Goal: Task Accomplishment & Management: Manage account settings

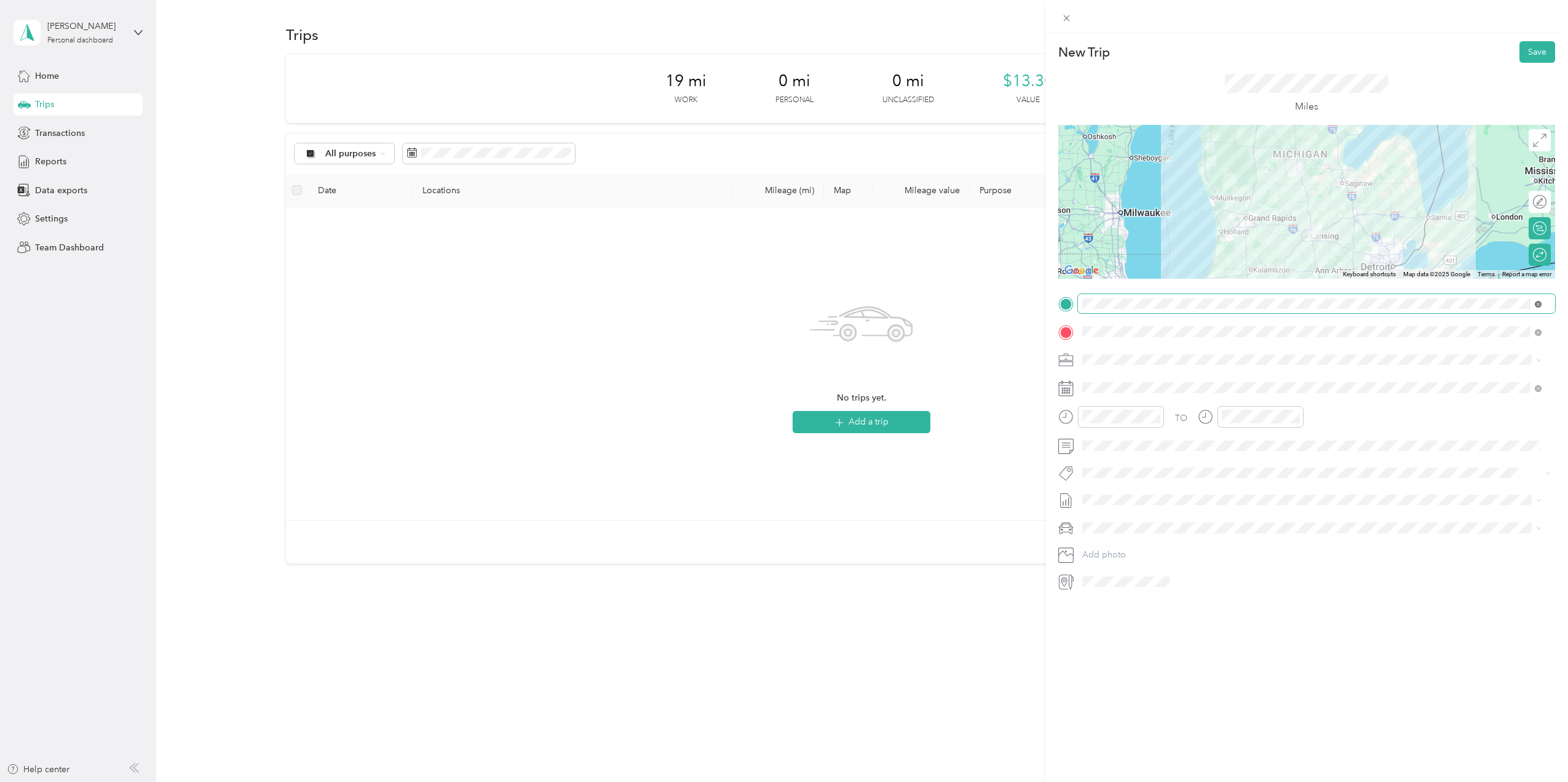
click at [1539, 303] on icon at bounding box center [1538, 304] width 7 height 7
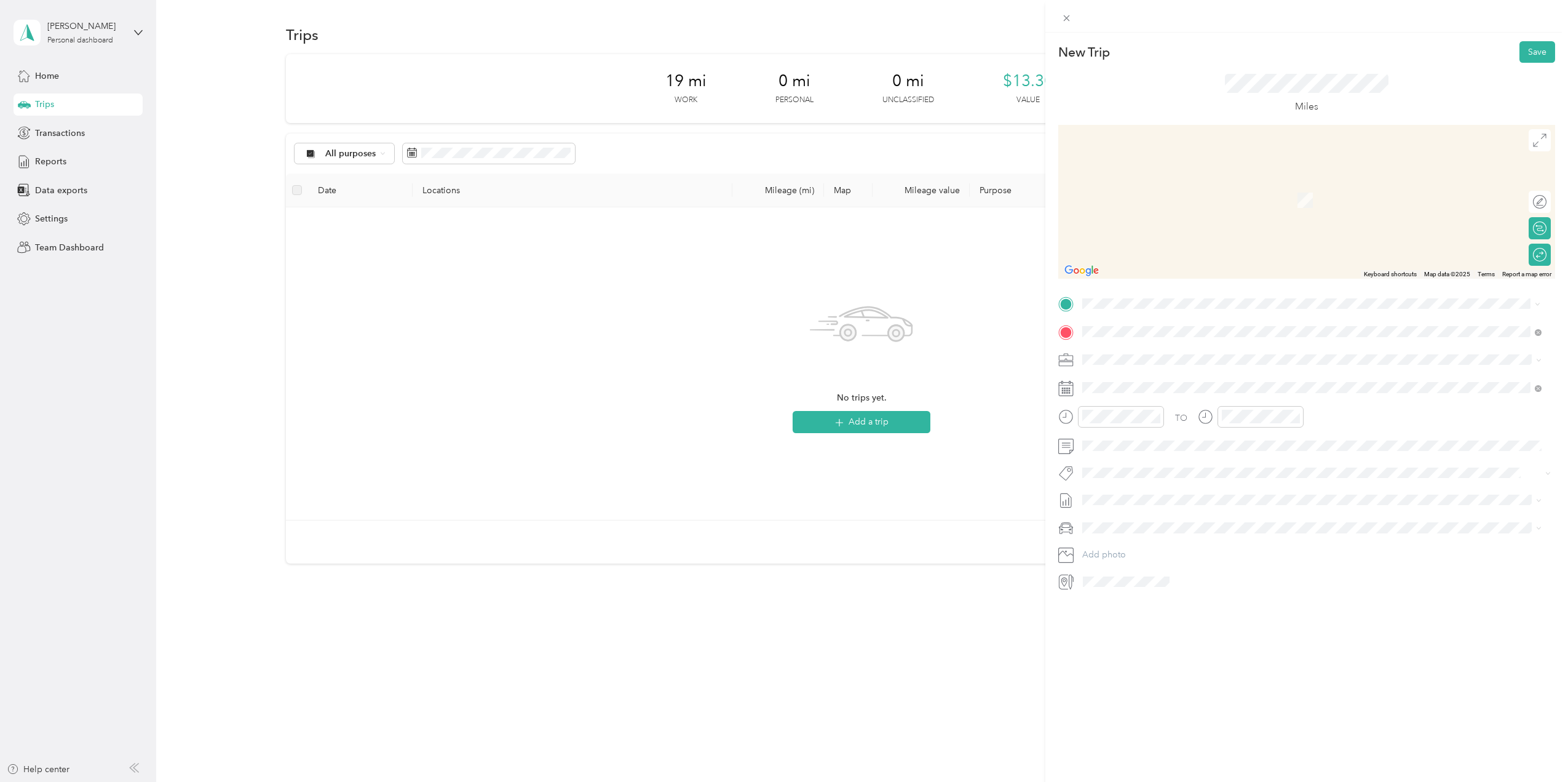
click at [1164, 350] on span "[STREET_ADDRESS][US_STATE]" at bounding box center [1167, 347] width 123 height 12
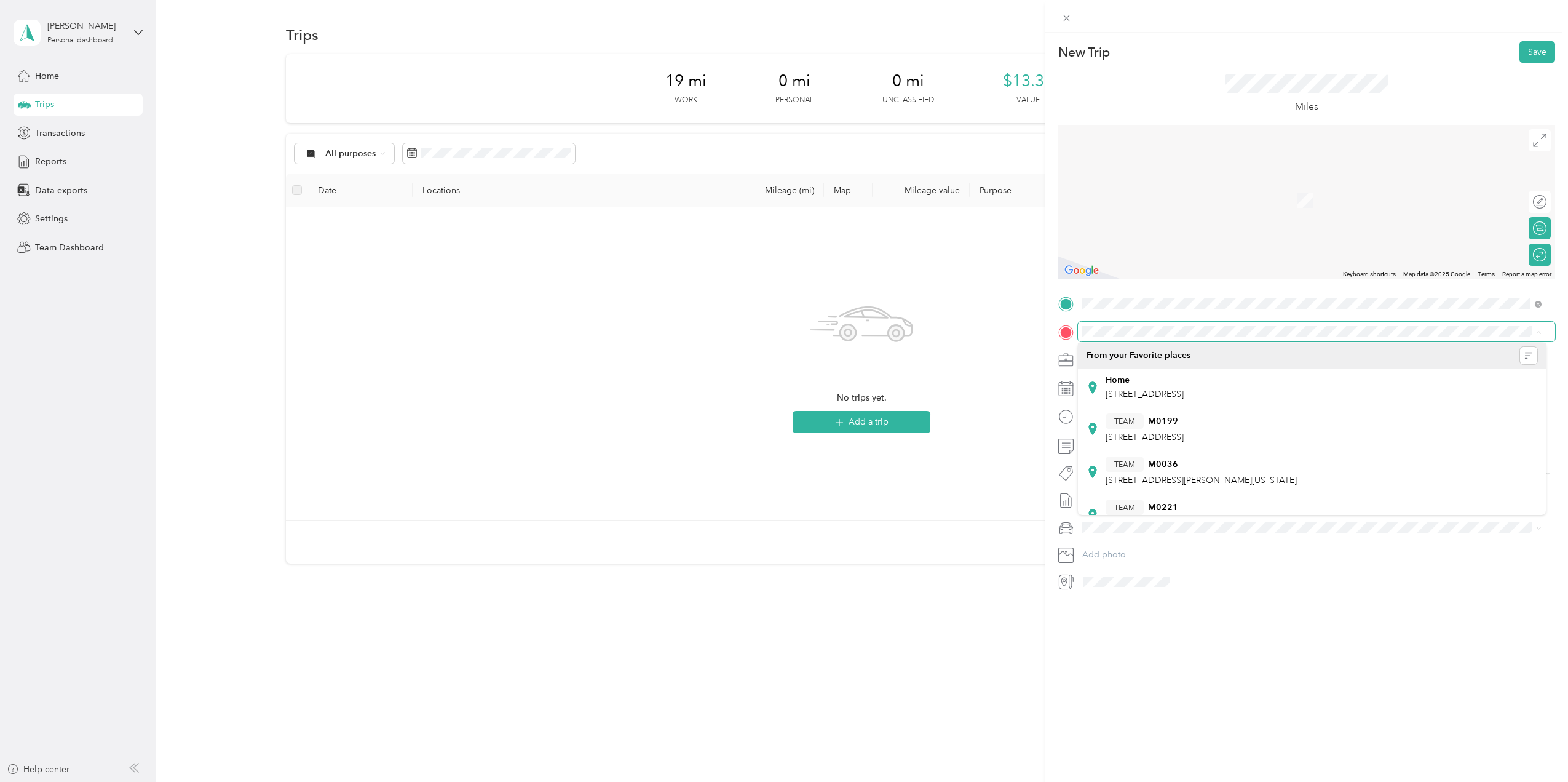
click at [1090, 324] on span at bounding box center [1317, 332] width 477 height 20
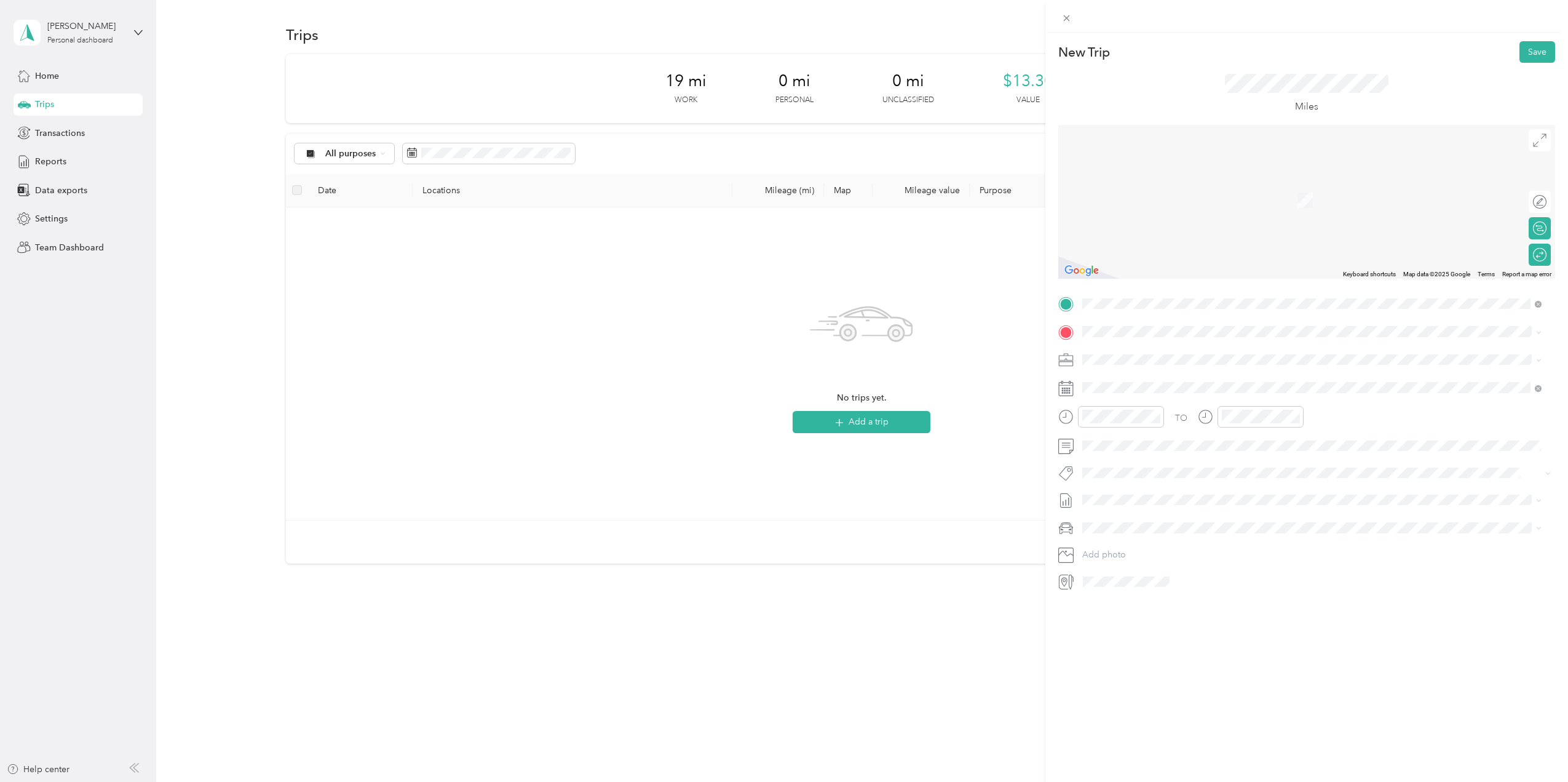
click at [1184, 374] on span "[STREET_ADDRESS][US_STATE]" at bounding box center [1167, 375] width 123 height 12
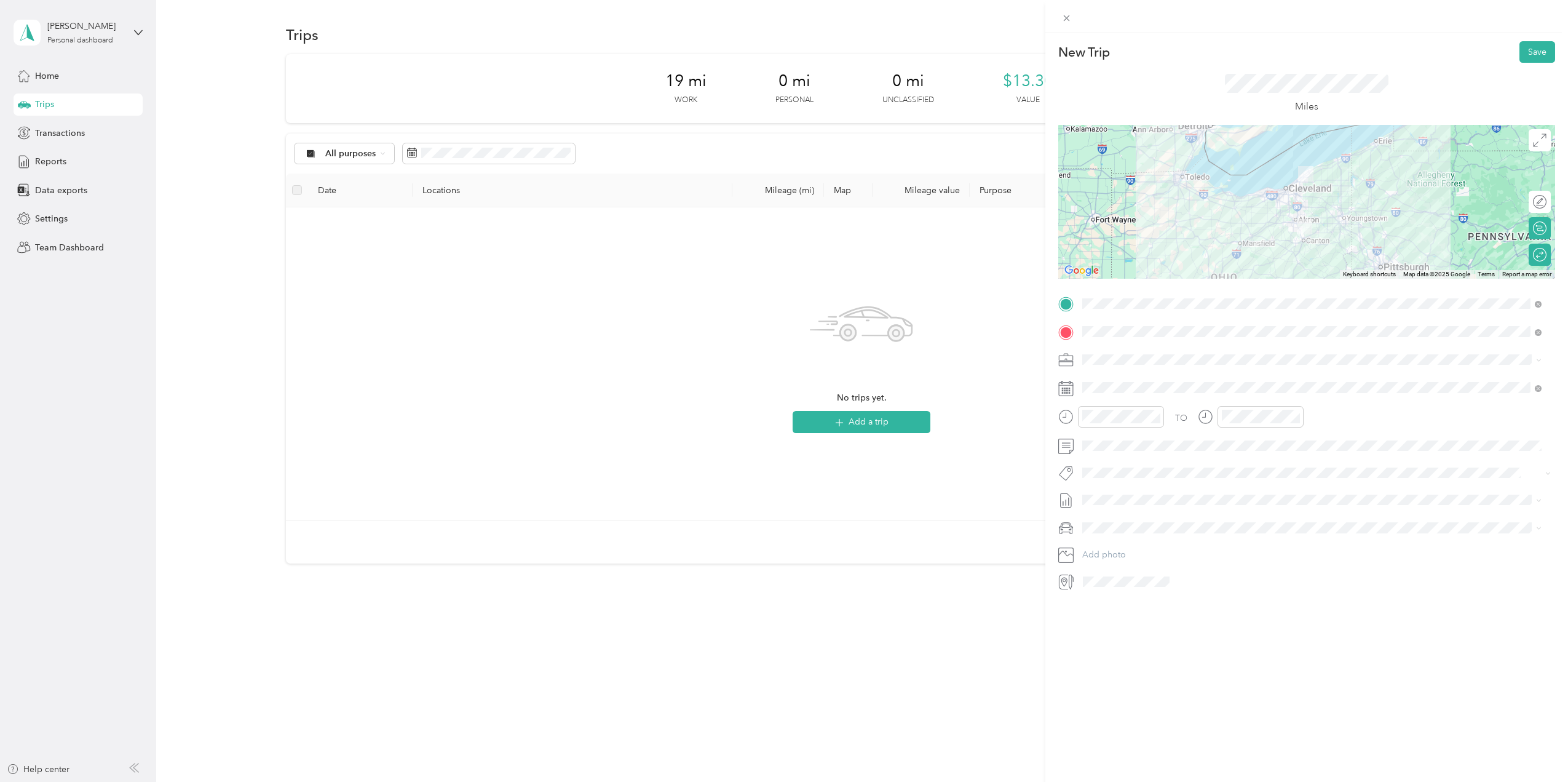
click at [1539, 301] on icon at bounding box center [1538, 304] width 7 height 7
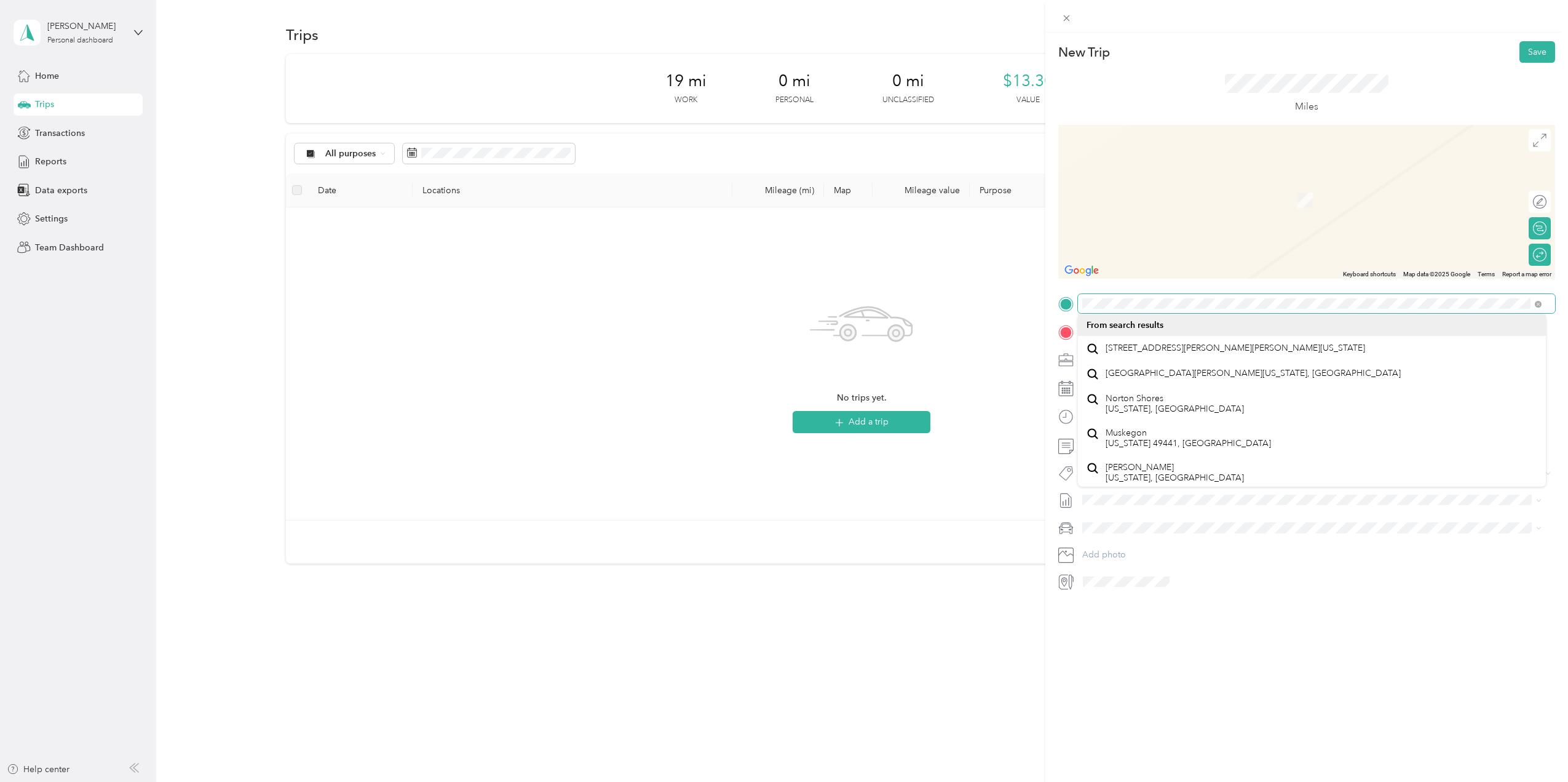
click at [996, 307] on div "New Trip Save This trip cannot be edited because it is either under review, app…" at bounding box center [784, 391] width 1568 height 782
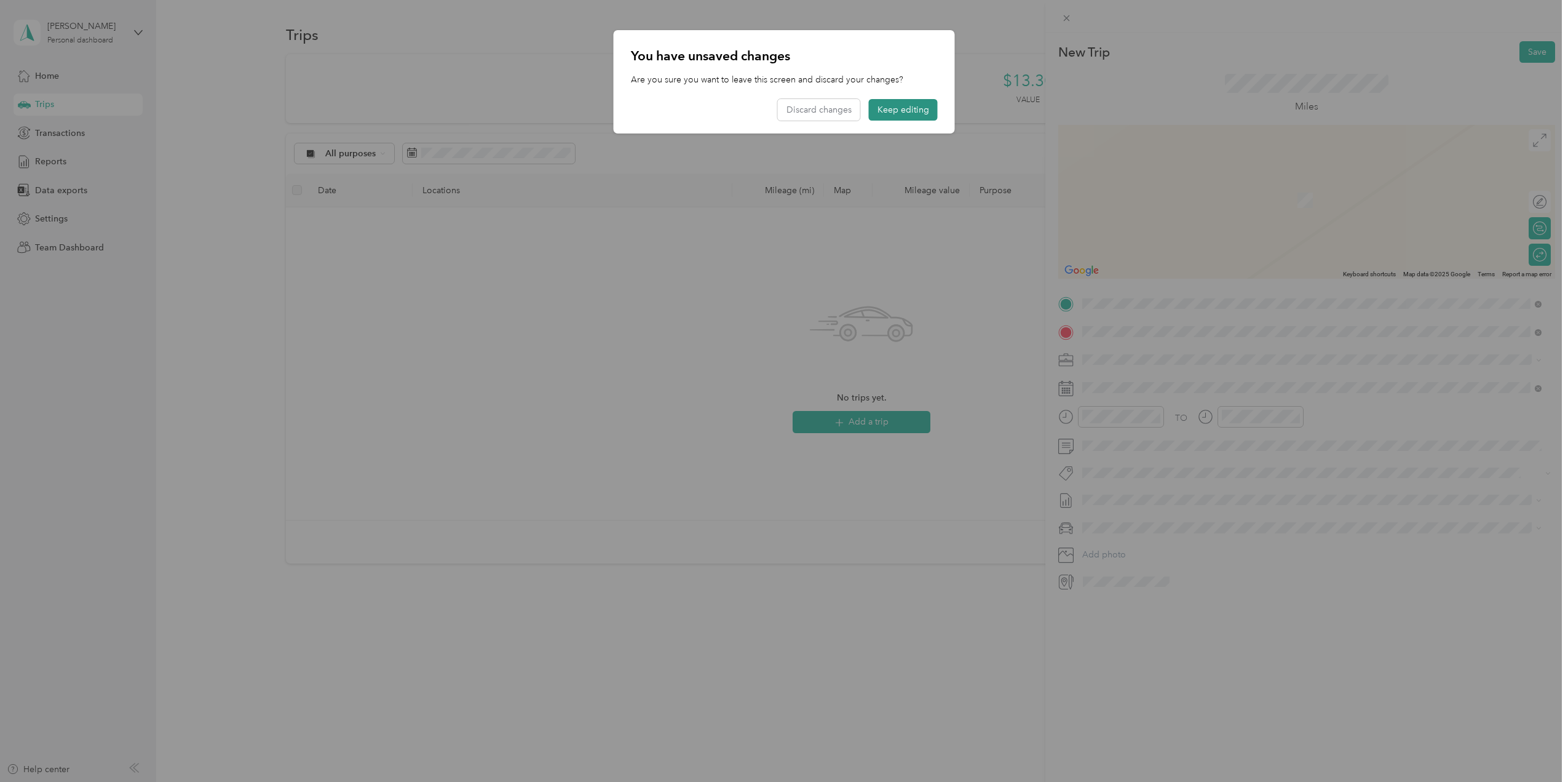
click at [892, 110] on button "Keep editing" at bounding box center [904, 109] width 69 height 21
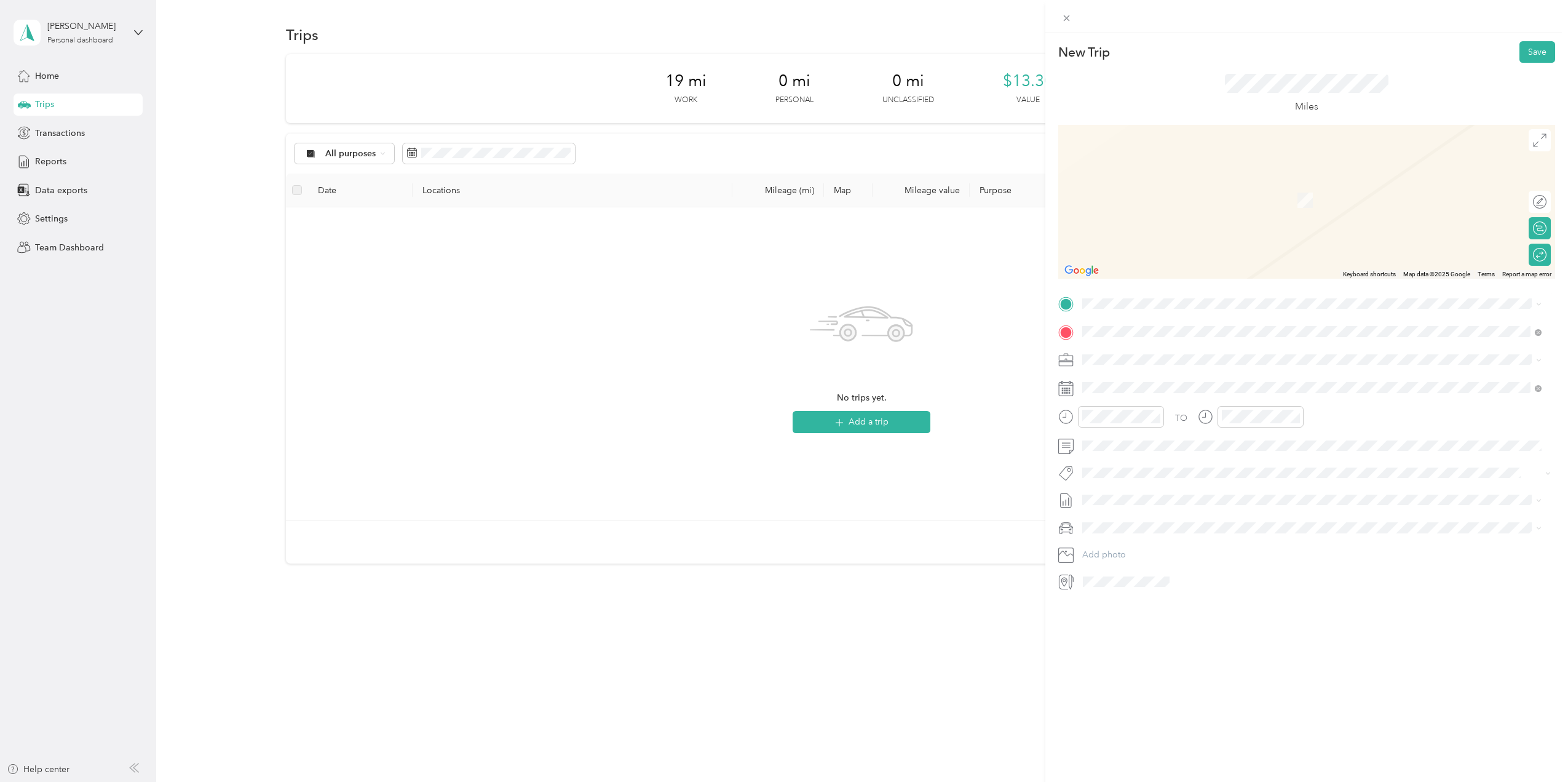
click at [1154, 353] on span "[STREET_ADDRESS][PERSON_NAME][PERSON_NAME][US_STATE]" at bounding box center [1235, 348] width 260 height 12
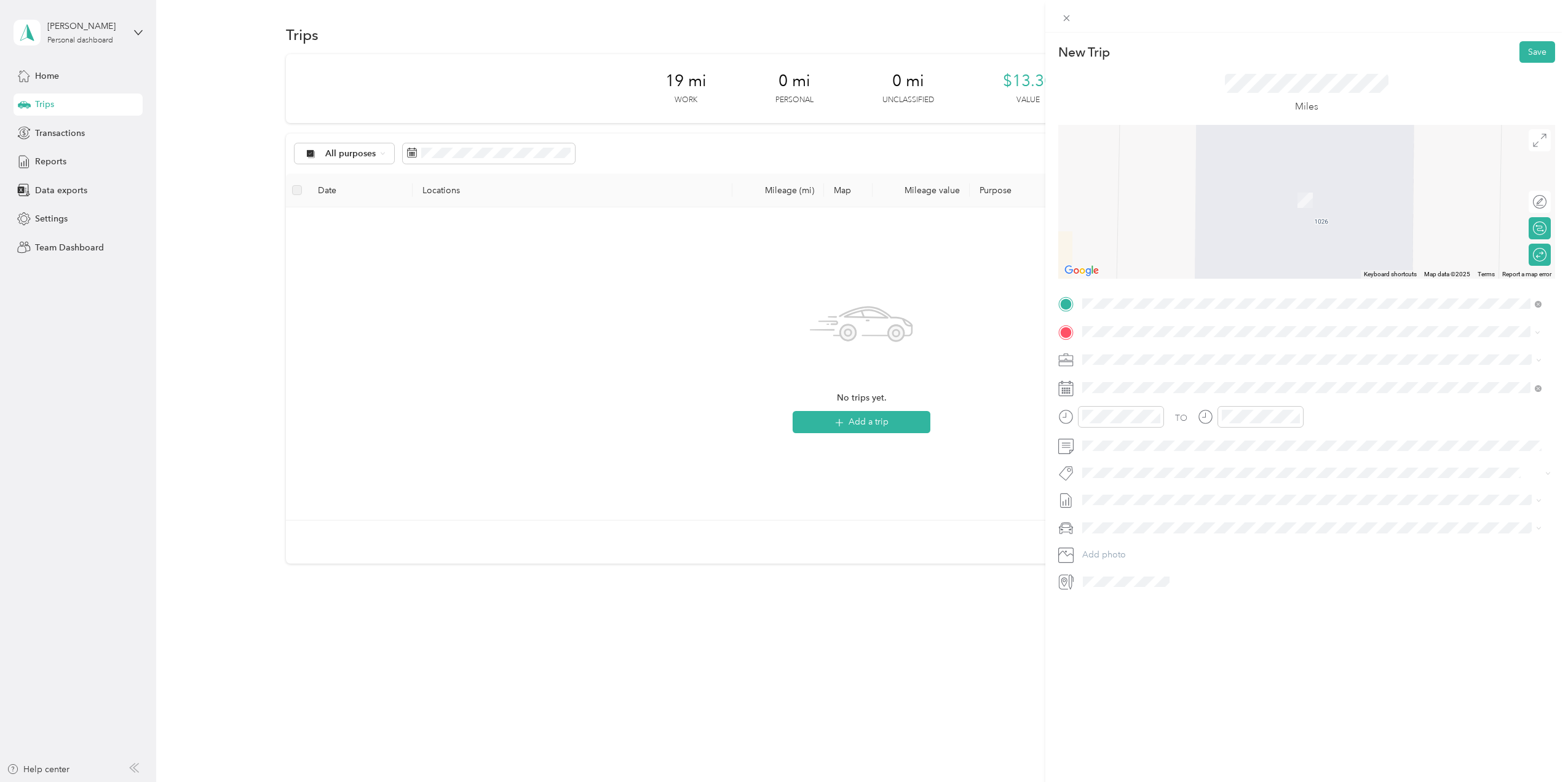
click at [1152, 381] on span "[STREET_ADDRESS][US_STATE]" at bounding box center [1167, 376] width 123 height 12
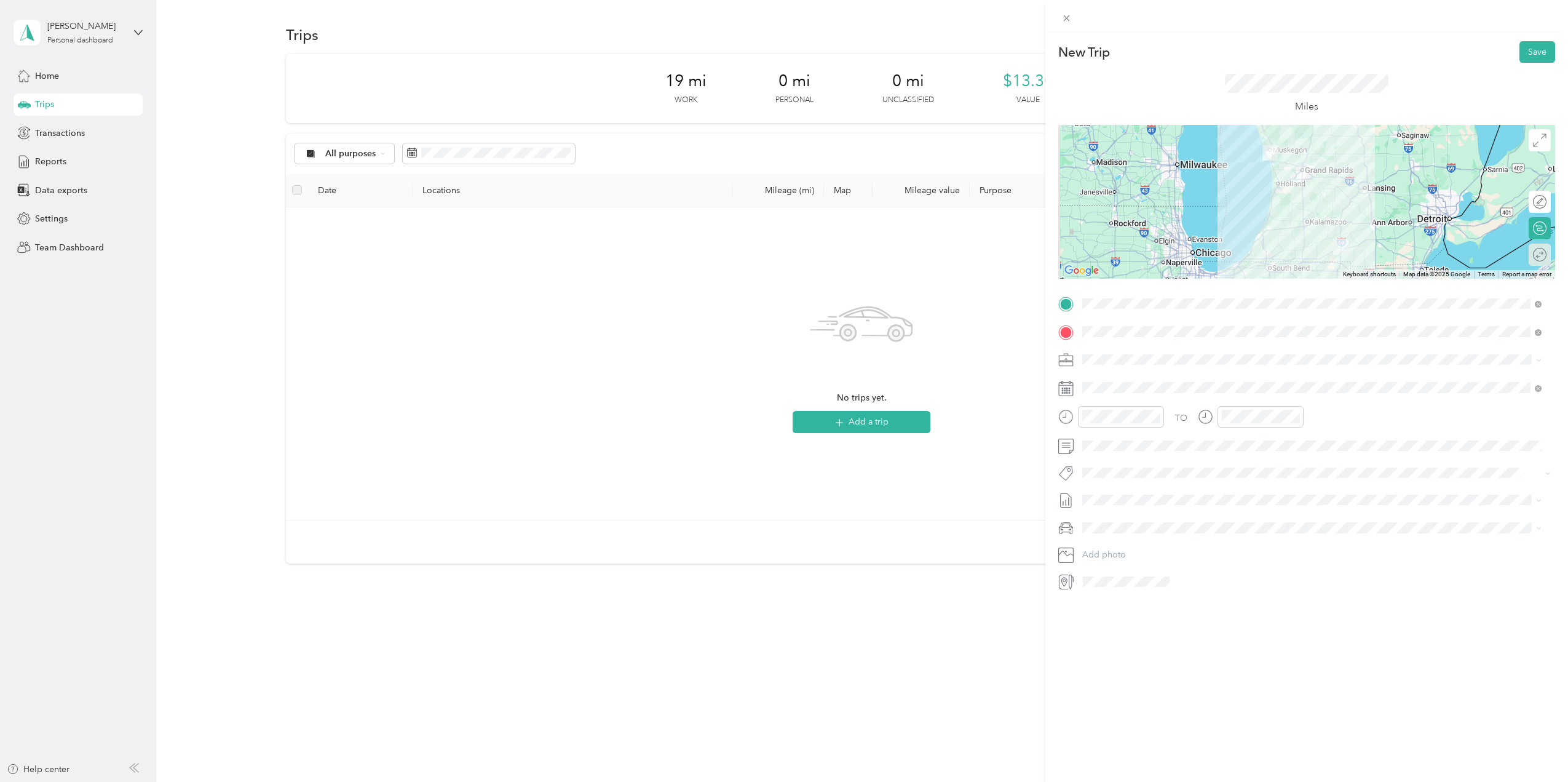
click at [1531, 259] on div "Round trip" at bounding box center [1539, 254] width 22 height 22
click at [1522, 257] on div at bounding box center [1533, 254] width 26 height 12
click at [1307, 241] on div at bounding box center [1306, 201] width 497 height 153
click at [1307, 245] on div at bounding box center [1306, 201] width 497 height 153
click at [1316, 247] on div at bounding box center [1306, 201] width 497 height 153
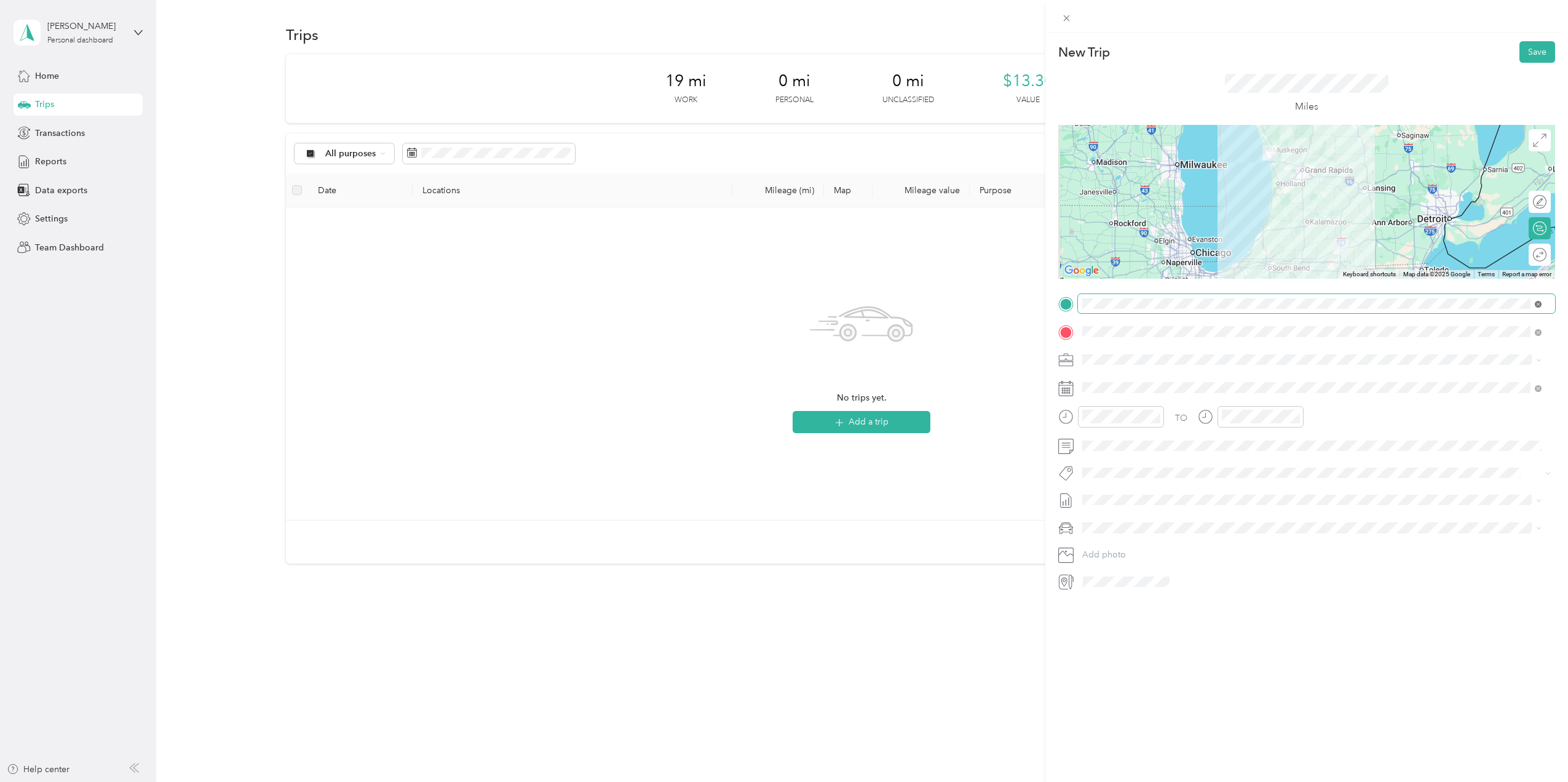
click at [1539, 301] on icon at bounding box center [1538, 304] width 7 height 7
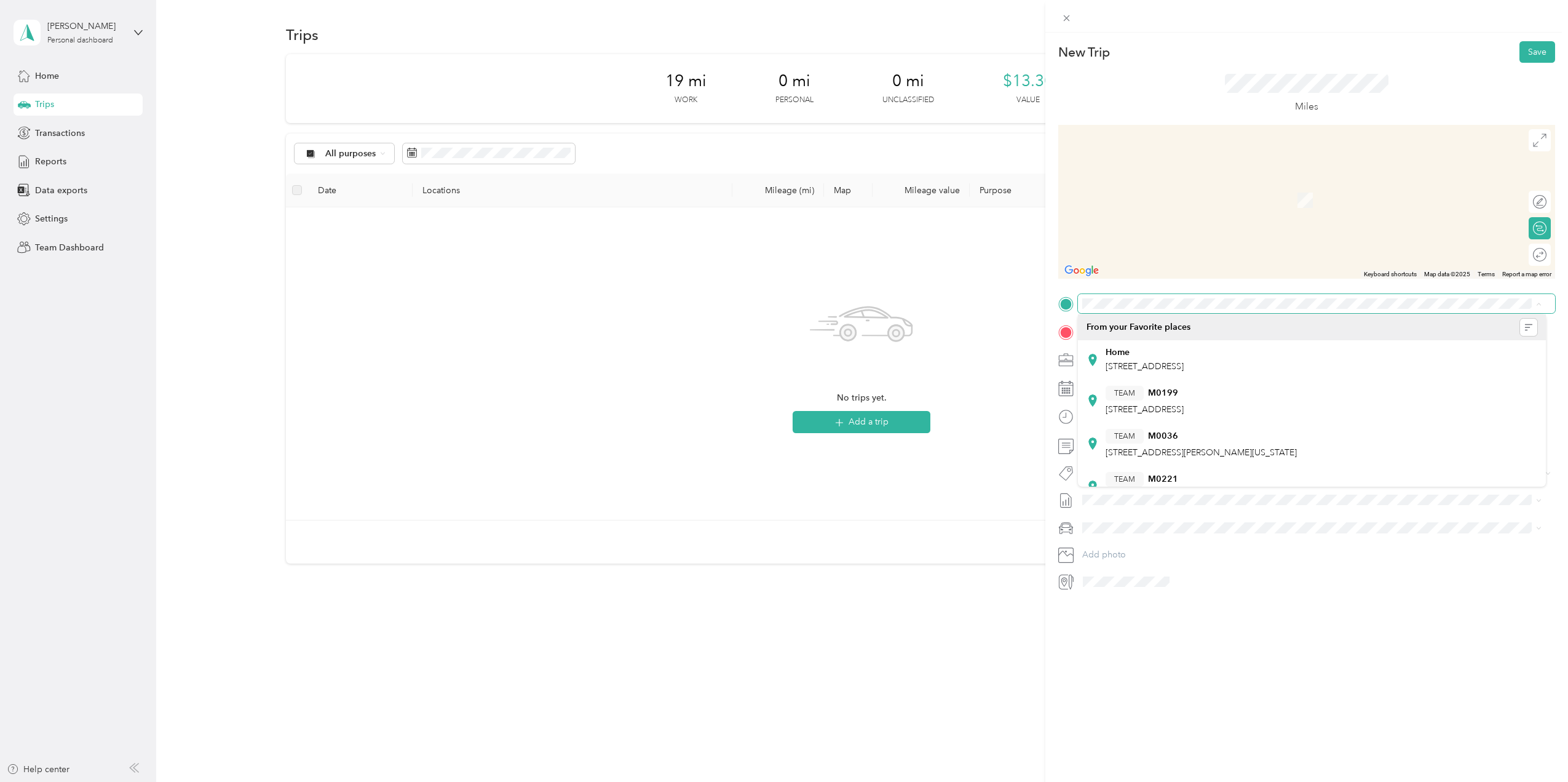
click at [1082, 300] on span at bounding box center [1317, 304] width 477 height 20
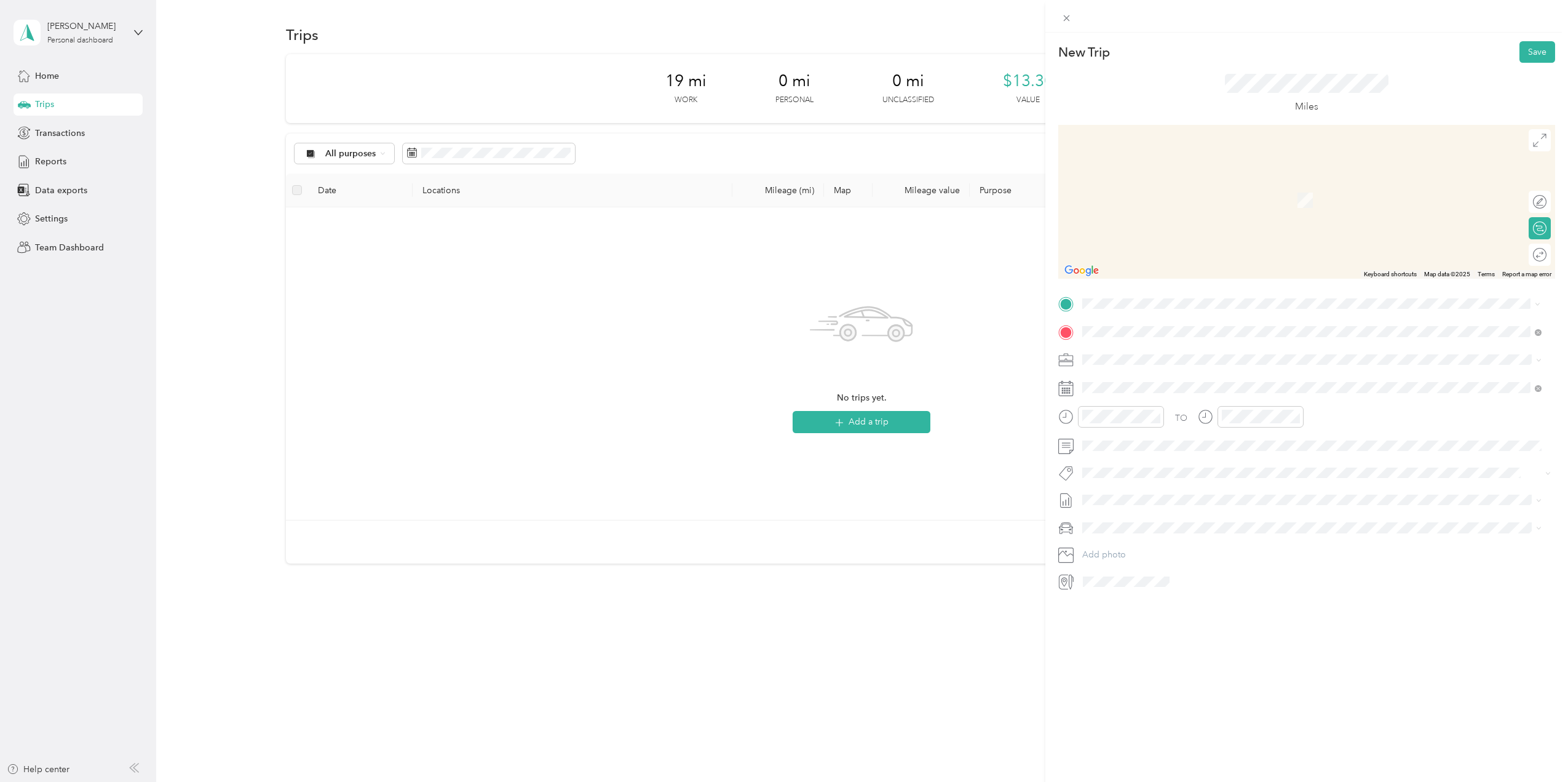
click at [1188, 346] on span "[STREET_ADDRESS][PERSON_NAME][US_STATE]" at bounding box center [1202, 348] width 192 height 12
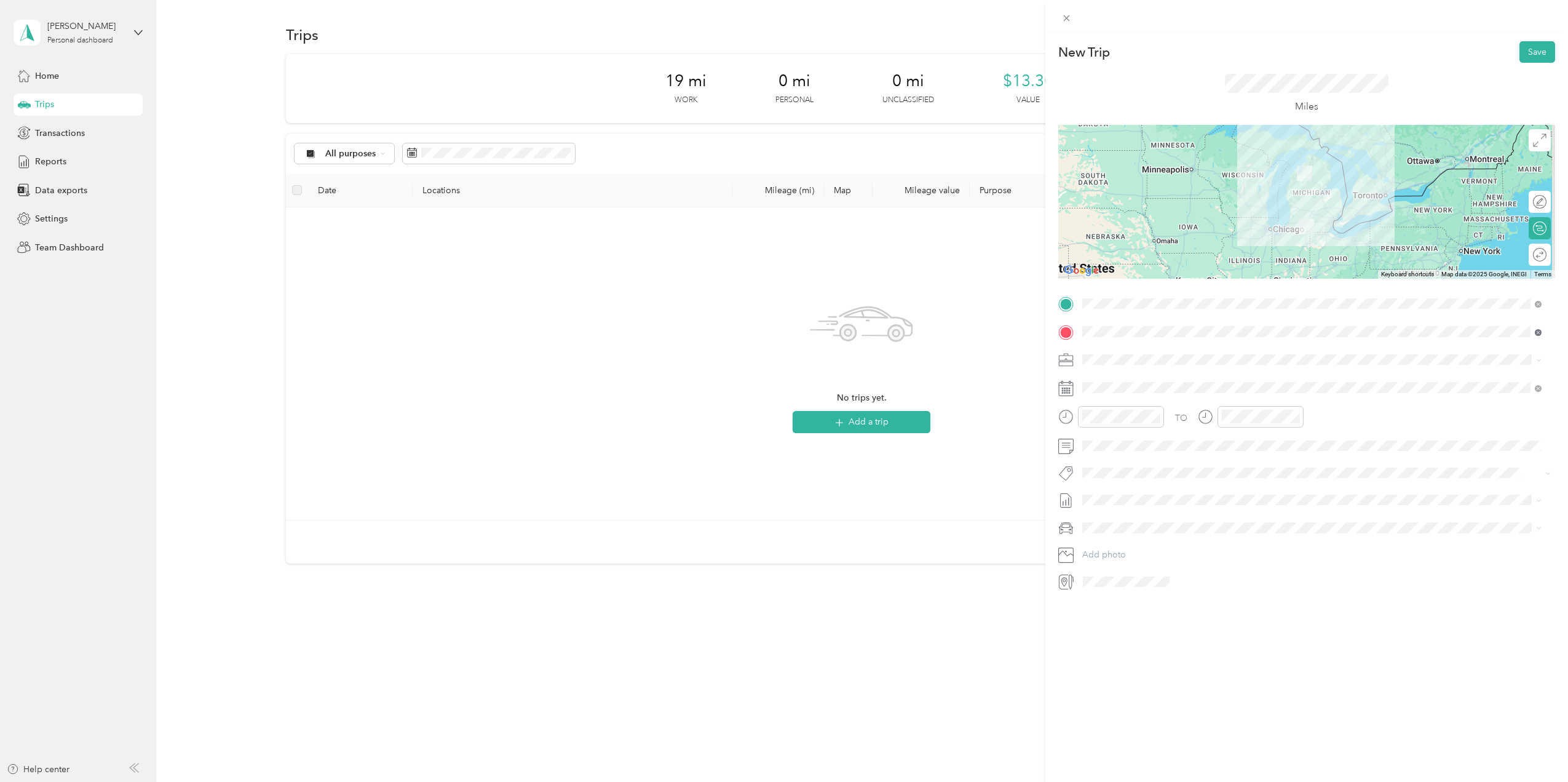
click at [1538, 332] on icon at bounding box center [1538, 332] width 7 height 7
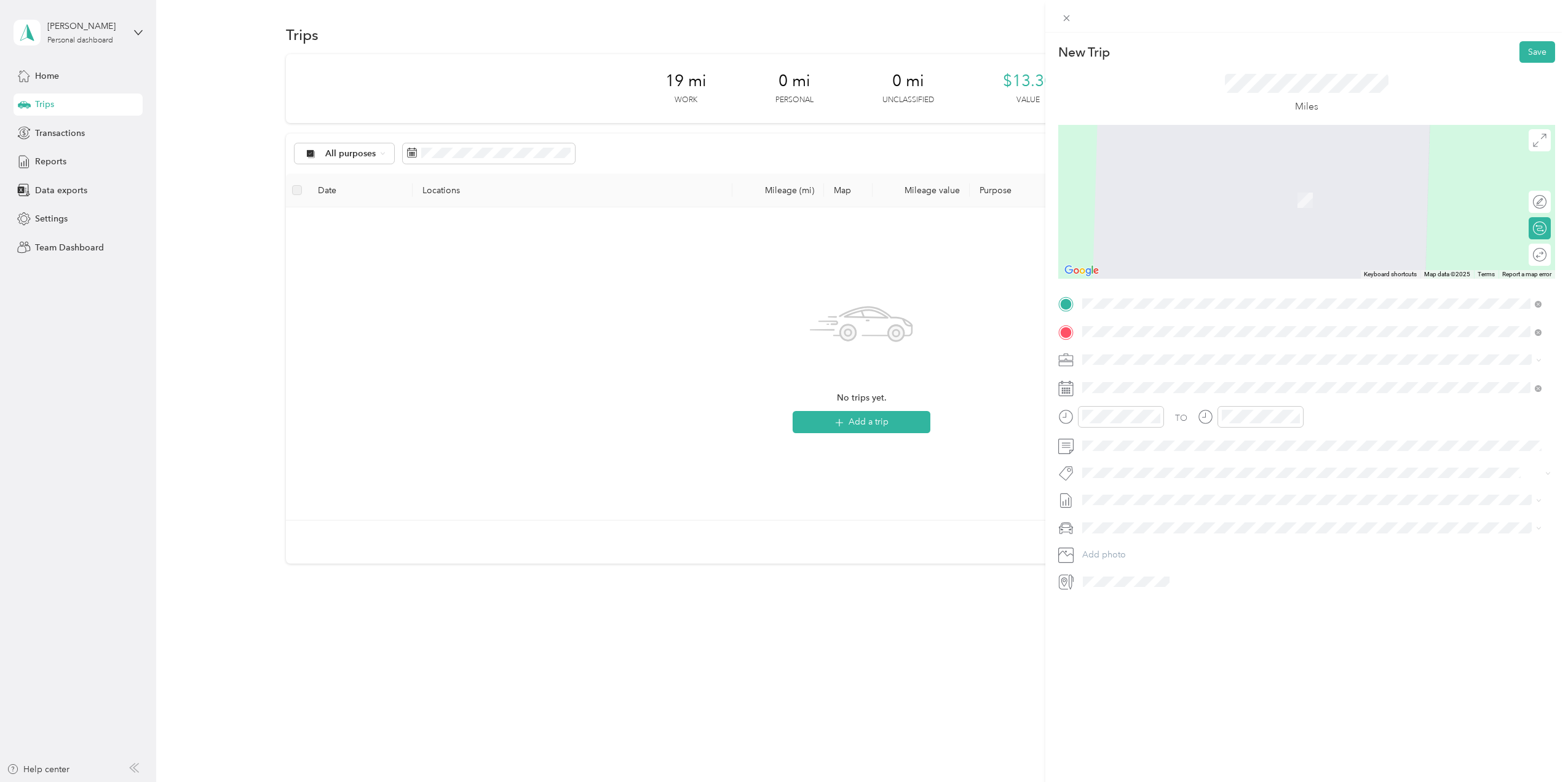
click at [1144, 381] on span "[STREET_ADDRESS][US_STATE]" at bounding box center [1167, 376] width 123 height 12
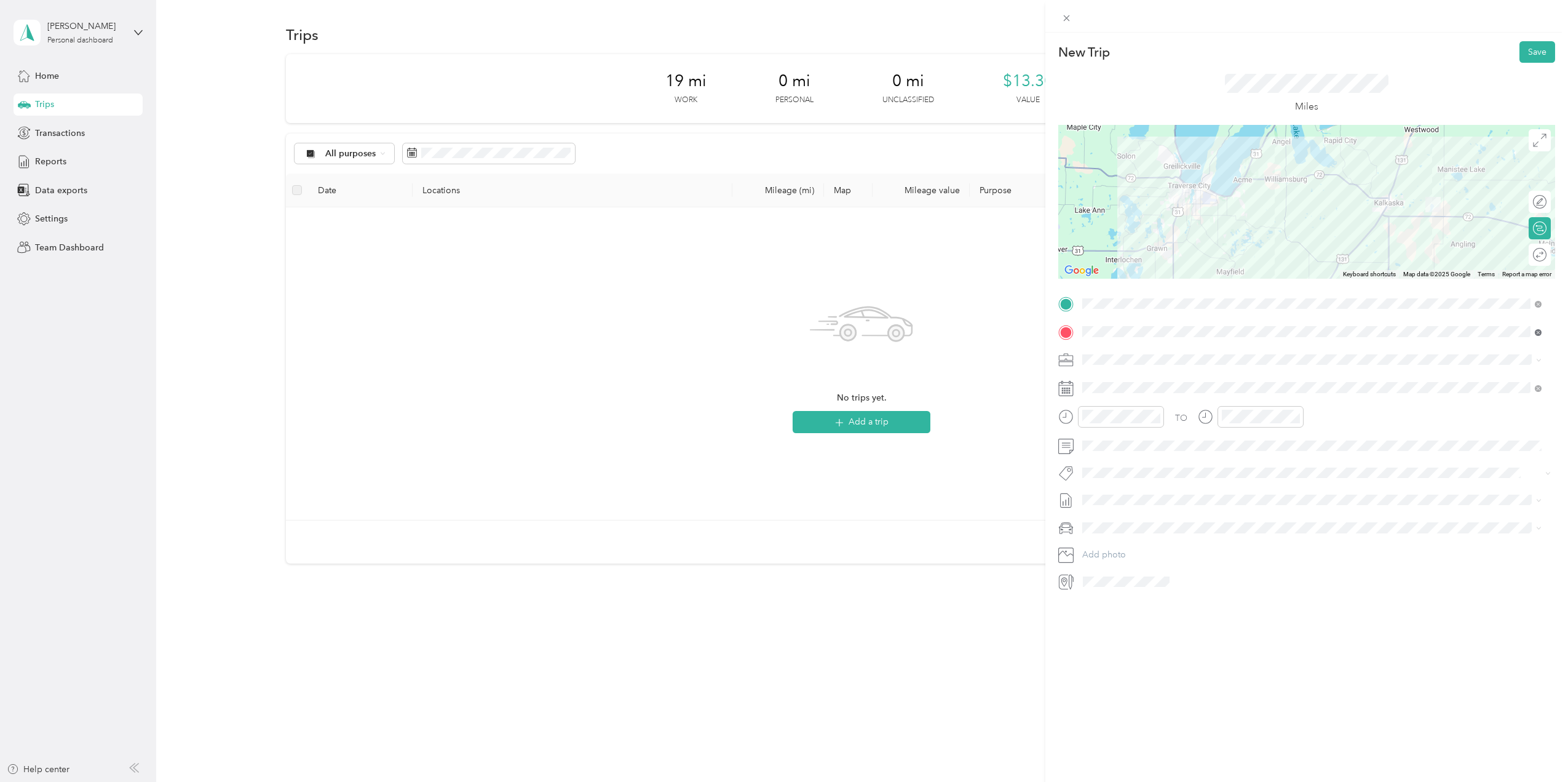
click at [1537, 331] on icon at bounding box center [1538, 332] width 7 height 7
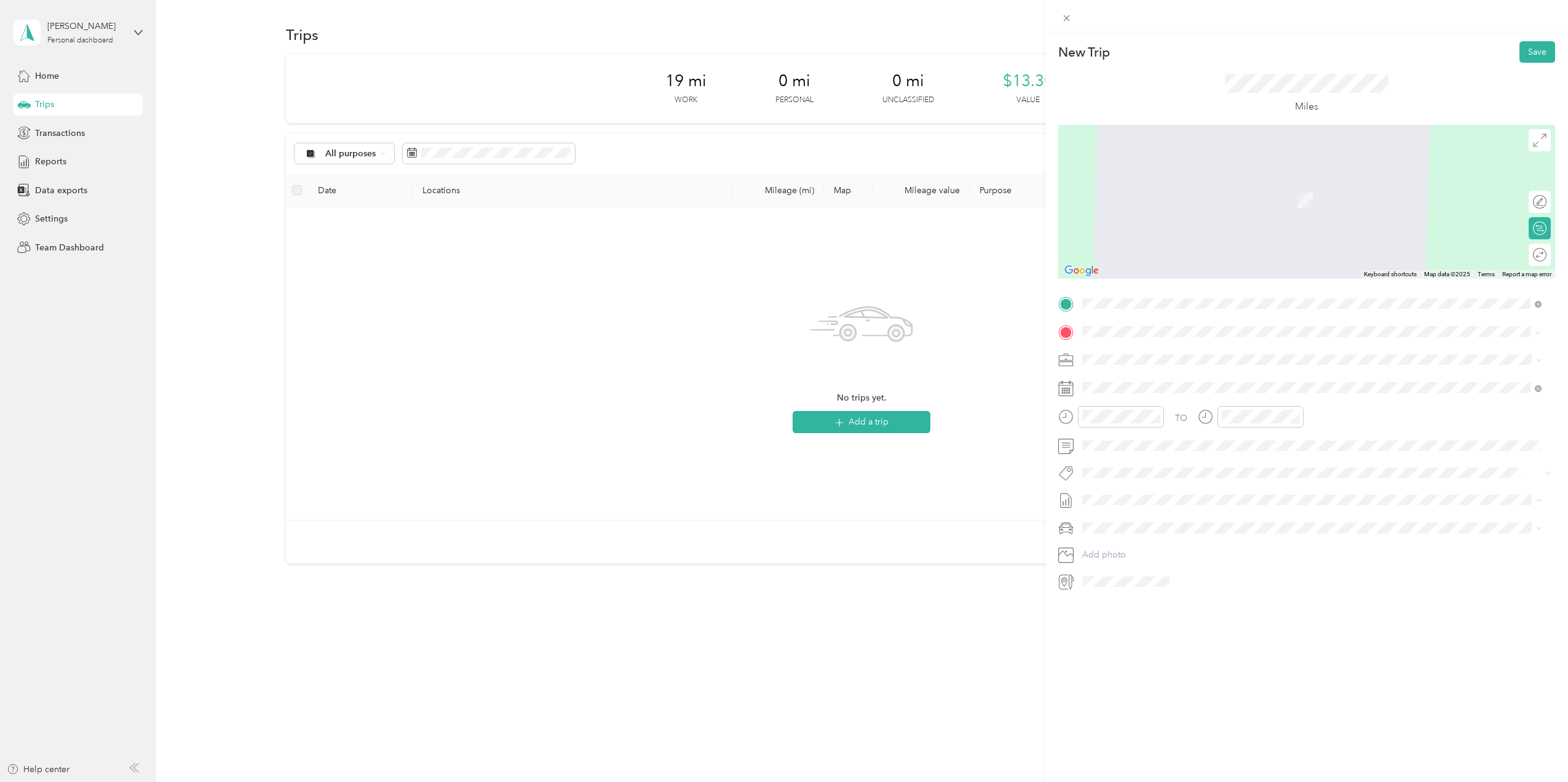
click at [1136, 377] on span "[STREET_ADDRESS][US_STATE]" at bounding box center [1167, 376] width 123 height 12
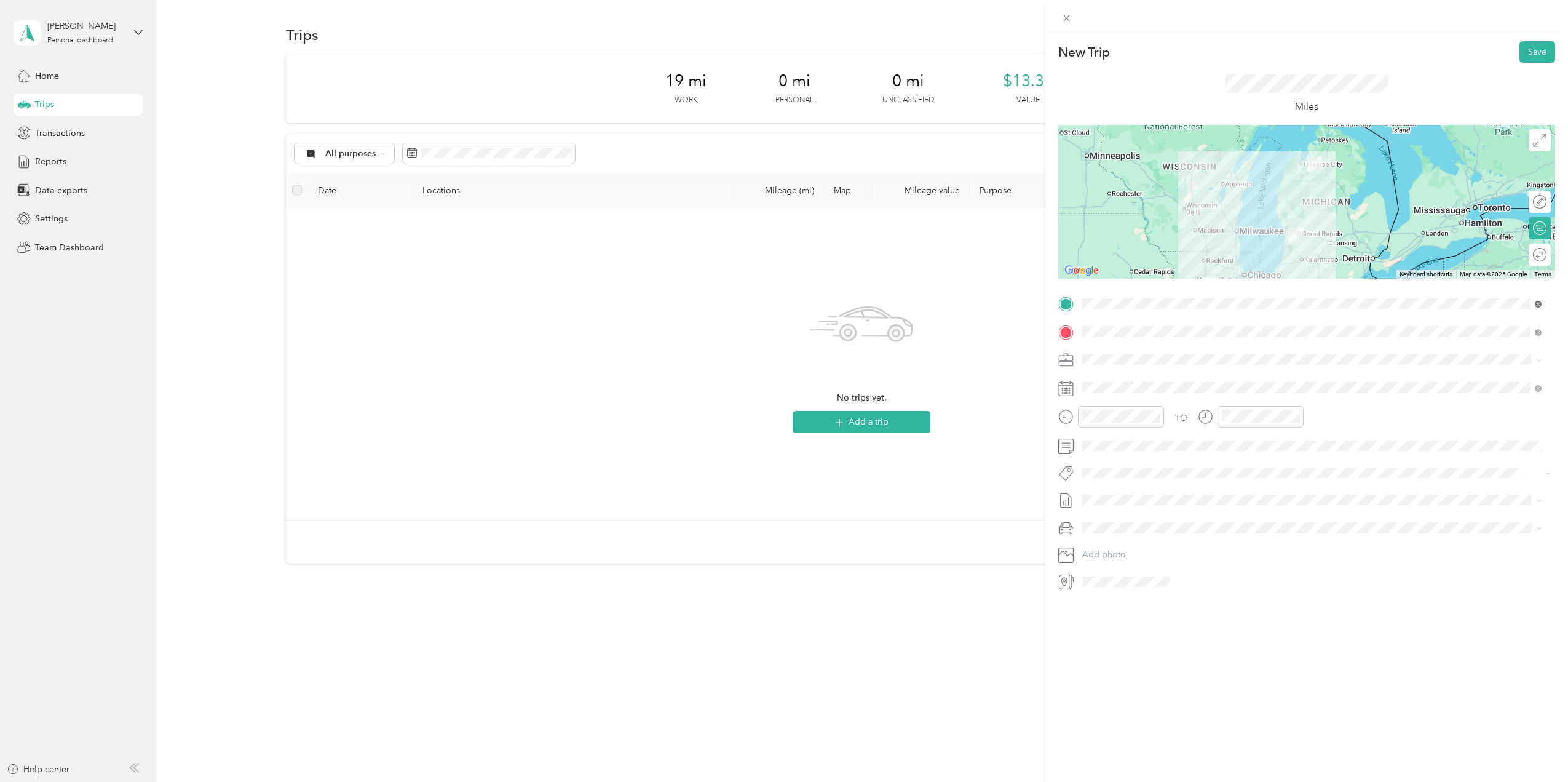
click at [1539, 303] on icon at bounding box center [1537, 304] width 3 height 3
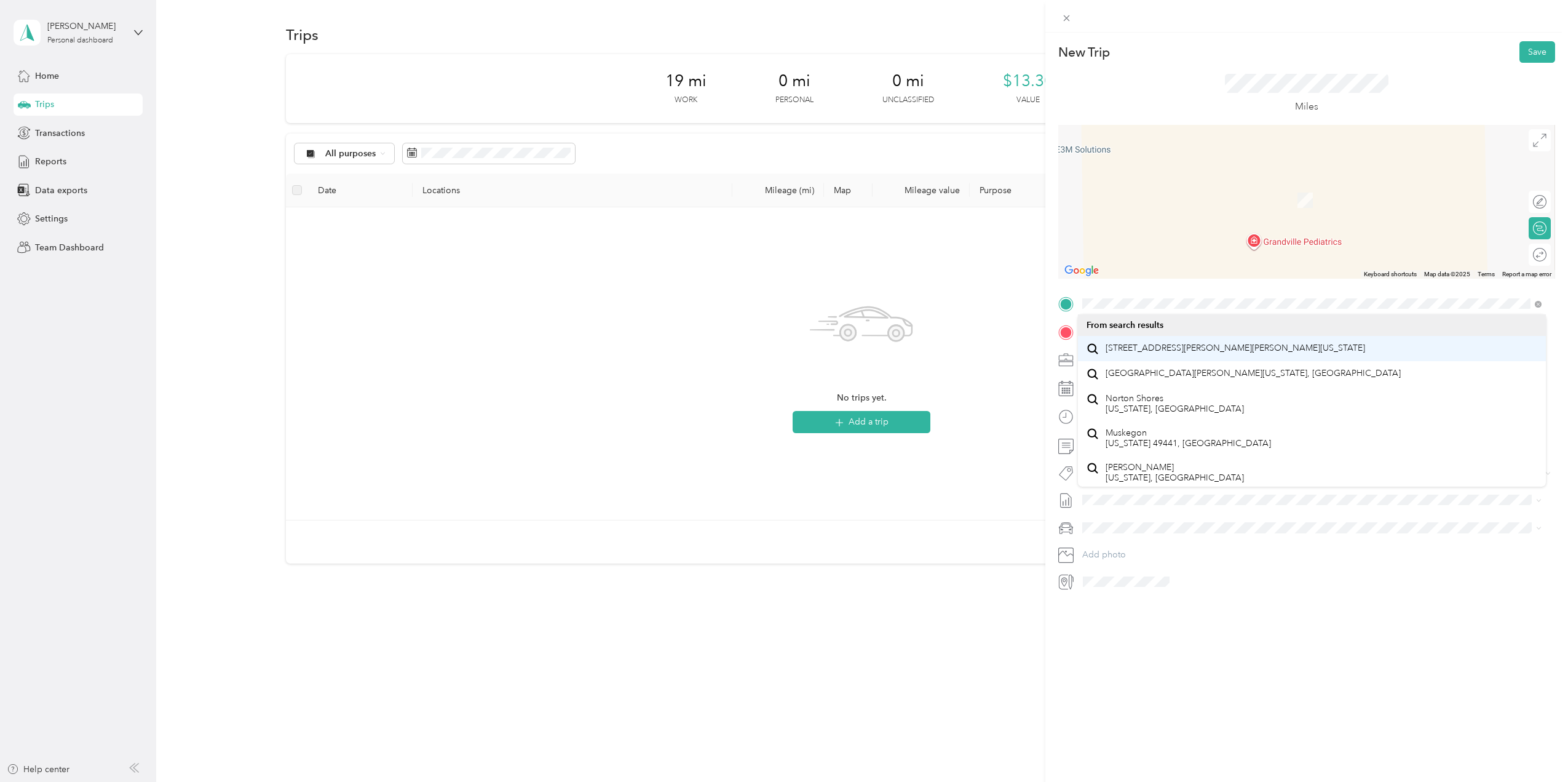
click at [1143, 354] on span "[STREET_ADDRESS][PERSON_NAME][PERSON_NAME][US_STATE]" at bounding box center [1235, 348] width 260 height 12
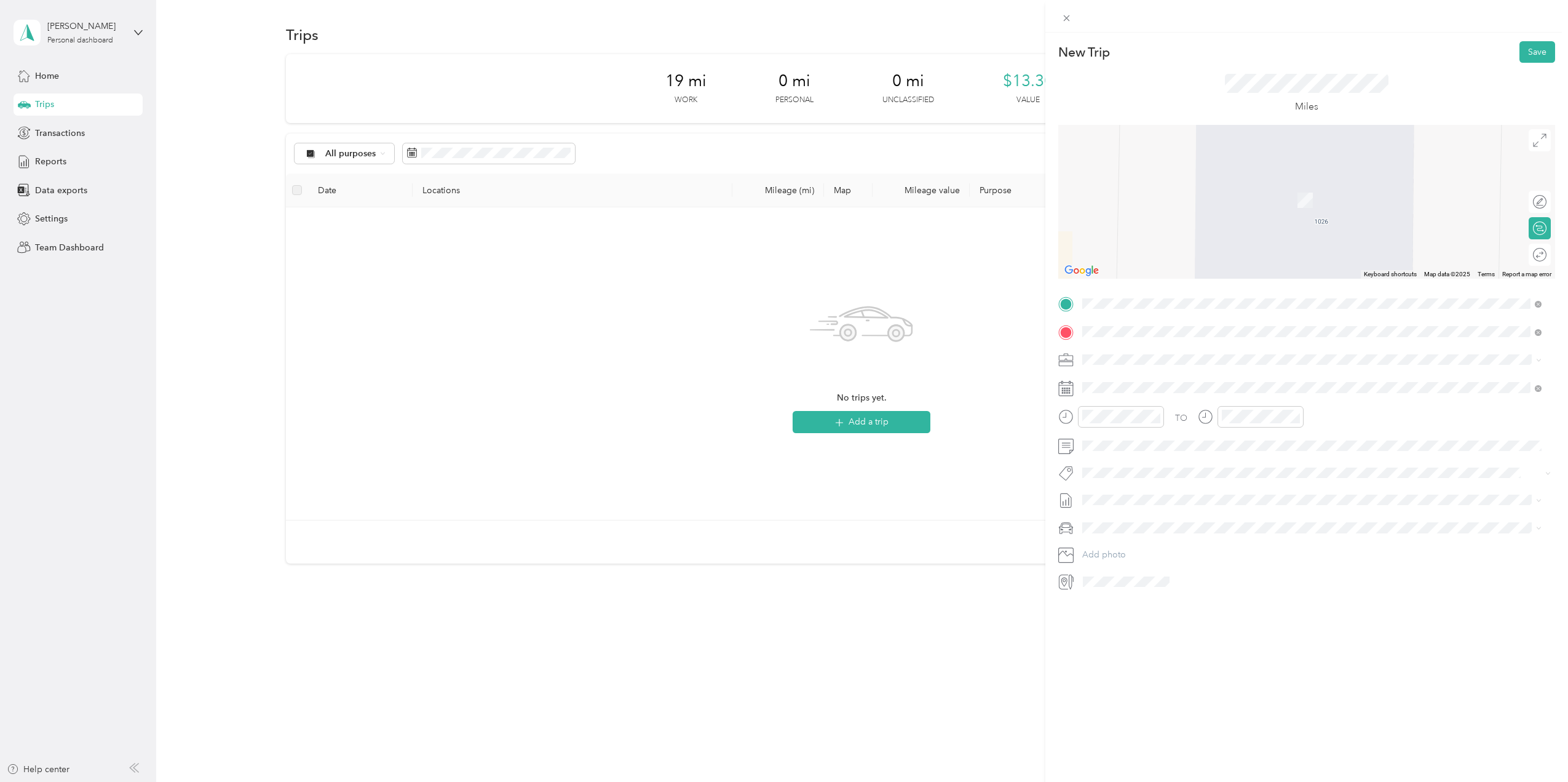
click at [1140, 381] on span "[STREET_ADDRESS][US_STATE]" at bounding box center [1167, 376] width 123 height 12
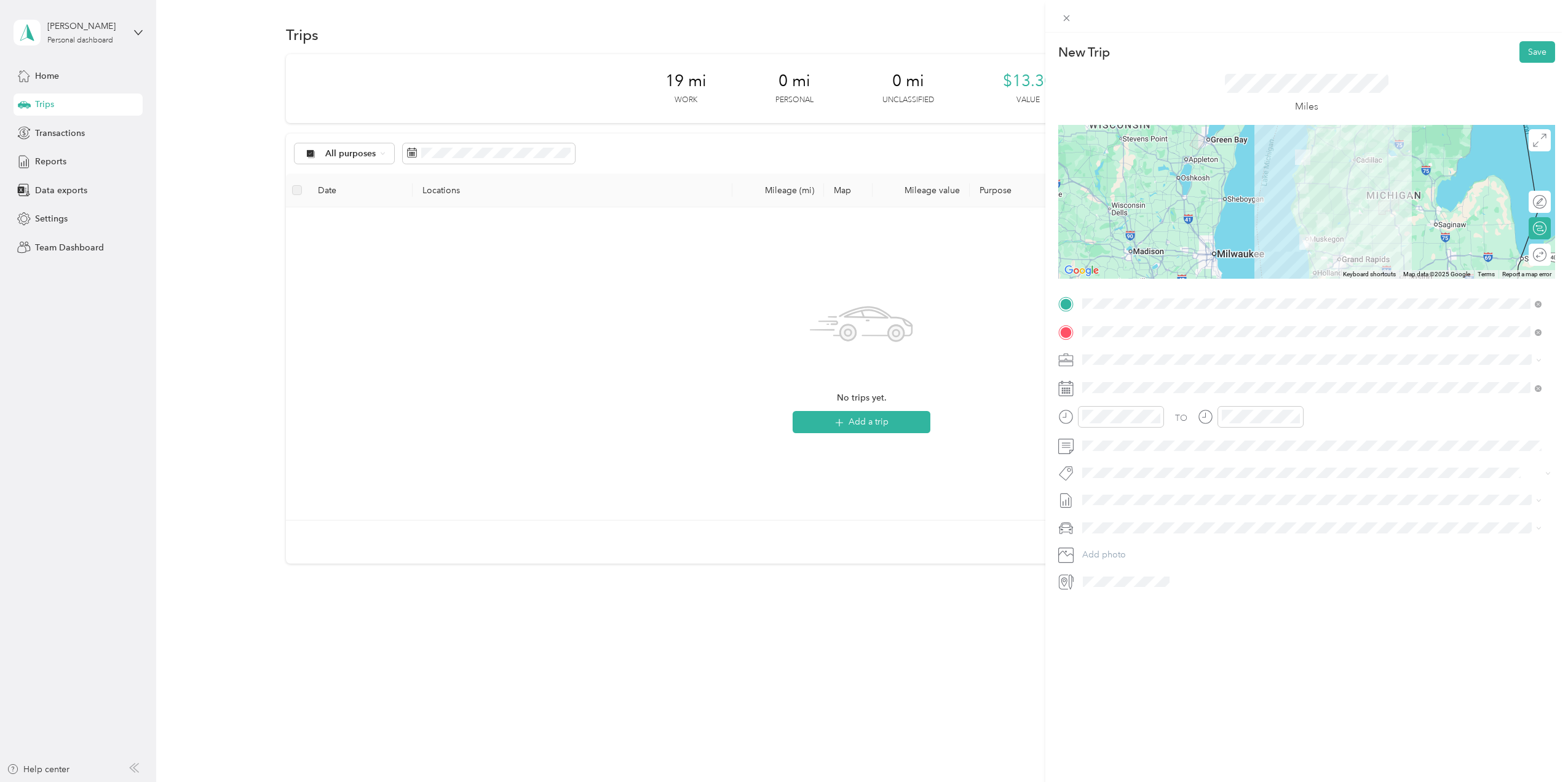
click at [1547, 255] on div "Round trip" at bounding box center [1547, 254] width 0 height 12
click at [1526, 259] on span "Round trip" at bounding box center [1542, 254] width 41 height 9
click at [1528, 258] on div at bounding box center [1533, 254] width 26 height 12
click at [1529, 263] on div "Round trip" at bounding box center [1539, 254] width 22 height 22
click at [1522, 251] on div at bounding box center [1533, 254] width 26 height 12
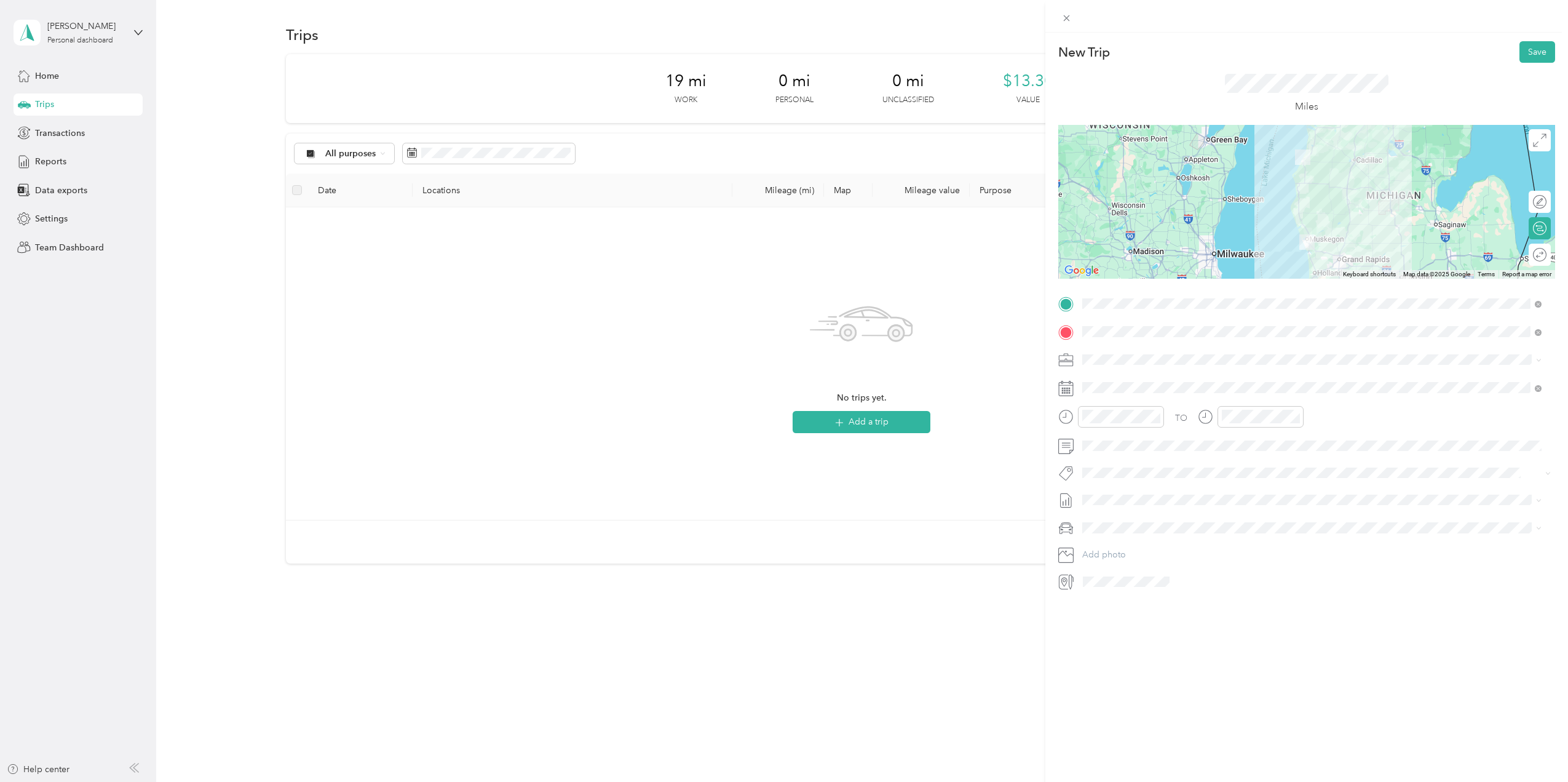
click at [1536, 300] on span at bounding box center [1538, 303] width 7 height 11
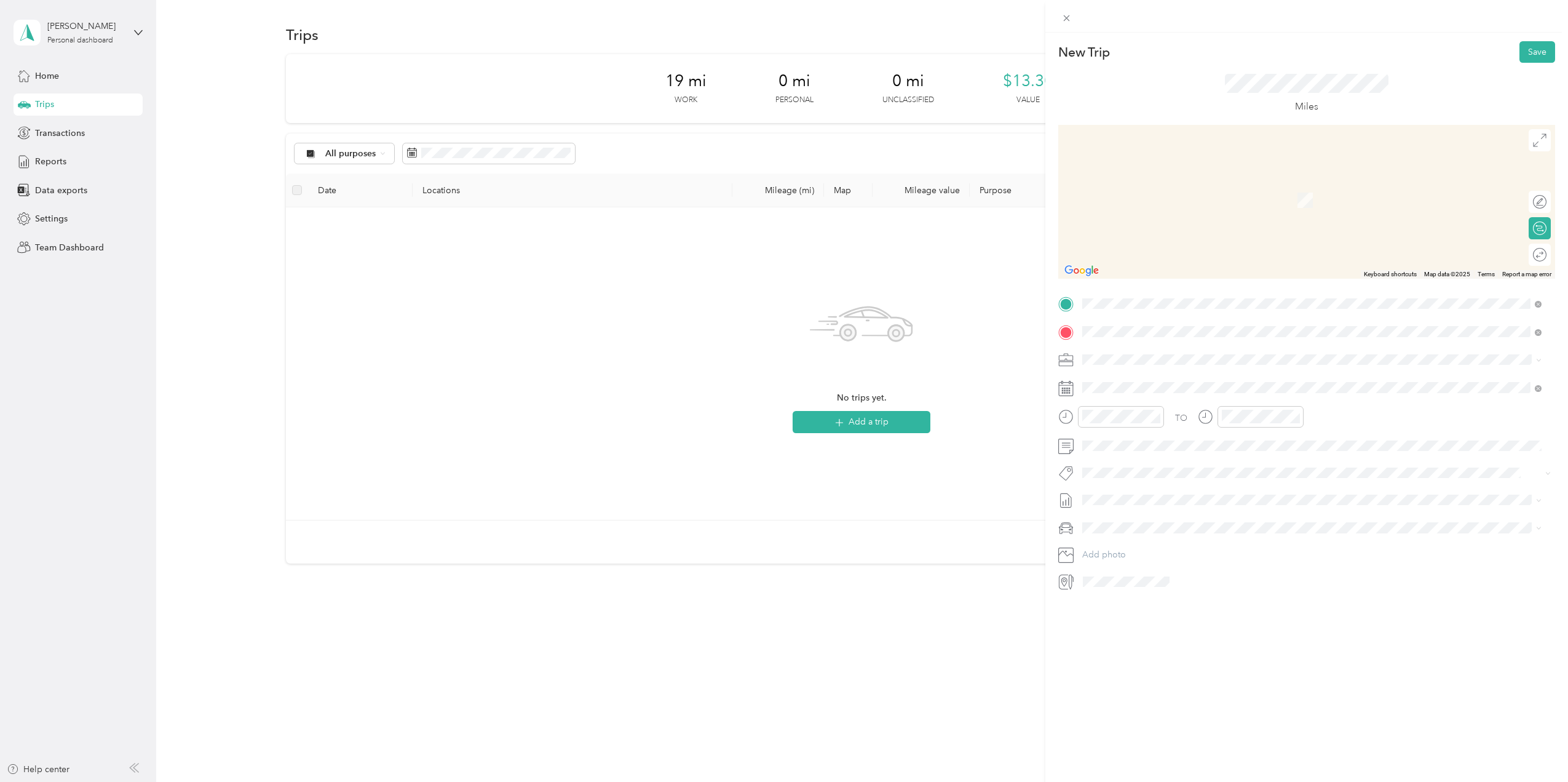
click at [1139, 354] on span "[STREET_ADDRESS][US_STATE][US_STATE]" at bounding box center [1189, 348] width 168 height 12
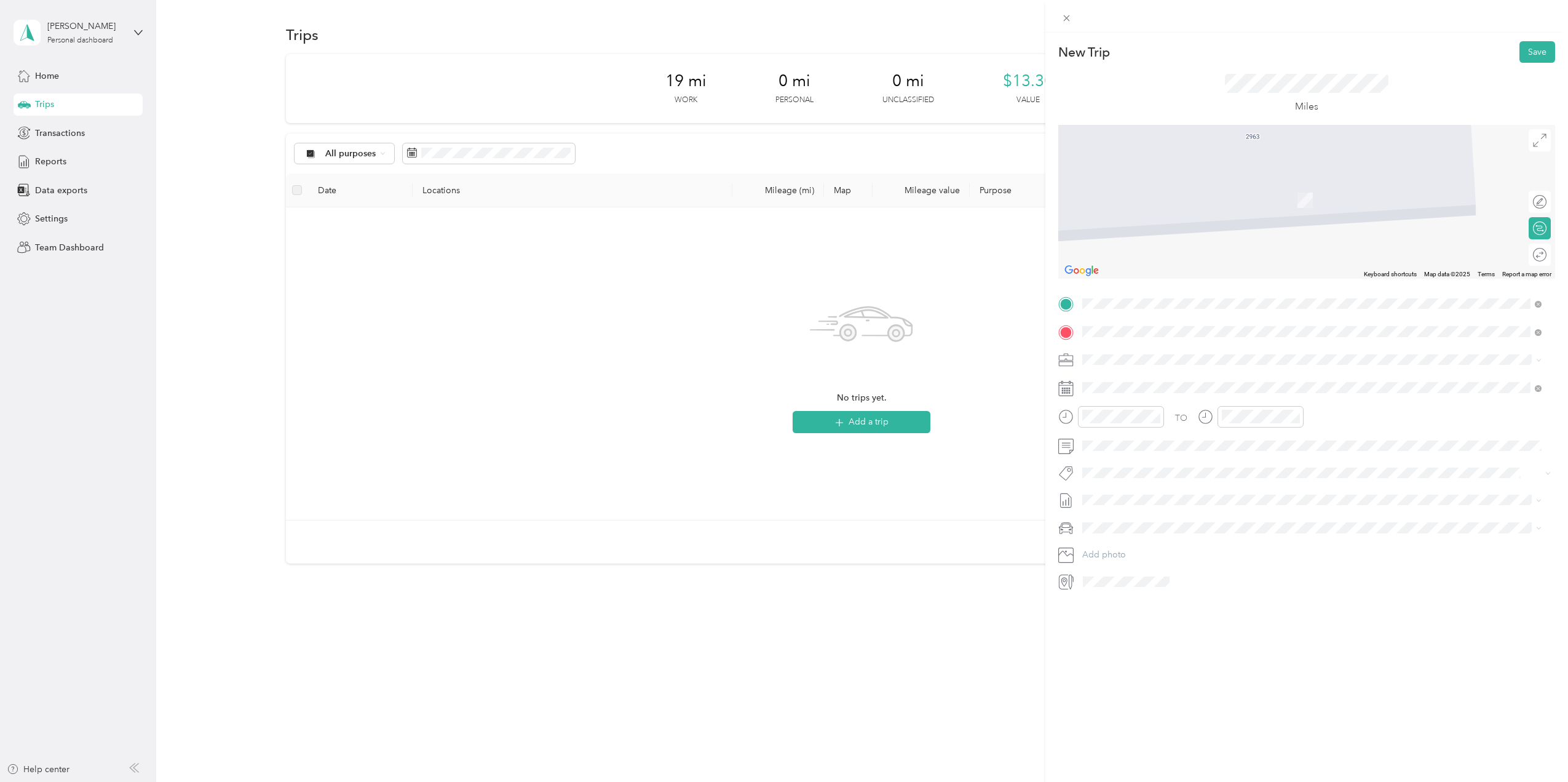
click at [1128, 381] on span "[STREET_ADDRESS][US_STATE]" at bounding box center [1167, 376] width 123 height 12
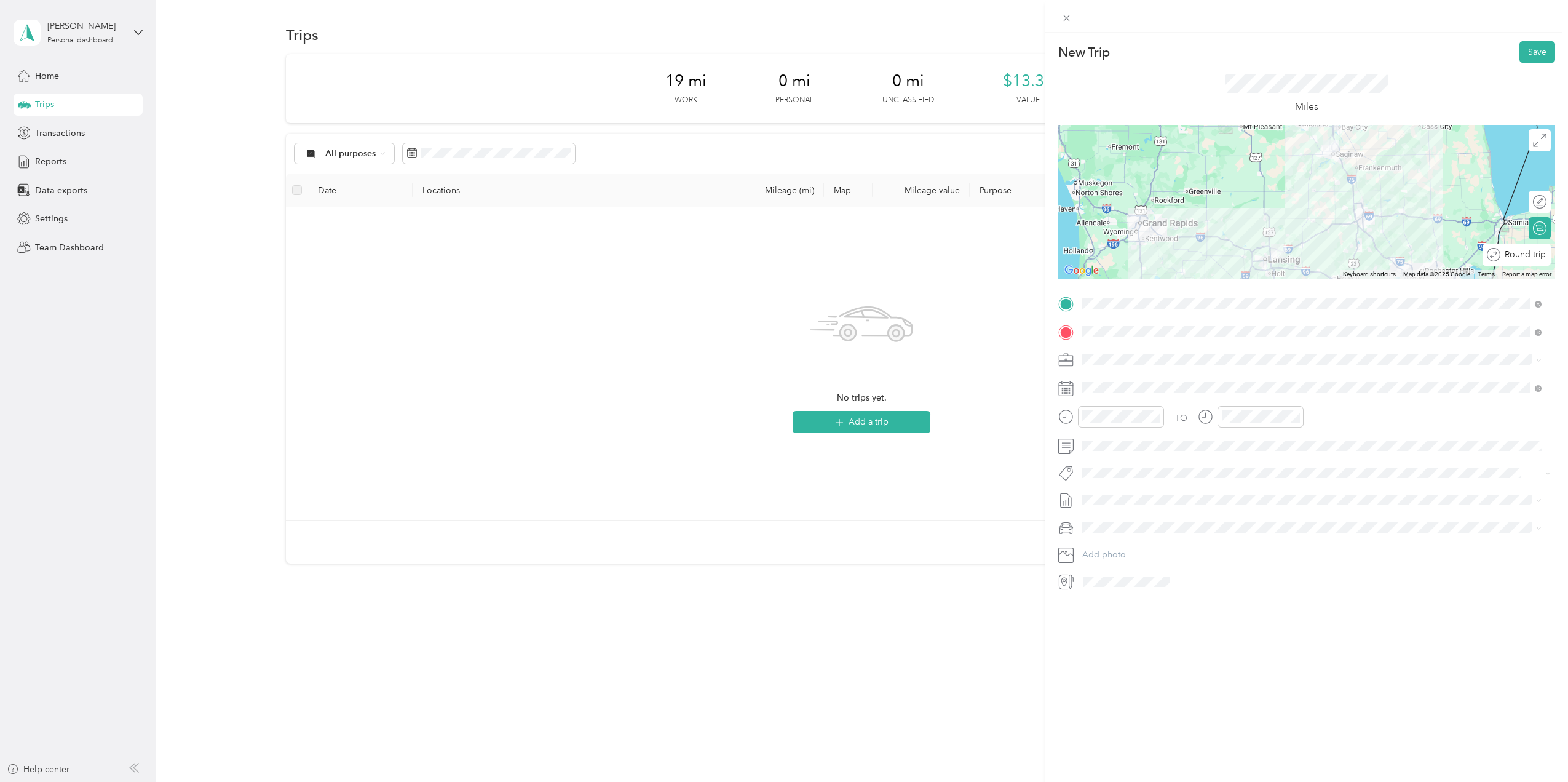
click at [1568, 259] on div at bounding box center [1570, 254] width 0 height 12
click at [1539, 333] on icon at bounding box center [1537, 332] width 3 height 3
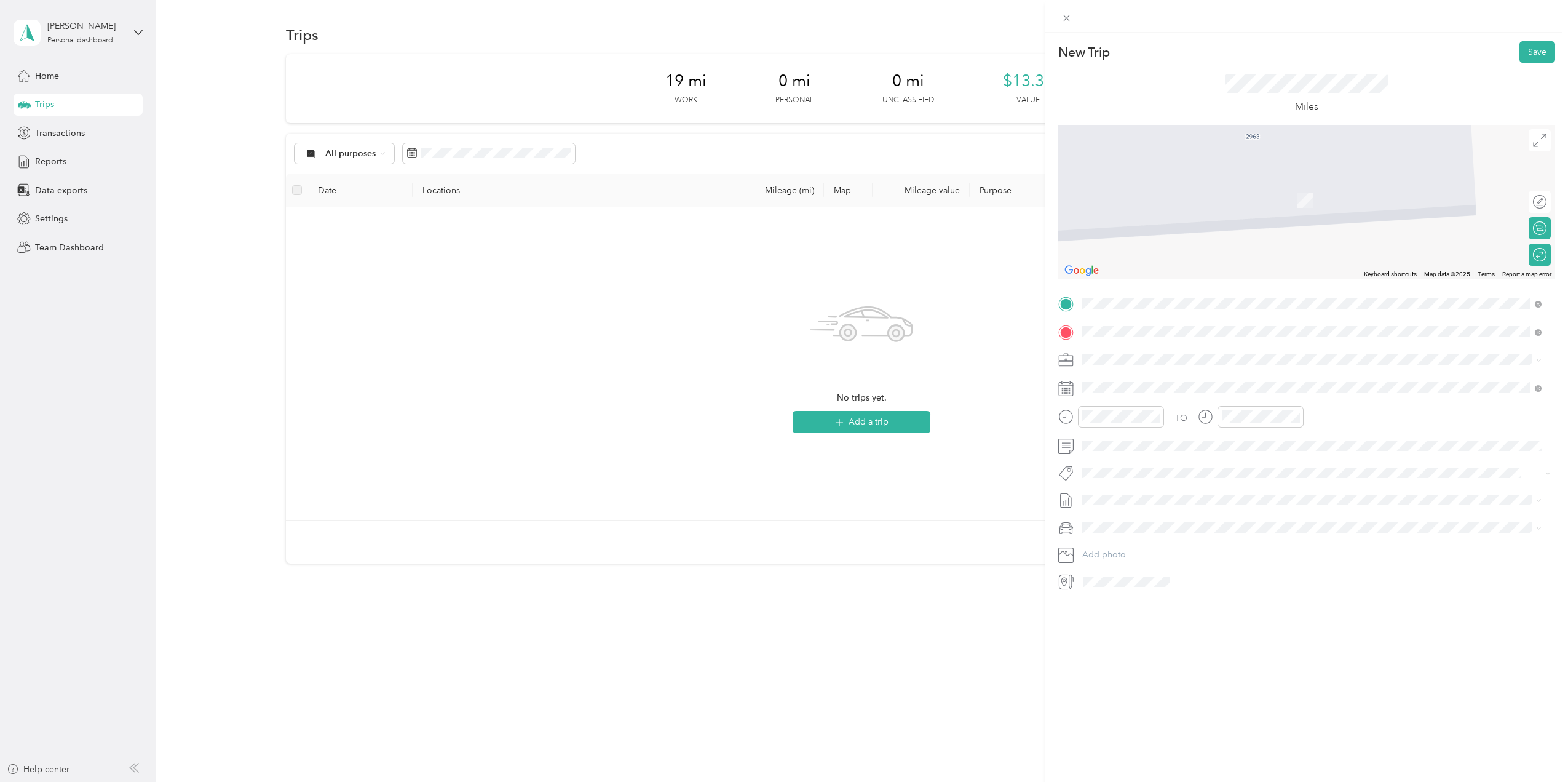
click at [1175, 381] on span "[STREET_ADDRESS][US_STATE]" at bounding box center [1167, 376] width 123 height 12
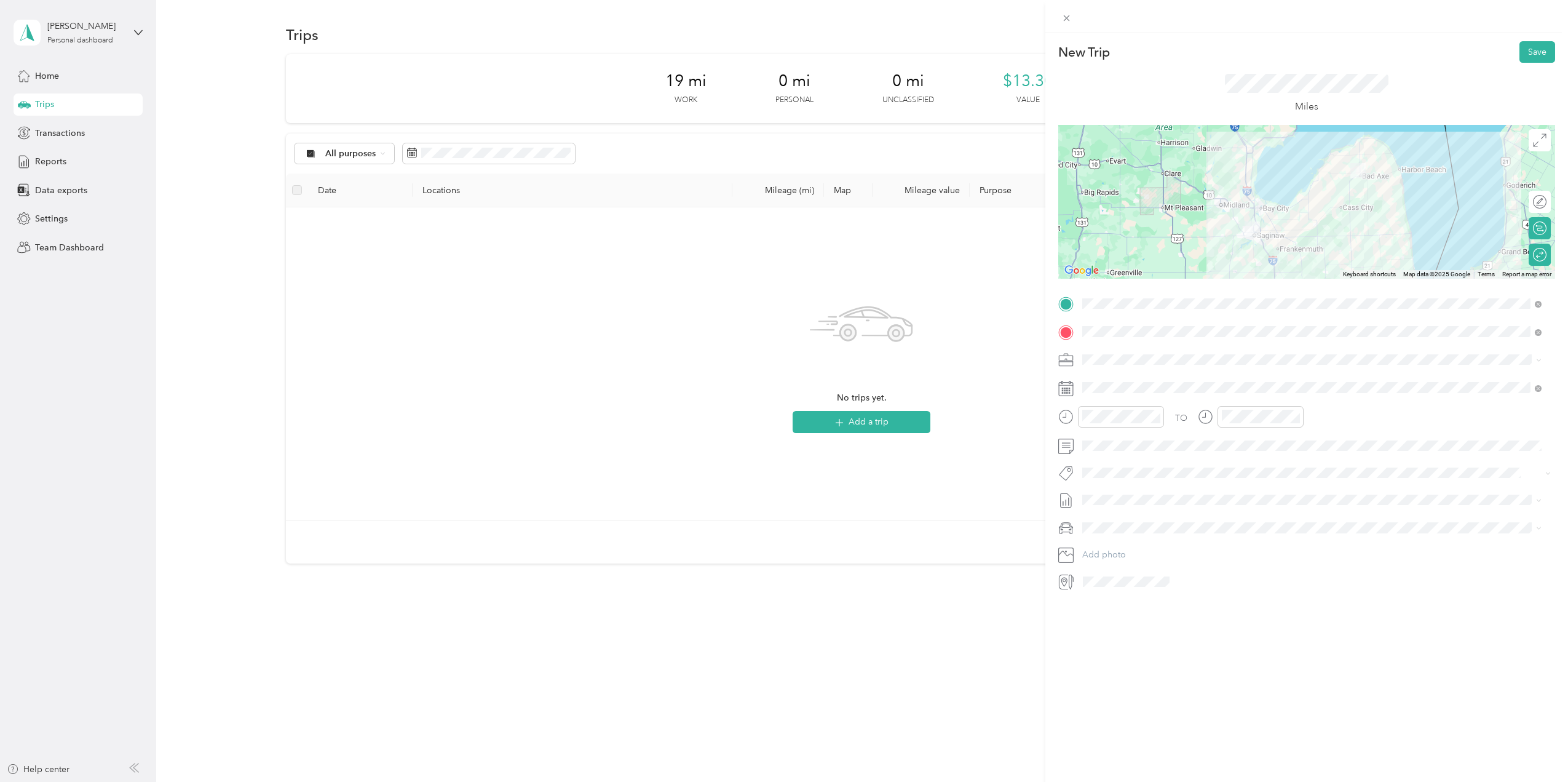
drag, startPoint x: 1537, startPoint y: 332, endPoint x: 1459, endPoint y: 321, distance: 78.8
click at [1537, 332] on icon at bounding box center [1538, 332] width 7 height 7
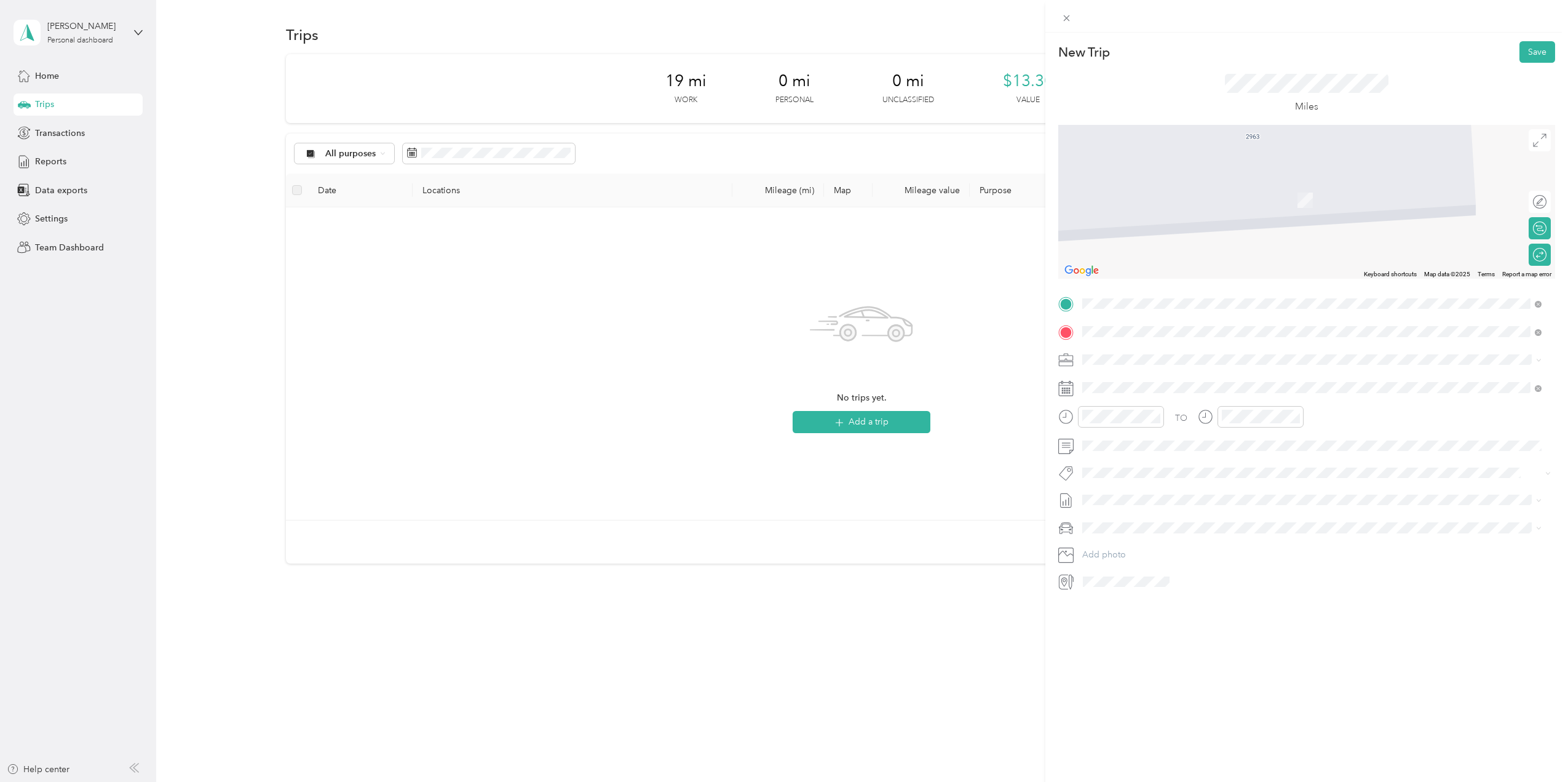
click at [1134, 380] on span "[STREET_ADDRESS][US_STATE]" at bounding box center [1167, 376] width 123 height 12
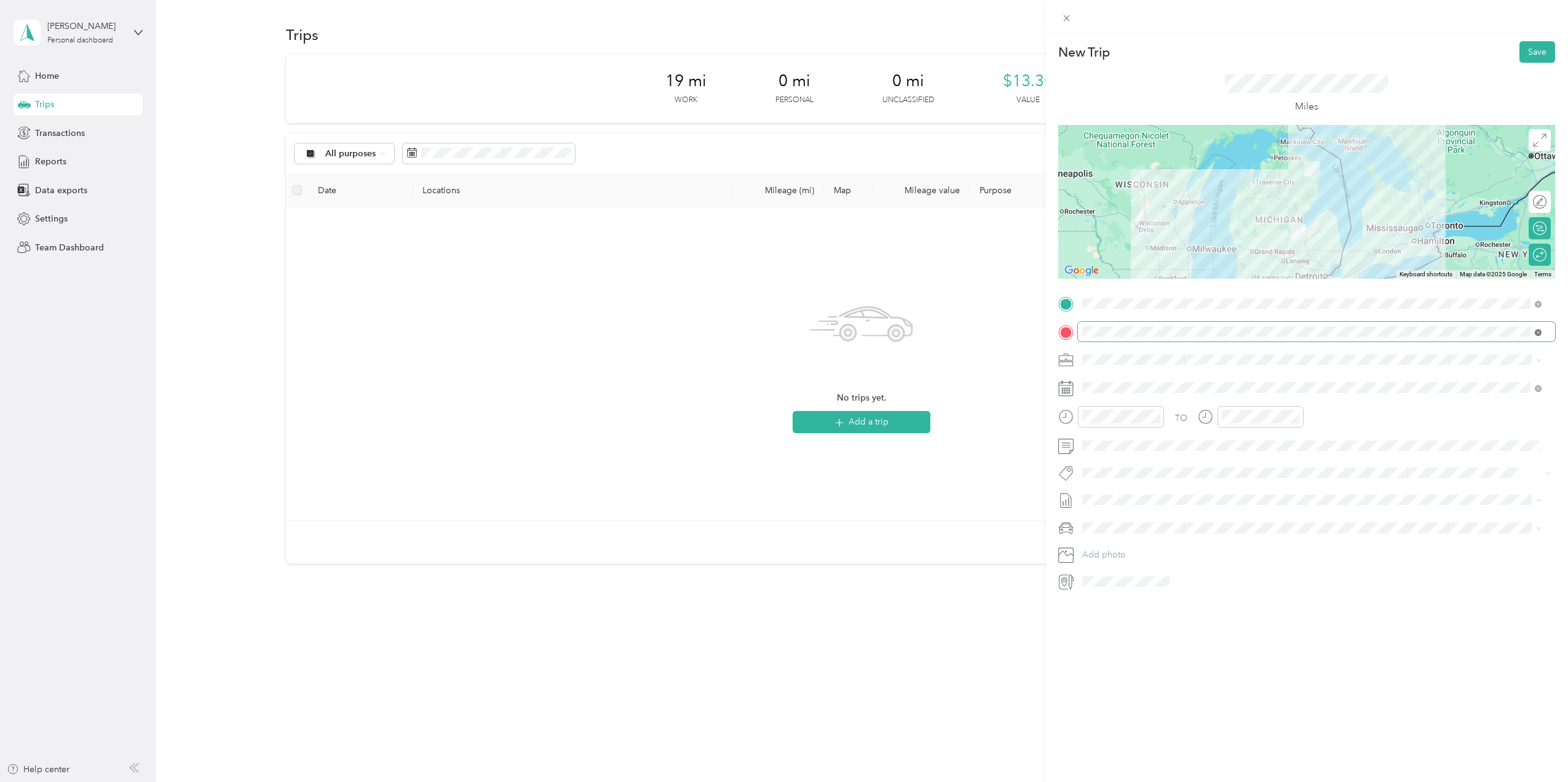
click at [1537, 332] on icon at bounding box center [1537, 332] width 3 height 3
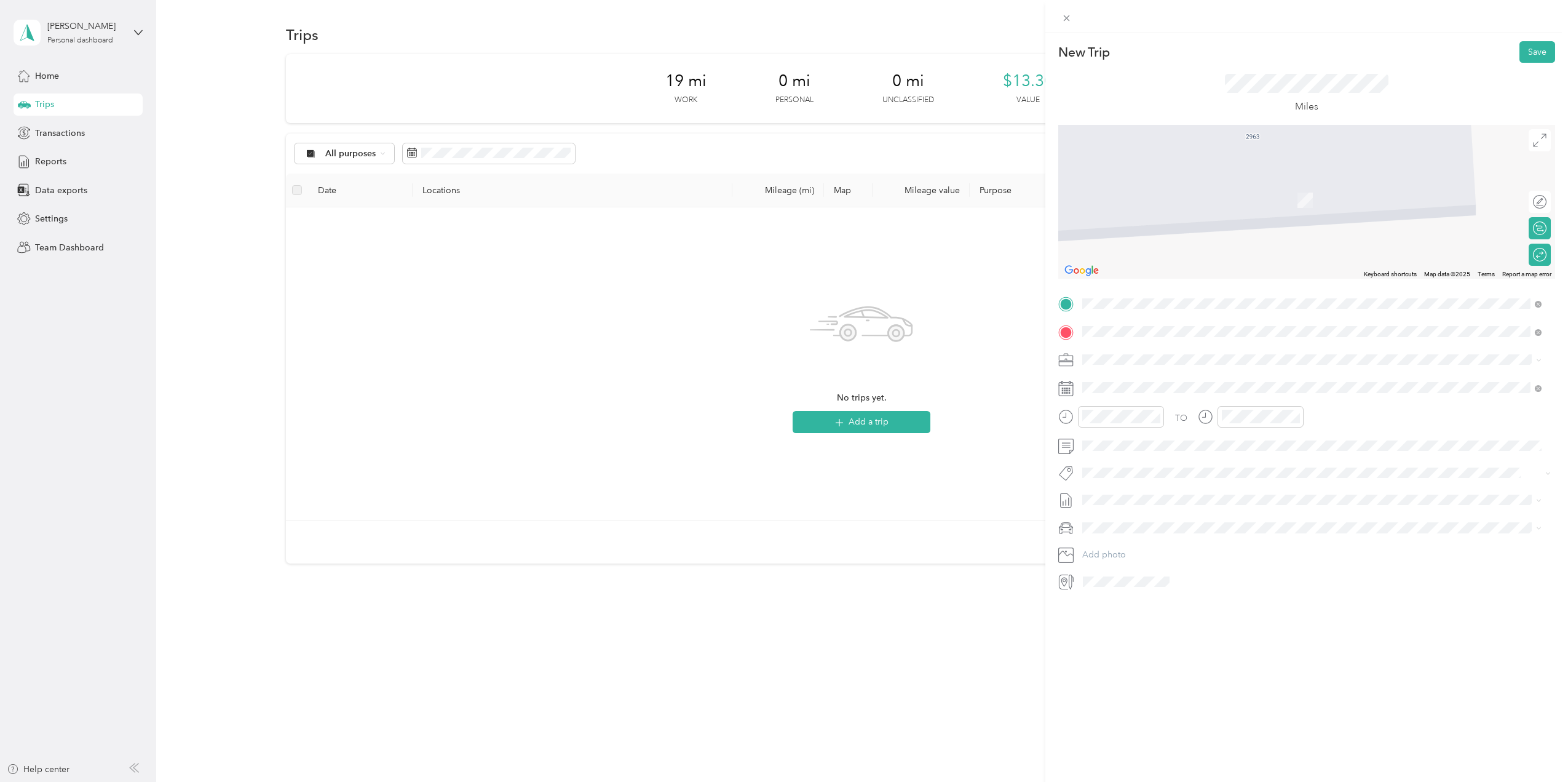
click at [1141, 380] on span "[STREET_ADDRESS][US_STATE]" at bounding box center [1167, 376] width 123 height 12
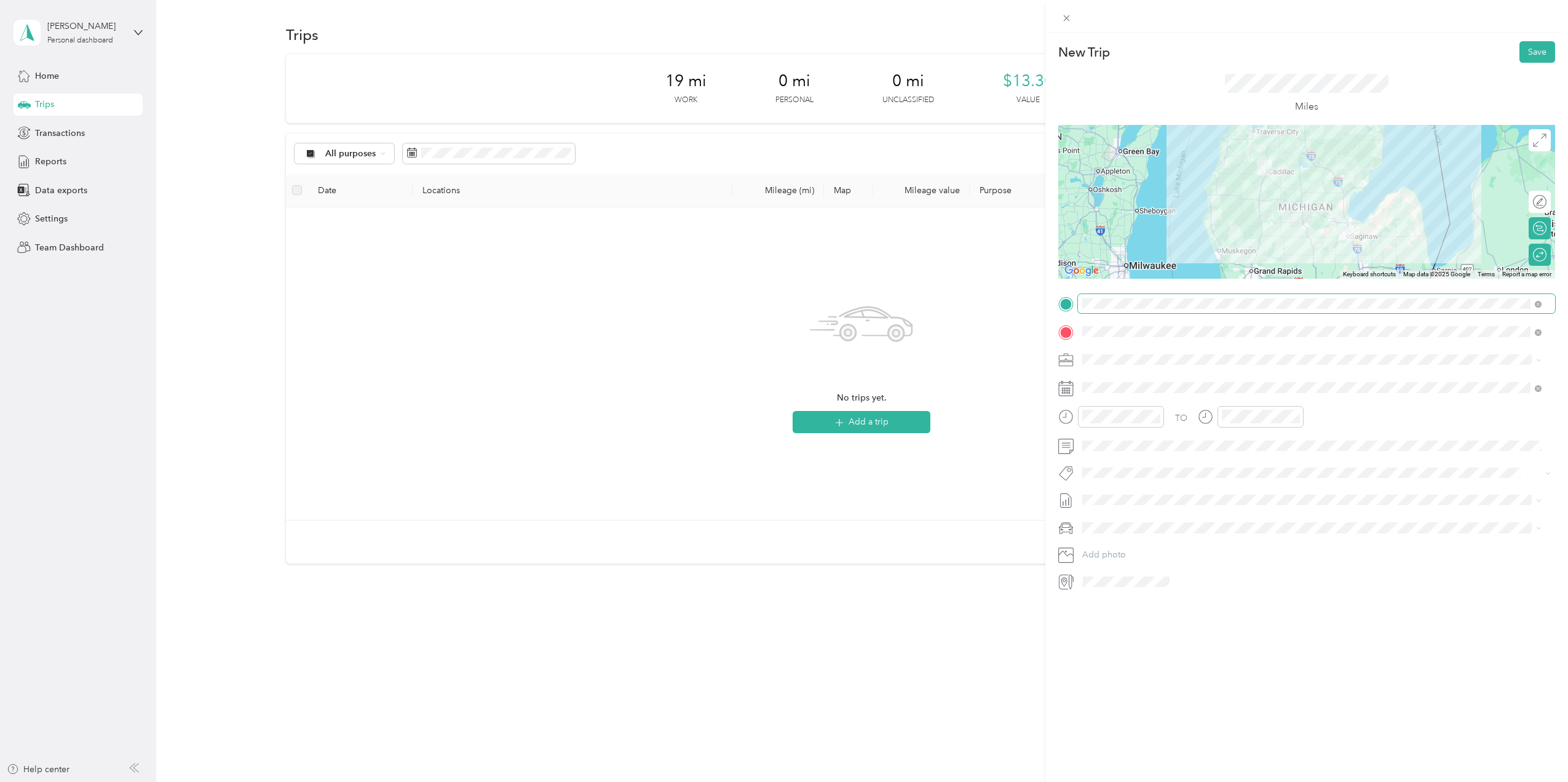
click at [1540, 302] on icon at bounding box center [1538, 304] width 7 height 7
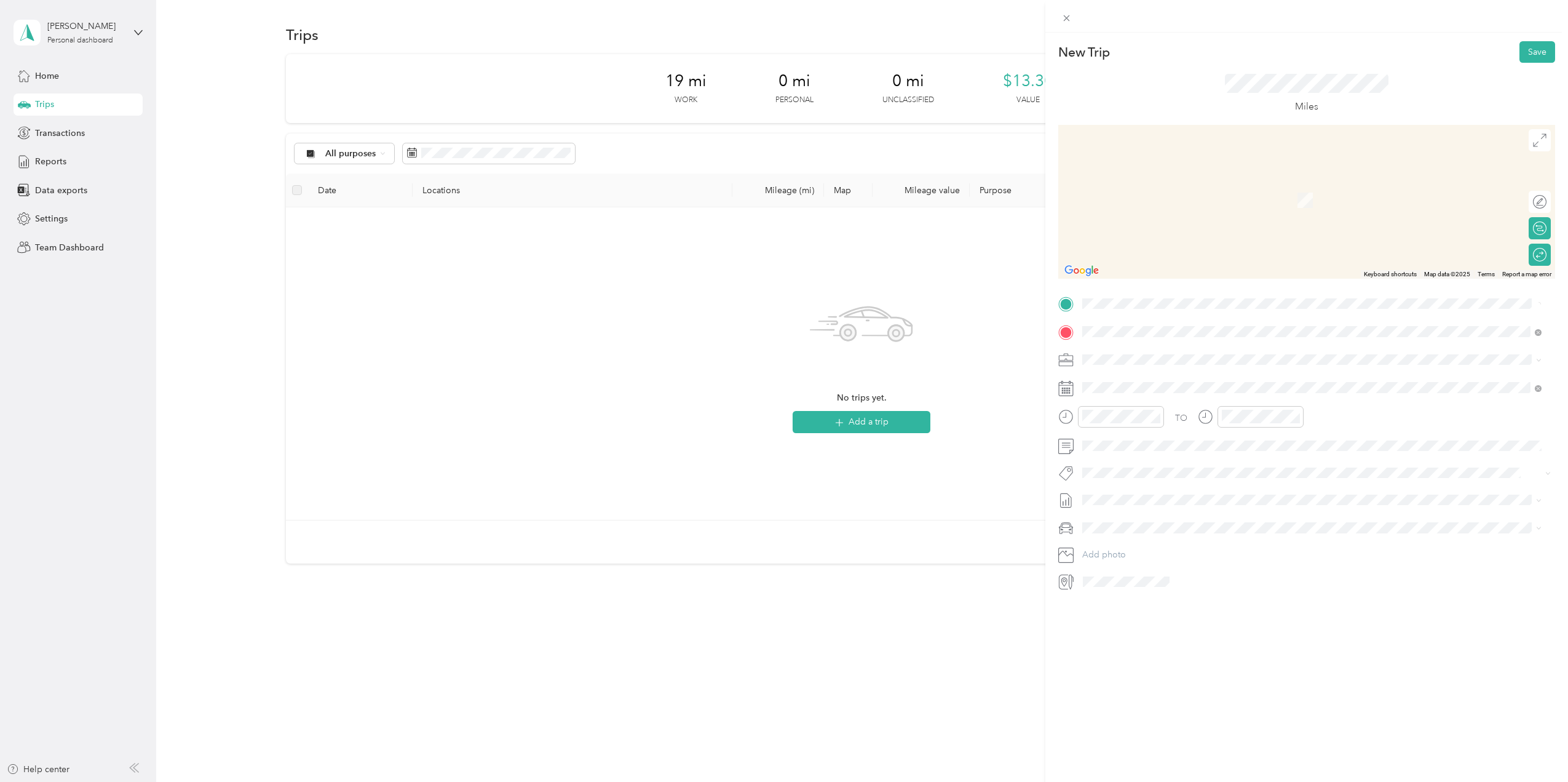
click at [1131, 354] on span "[STREET_ADDRESS][US_STATE]" at bounding box center [1167, 348] width 123 height 12
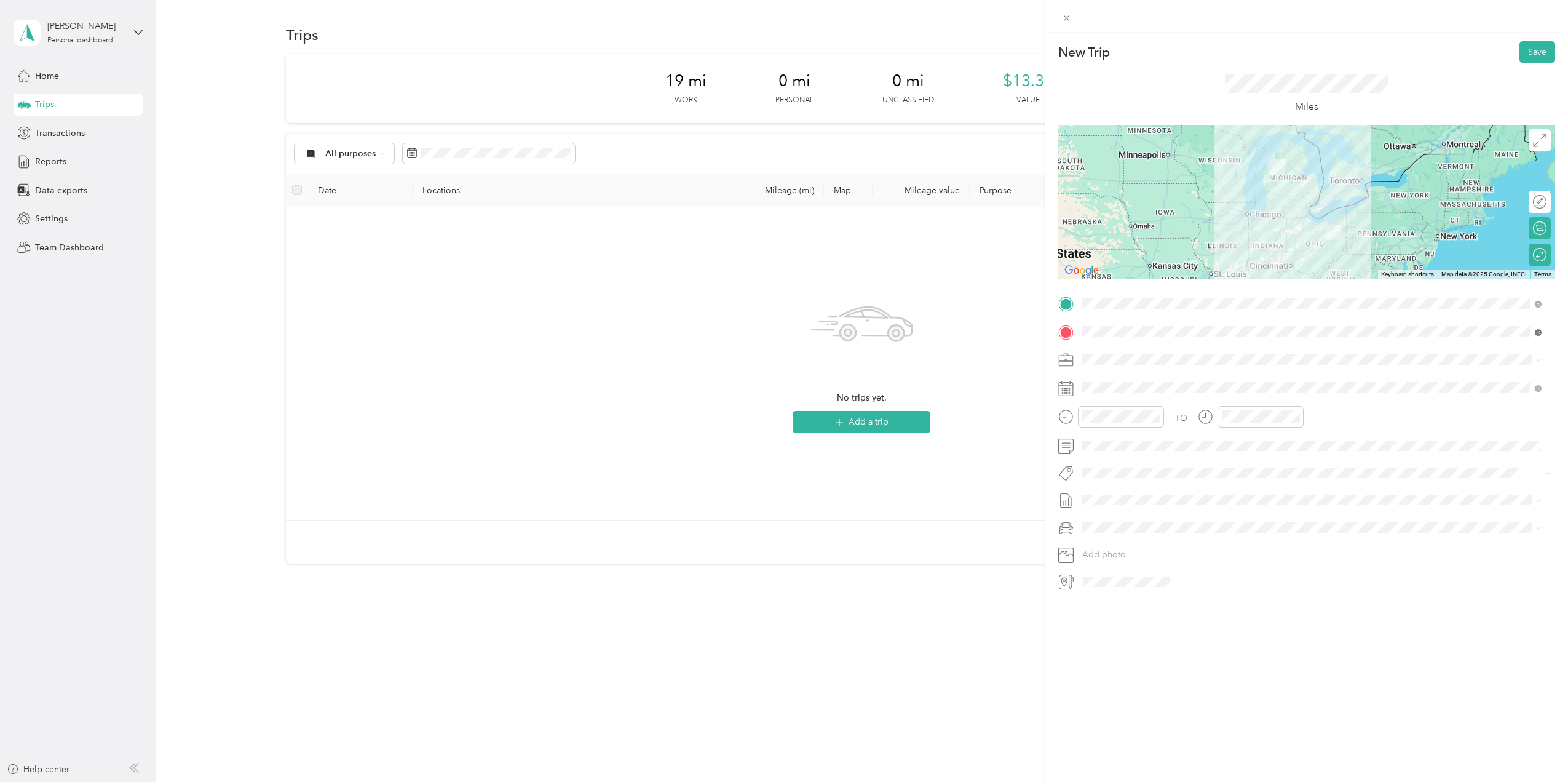
click at [1535, 333] on icon at bounding box center [1538, 332] width 7 height 7
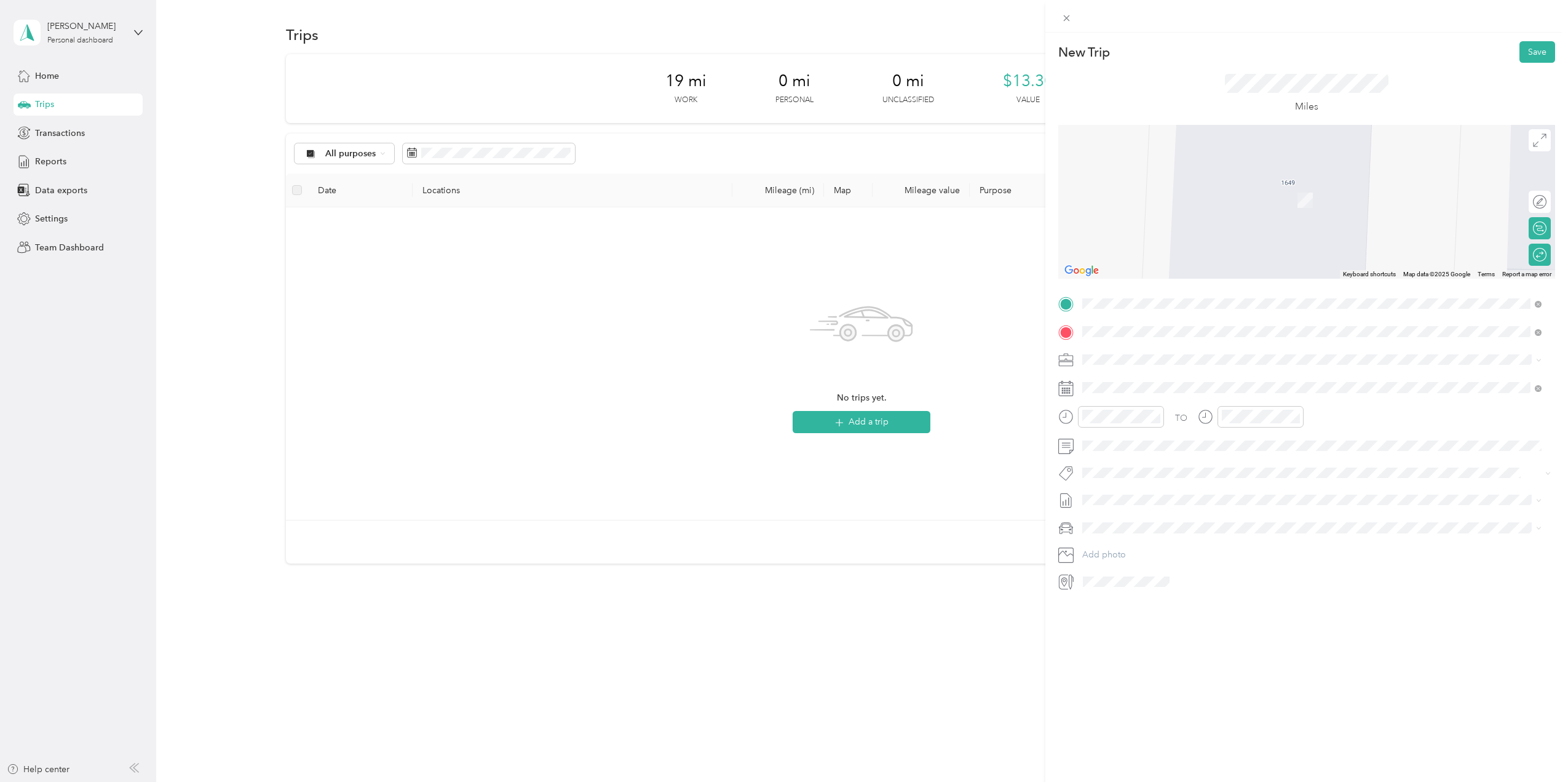
click at [1132, 381] on span "[STREET_ADDRESS][US_STATE]" at bounding box center [1167, 376] width 123 height 12
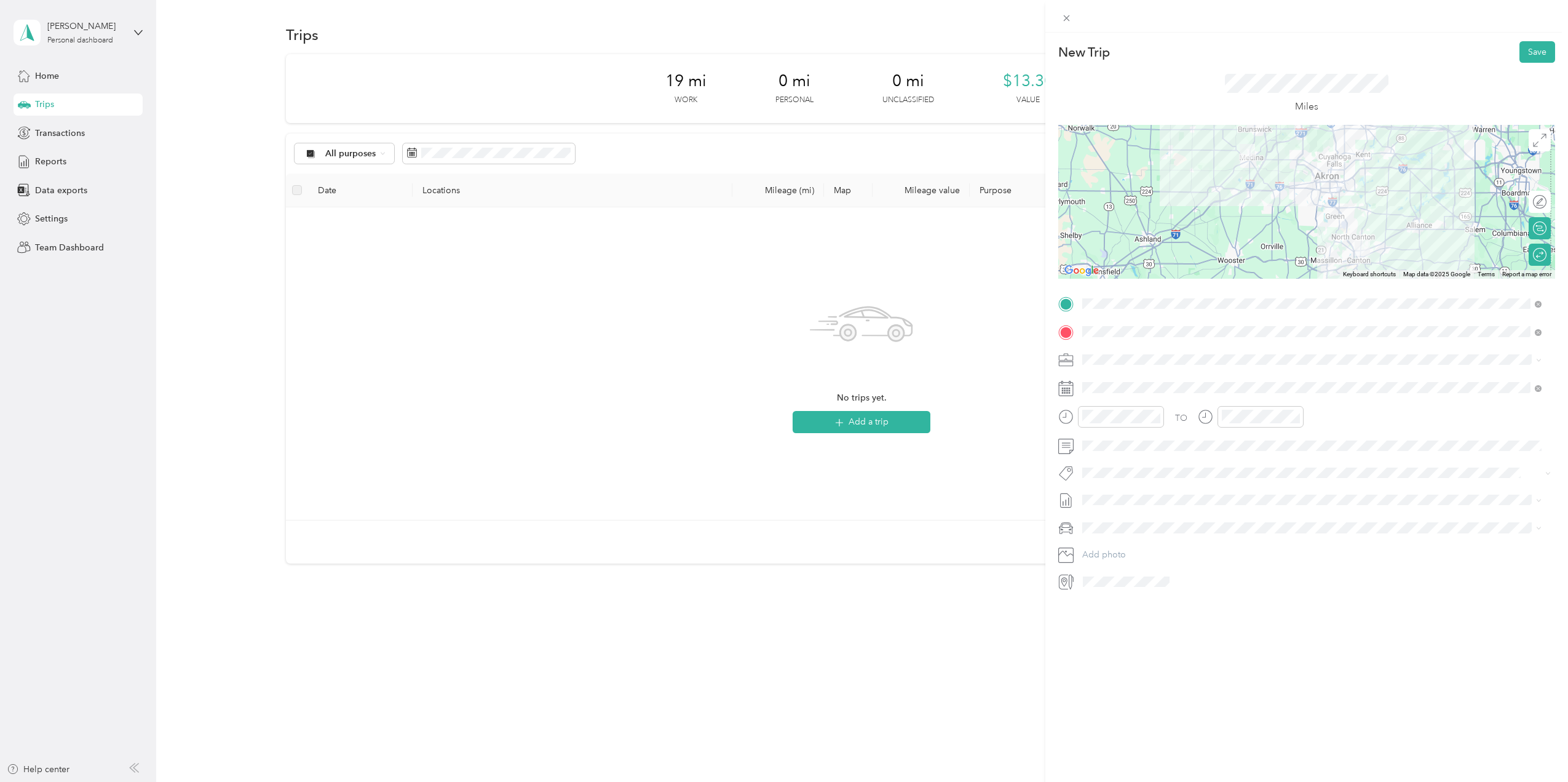
click at [94, 41] on div "New Trip Save This trip cannot be edited because it is either under review, app…" at bounding box center [784, 391] width 1568 height 782
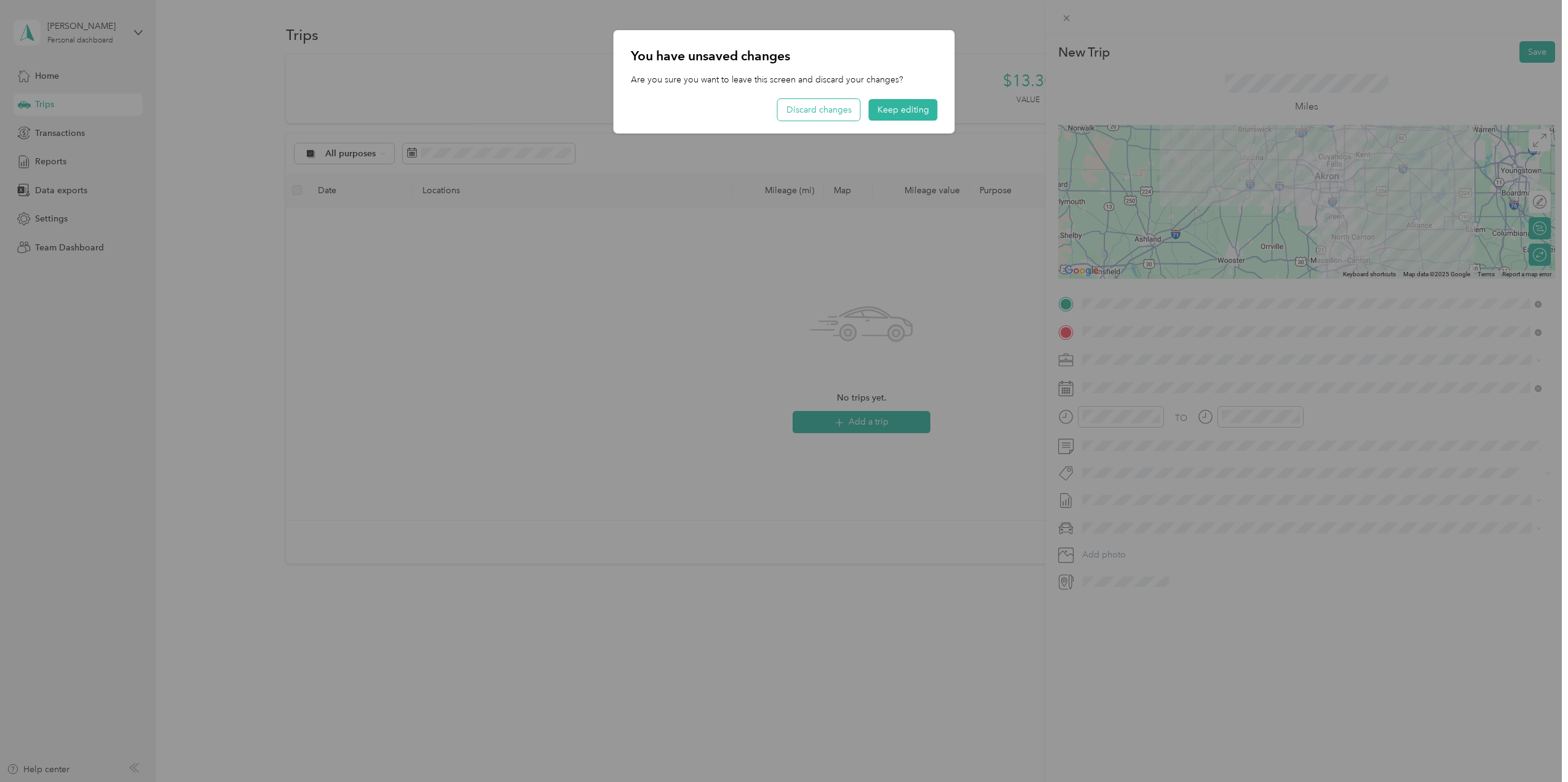
click at [811, 107] on button "Discard changes" at bounding box center [819, 109] width 82 height 21
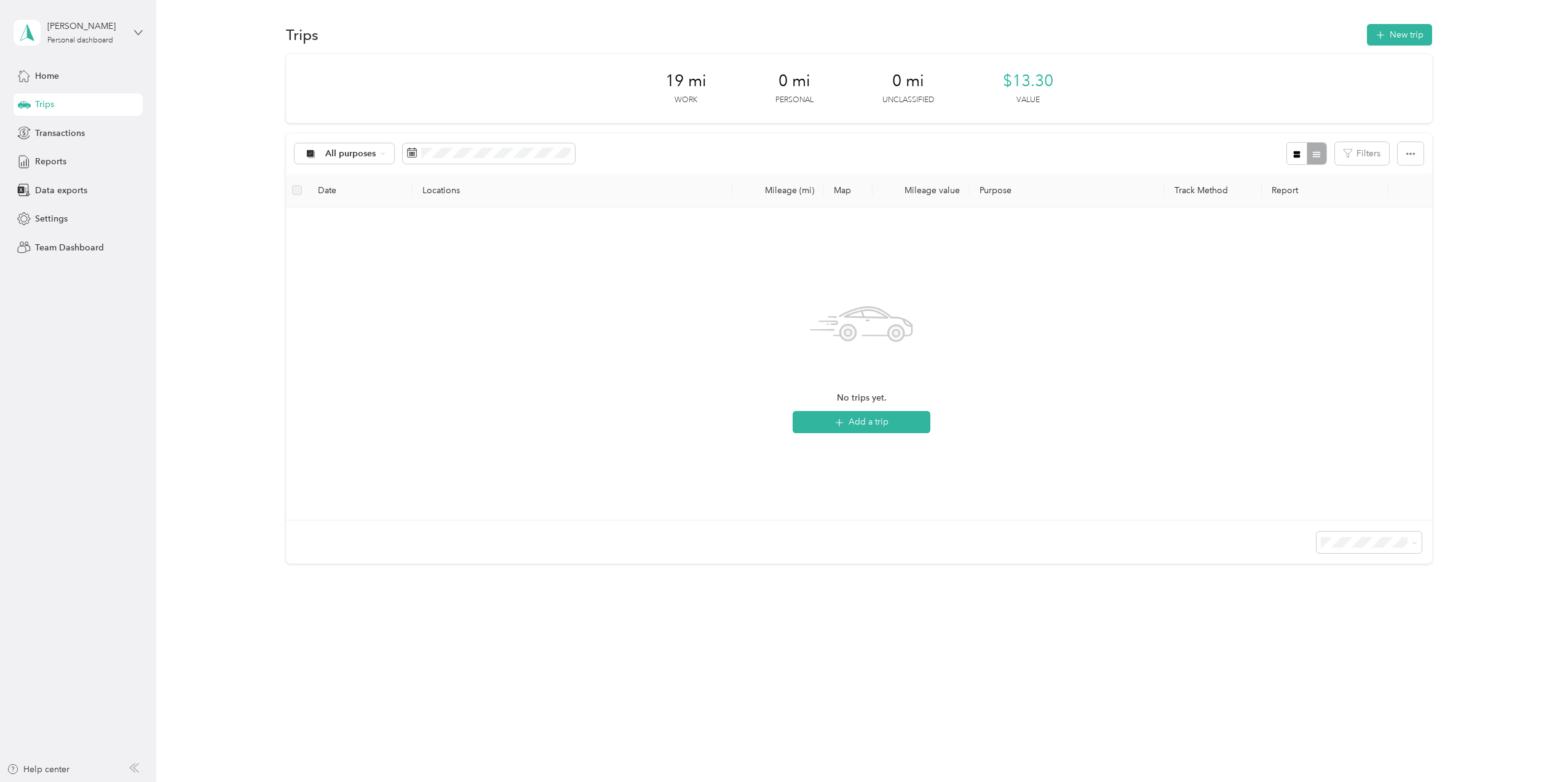
click at [140, 30] on icon at bounding box center [138, 33] width 9 height 9
click at [49, 97] on div "Team dashboard" at bounding box center [58, 101] width 66 height 12
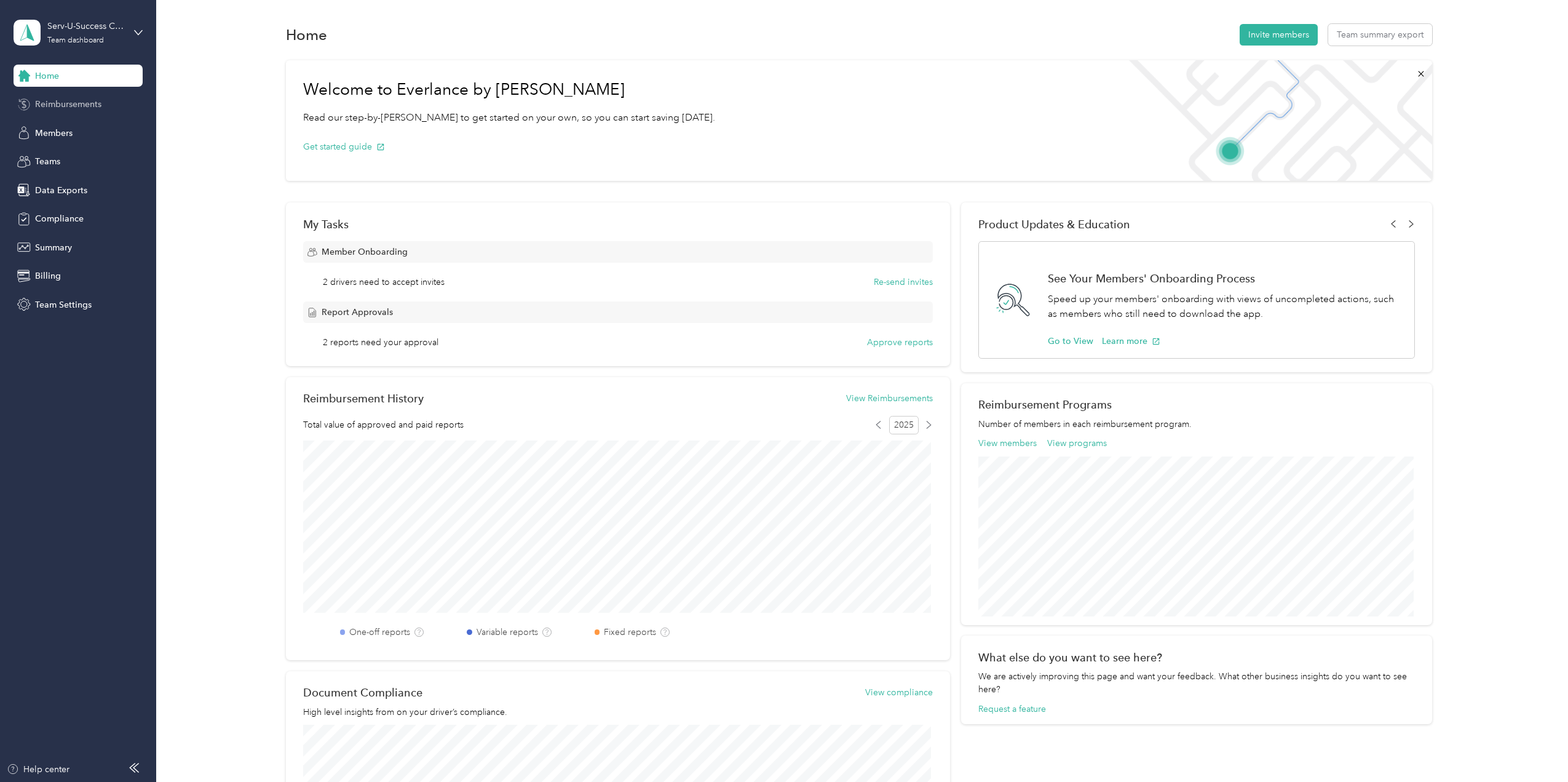
click at [75, 105] on span "Reimbursements" at bounding box center [68, 104] width 66 height 12
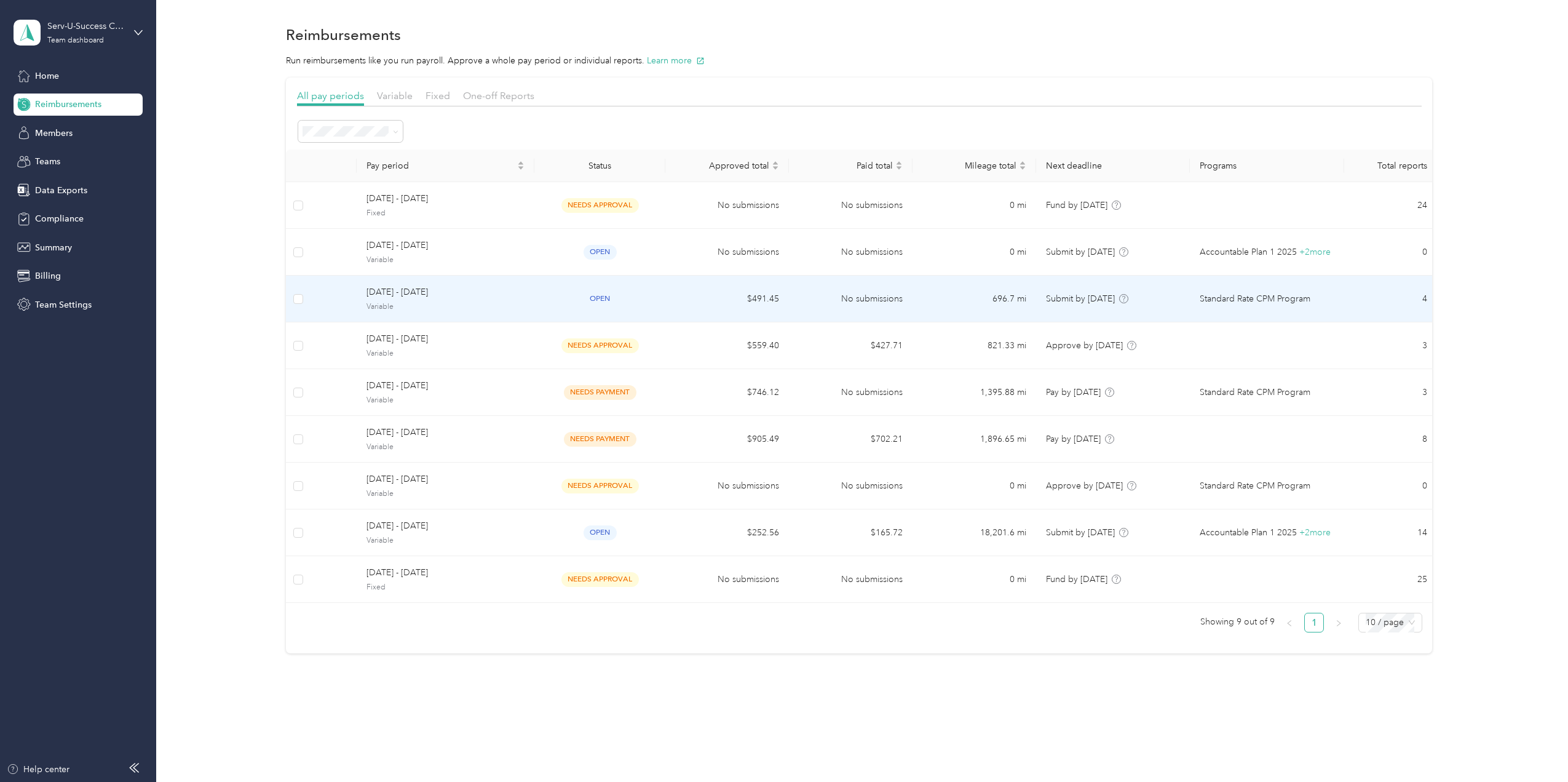
click at [577, 297] on div "open" at bounding box center [600, 298] width 111 height 14
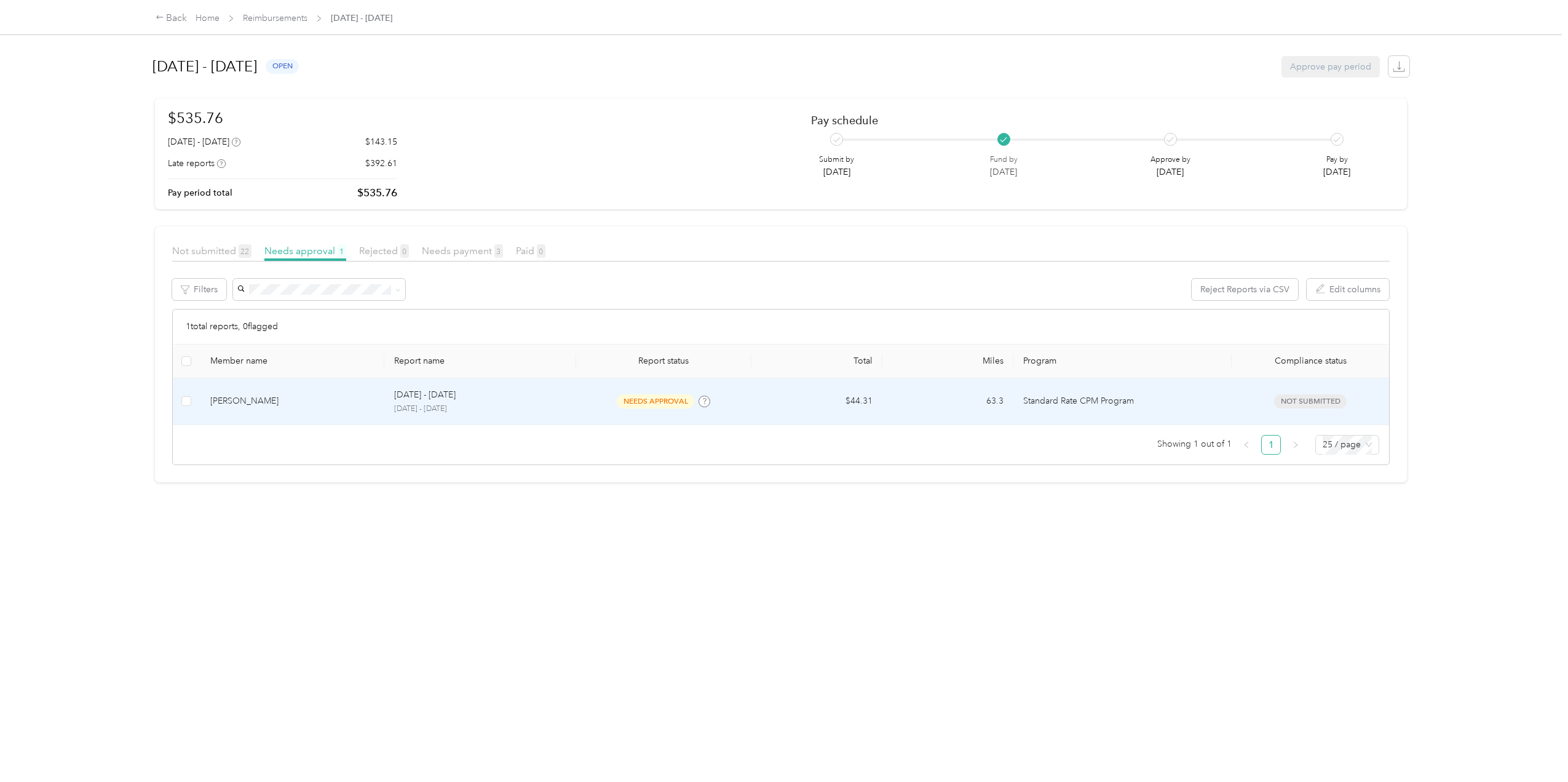
click at [195, 399] on td at bounding box center [186, 402] width 28 height 47
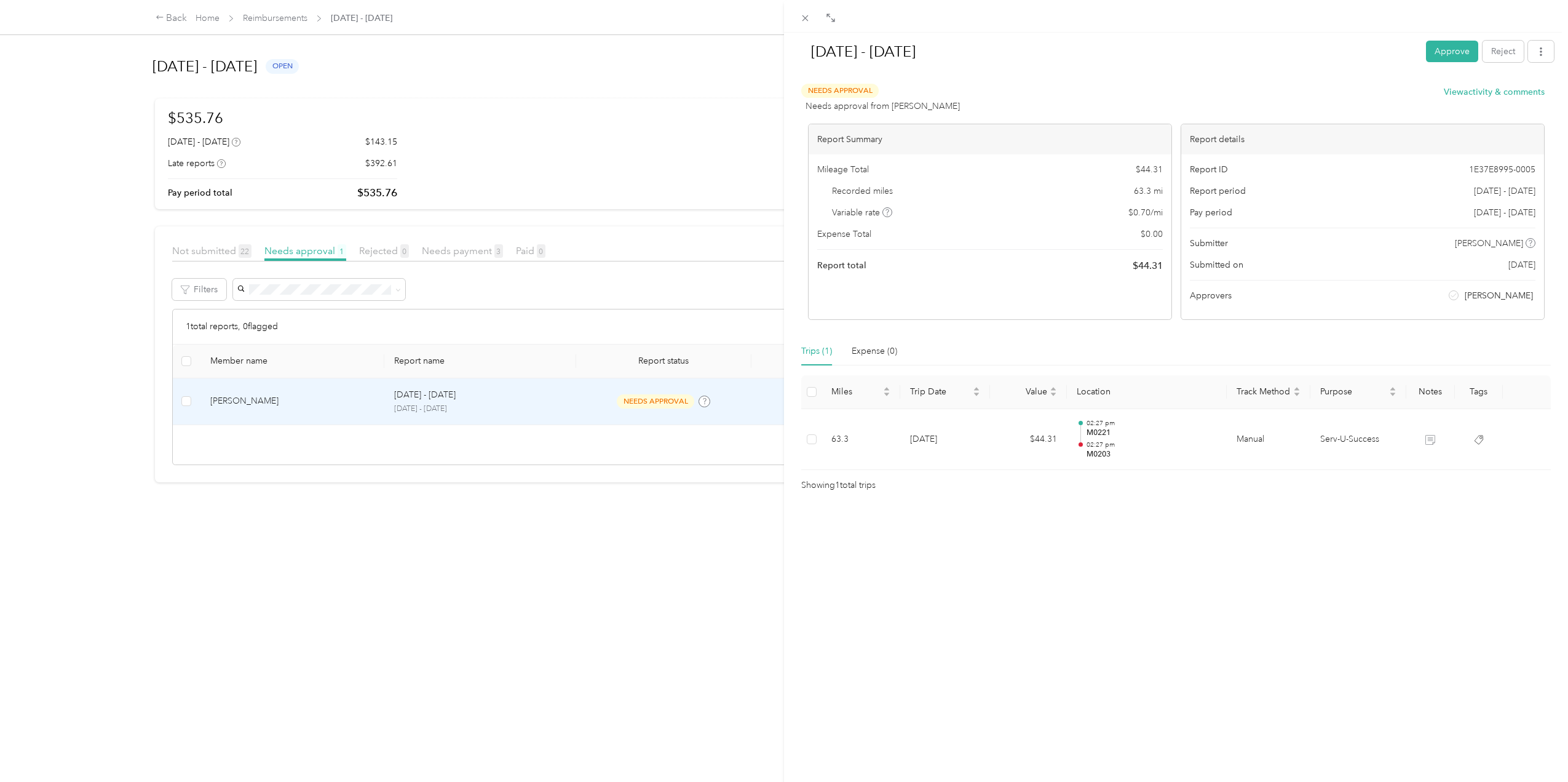
click at [458, 248] on div "[DATE] - [DATE] Approve Reject Needs Approval Needs approval from [PERSON_NAME]…" at bounding box center [784, 391] width 1568 height 782
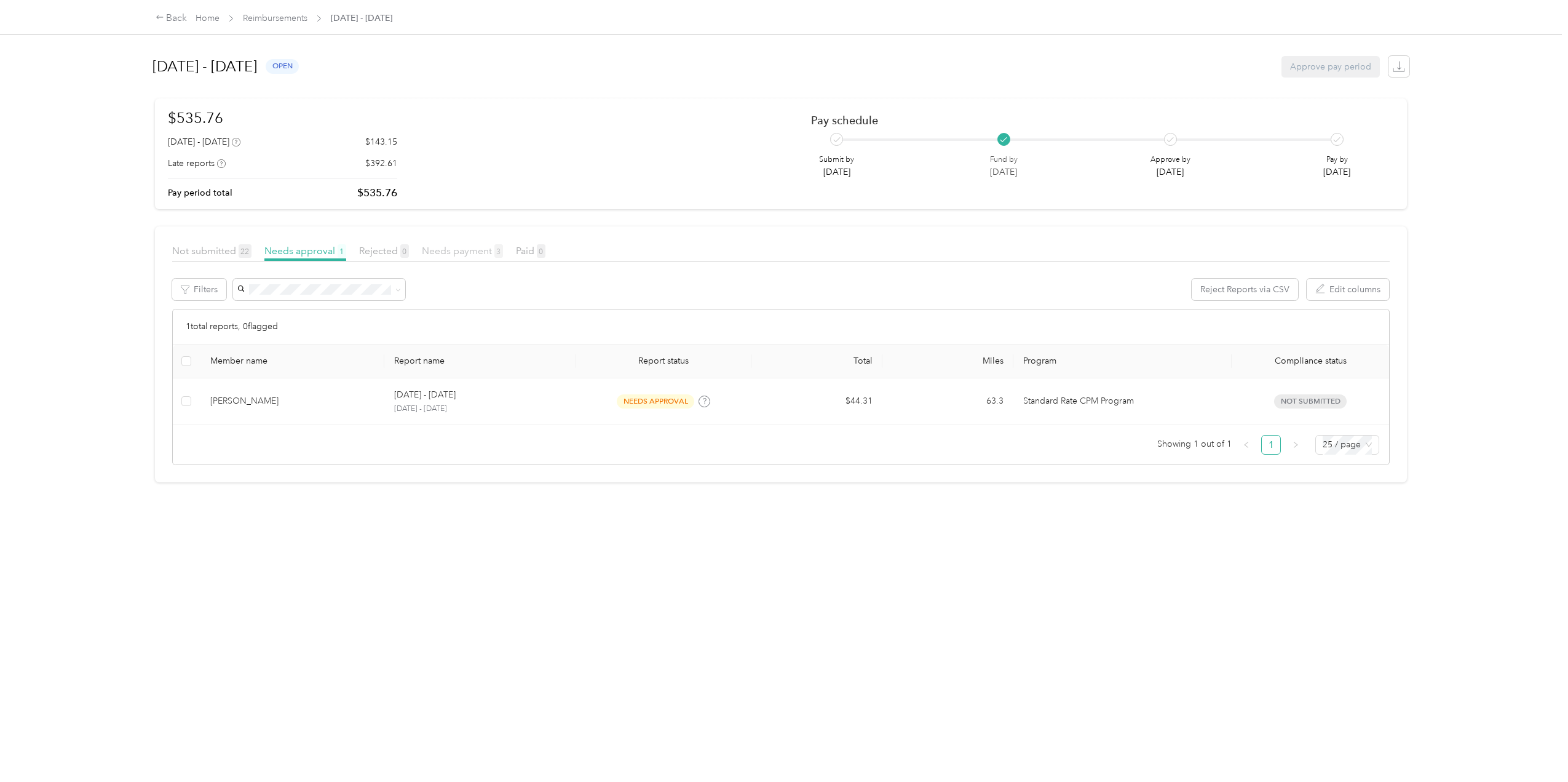
click at [483, 250] on span "Needs payment 3" at bounding box center [462, 250] width 81 height 12
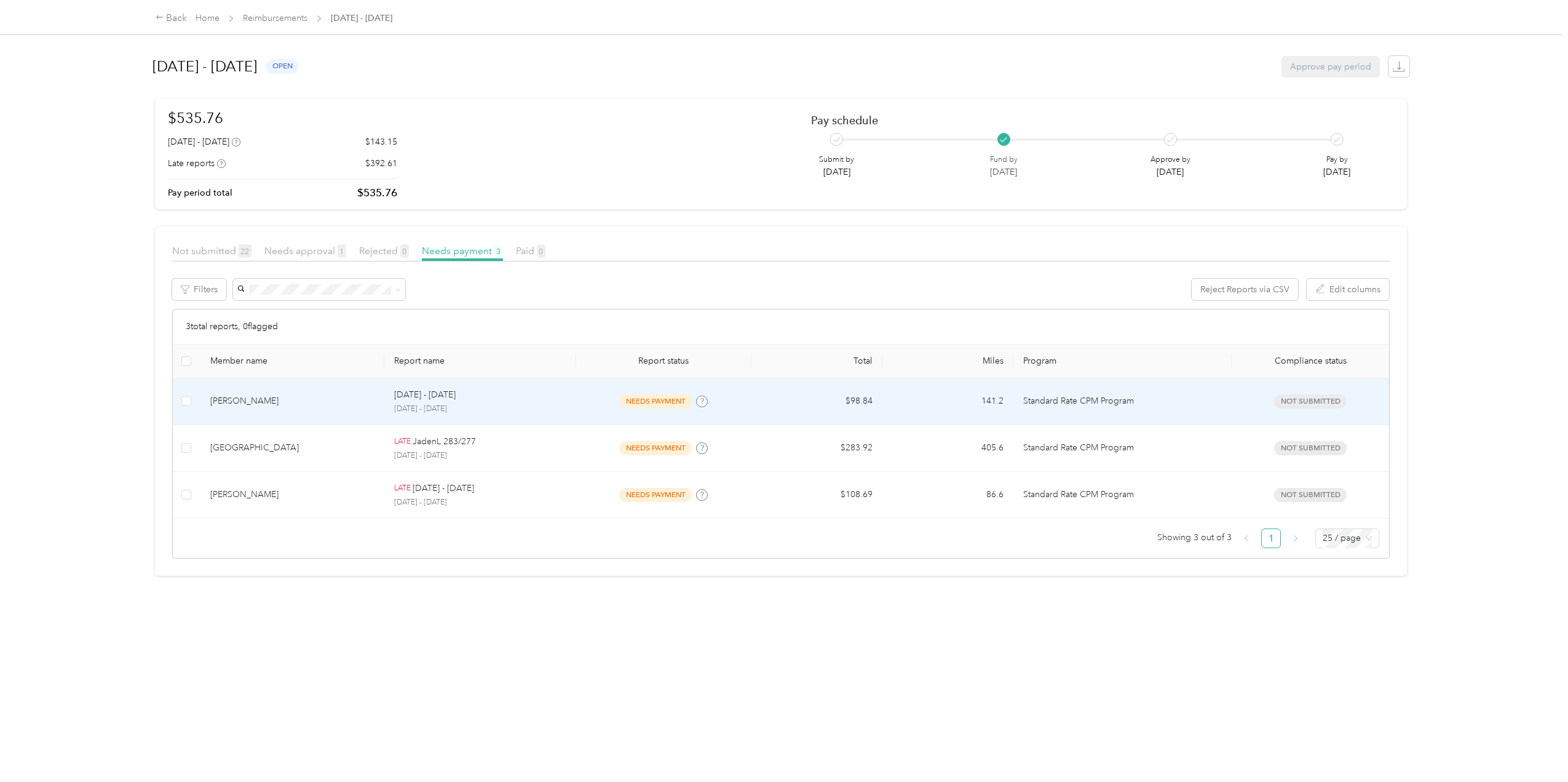
click at [309, 401] on div "[PERSON_NAME]" at bounding box center [291, 401] width 164 height 13
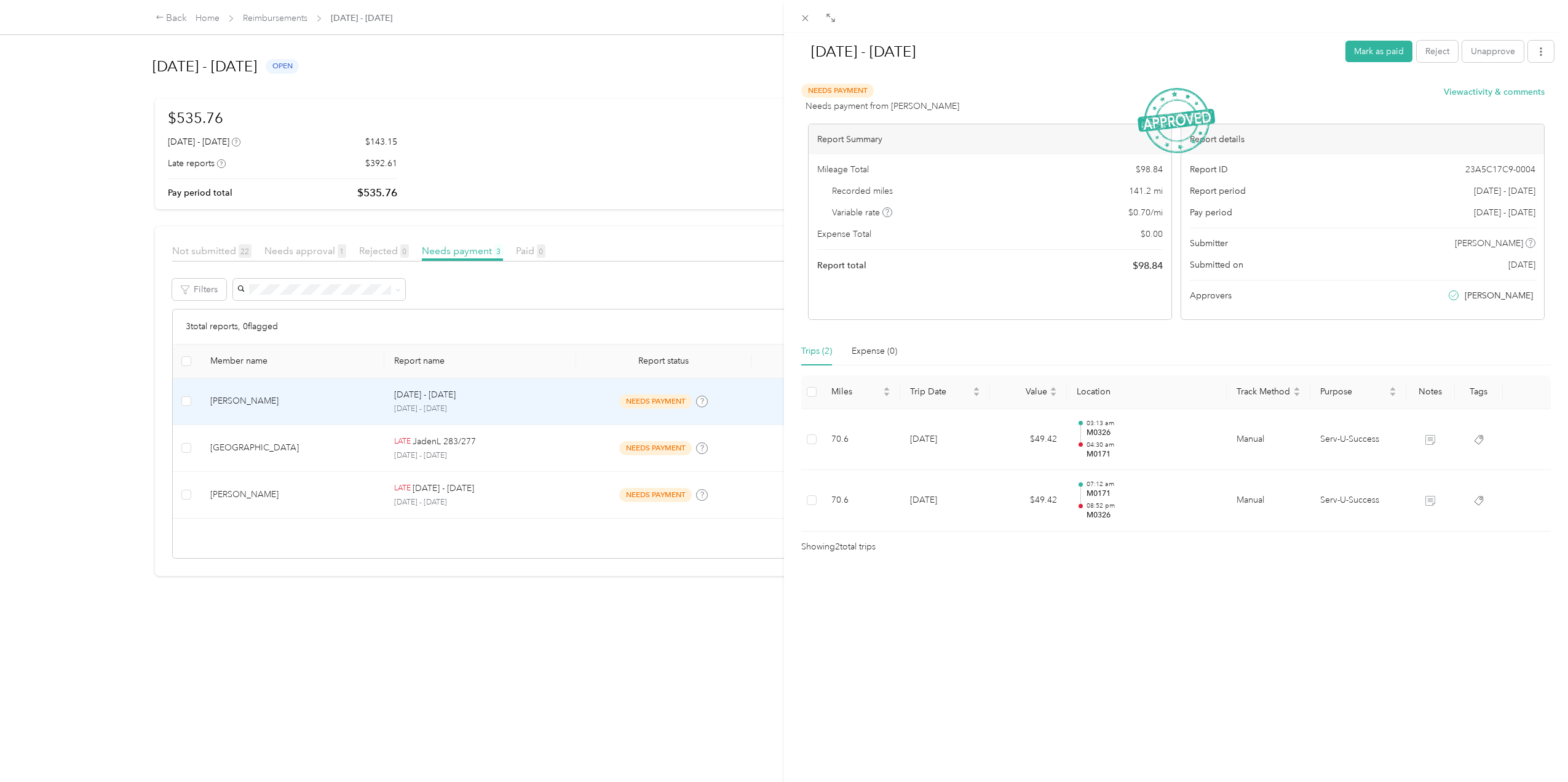
drag, startPoint x: 299, startPoint y: 251, endPoint x: 303, endPoint y: 257, distance: 7.2
click at [299, 251] on div "[DATE] - [DATE] Mark as paid Reject Unapprove Needs Payment Needs payment from …" at bounding box center [784, 391] width 1568 height 782
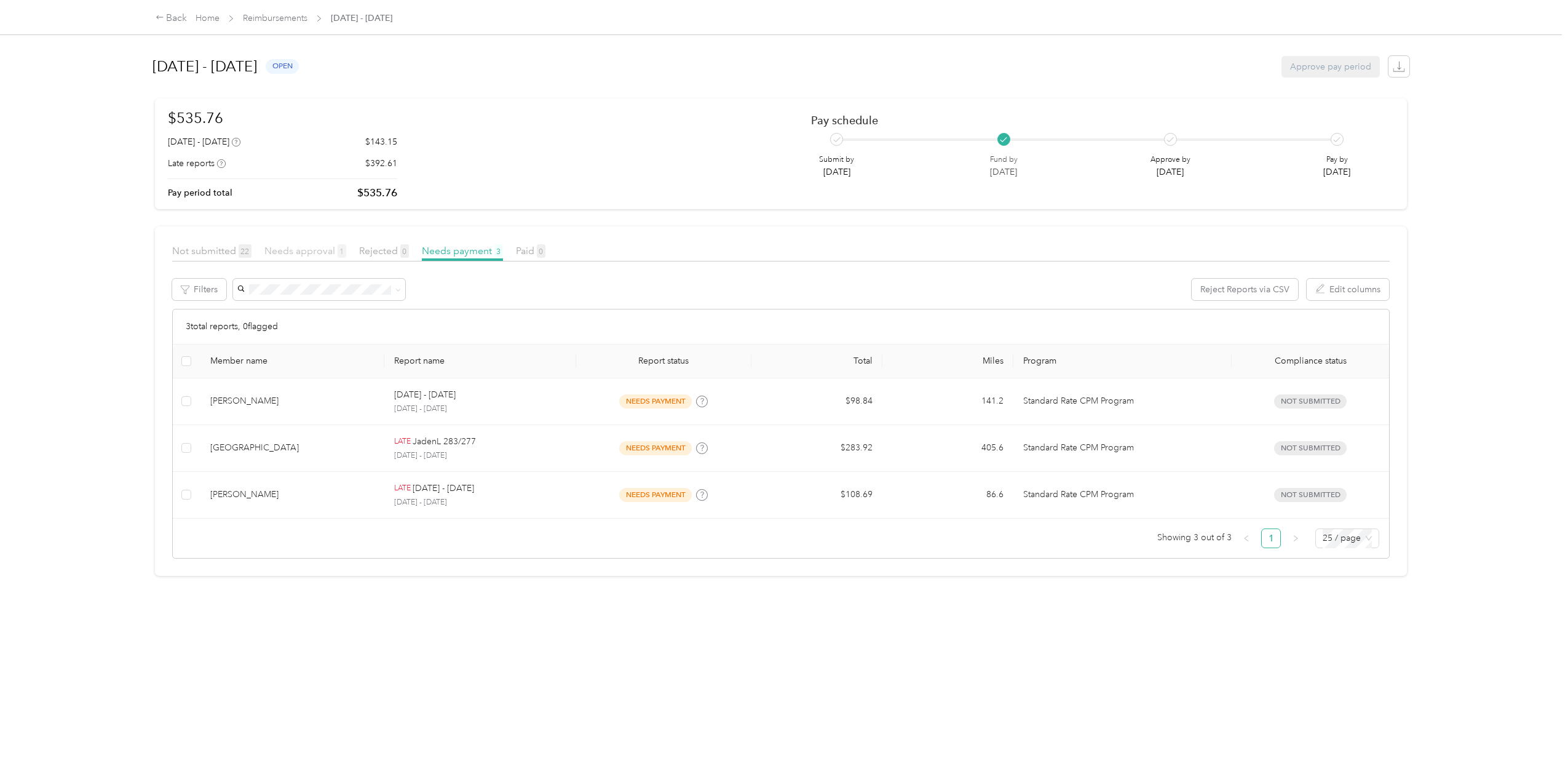
click at [300, 250] on span "Needs approval 1" at bounding box center [305, 250] width 81 height 12
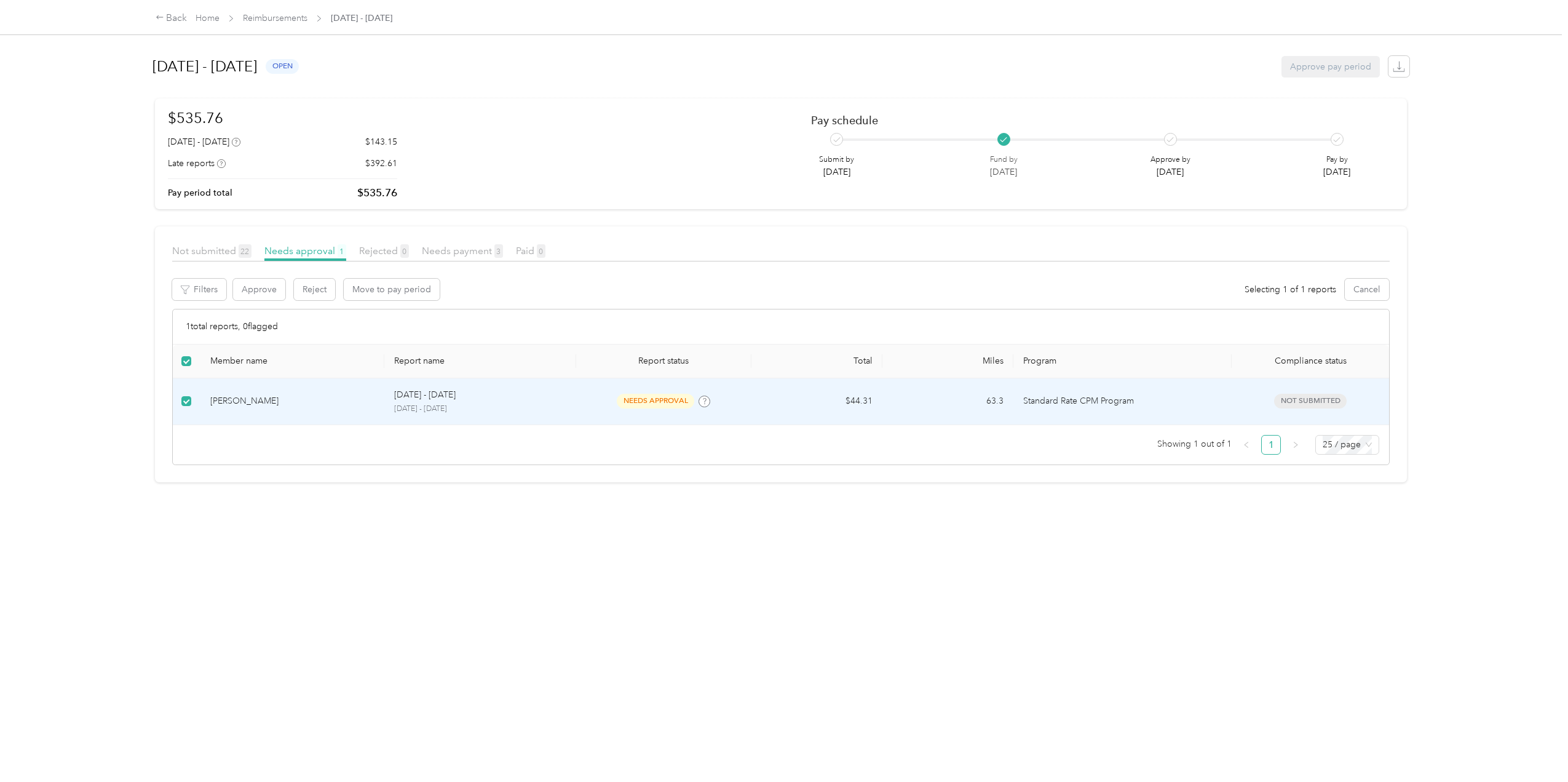
click at [508, 397] on div "[DATE] - [DATE]" at bounding box center [480, 395] width 173 height 13
click at [389, 401] on td "[DATE] - [DATE] [DATE] - [DATE]" at bounding box center [480, 402] width 193 height 47
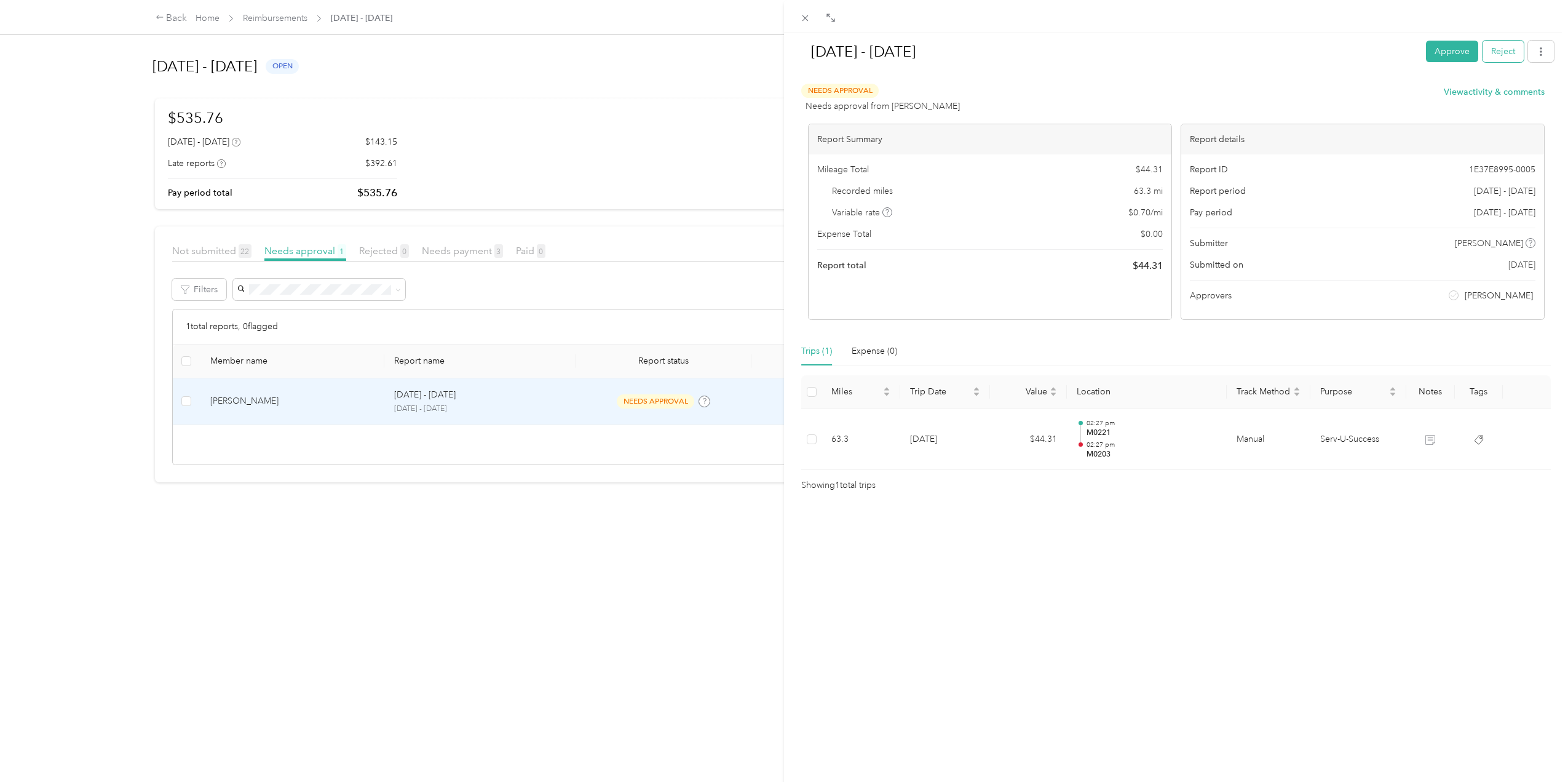
click at [1493, 51] on button "Reject" at bounding box center [1503, 51] width 41 height 21
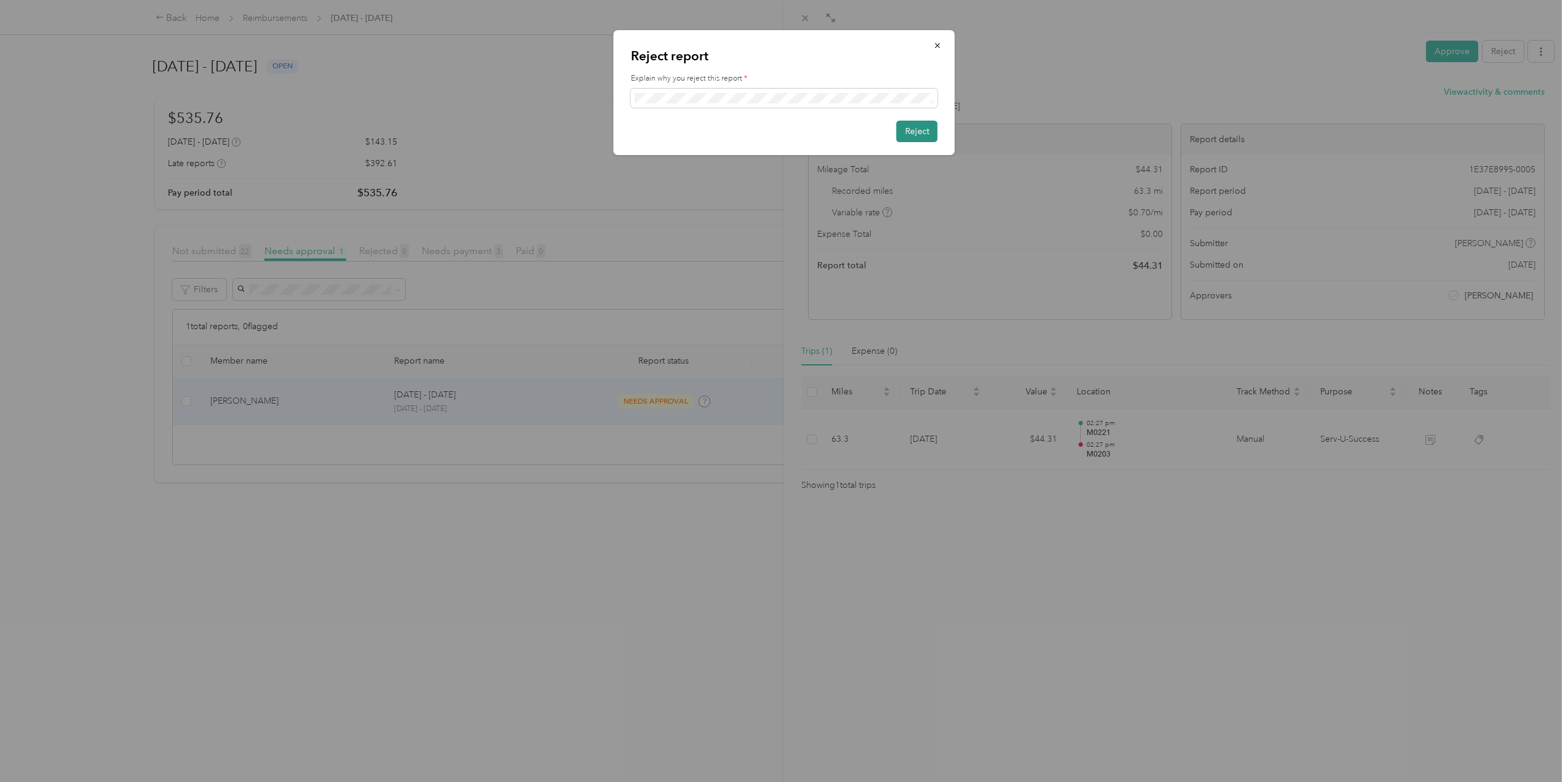
click at [925, 129] on button "Reject" at bounding box center [917, 131] width 41 height 21
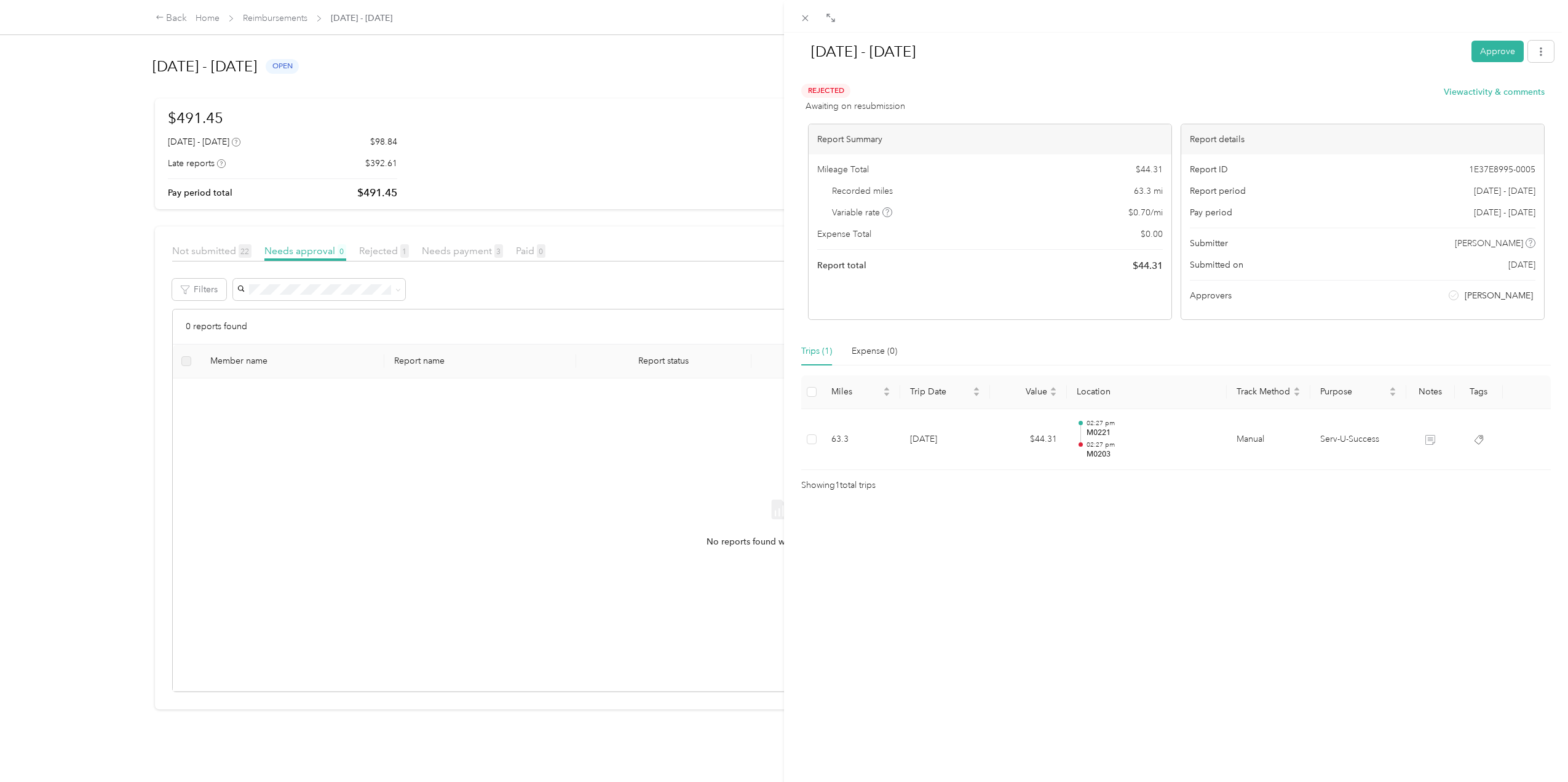
drag, startPoint x: 176, startPoint y: 18, endPoint x: 235, endPoint y: 47, distance: 65.7
click at [176, 18] on div "[DATE] - [DATE] Approve Rejected Awaiting on resubmission View activity & comme…" at bounding box center [784, 391] width 1568 height 782
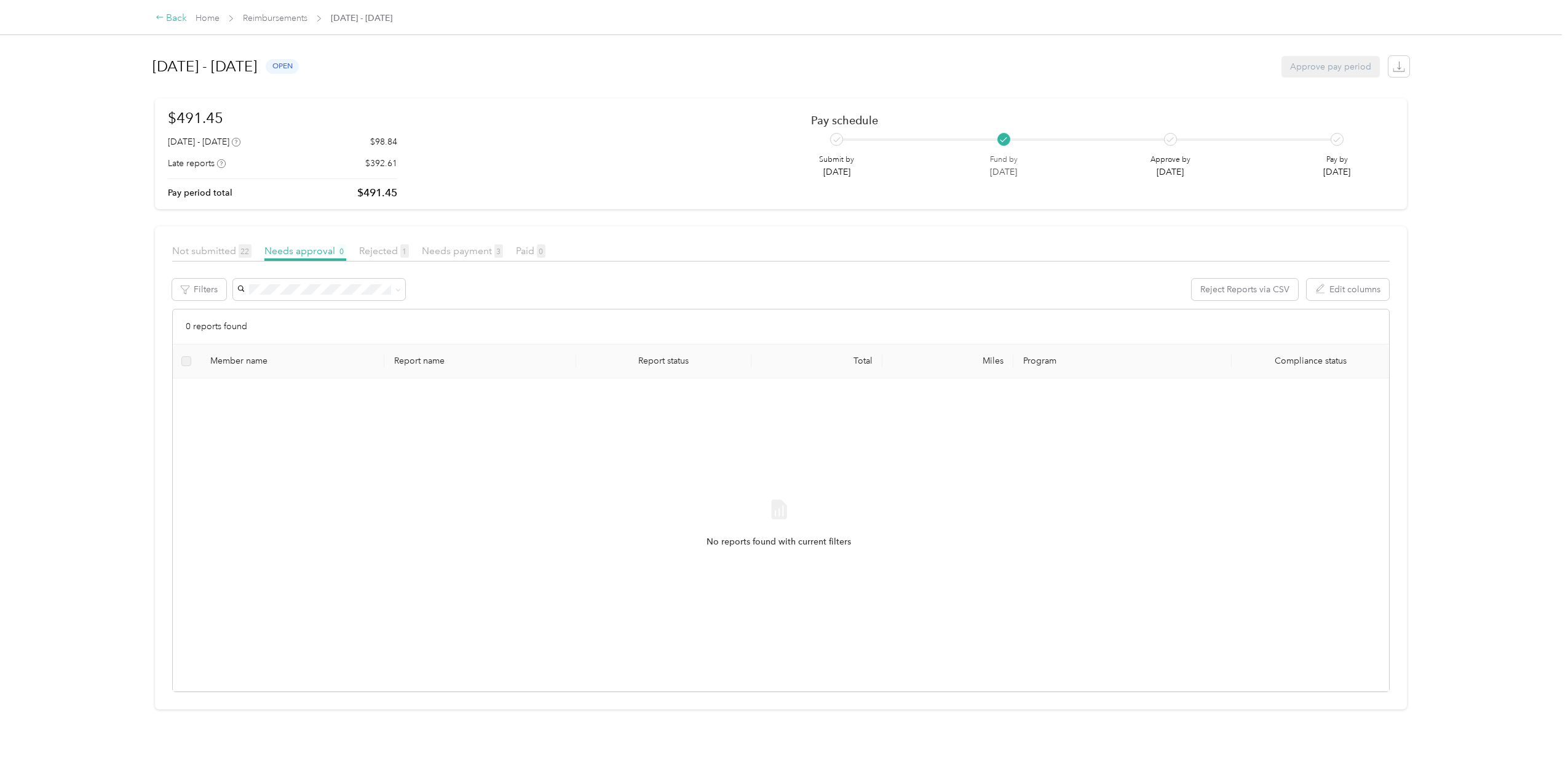
click at [176, 19] on div "Back" at bounding box center [171, 18] width 32 height 14
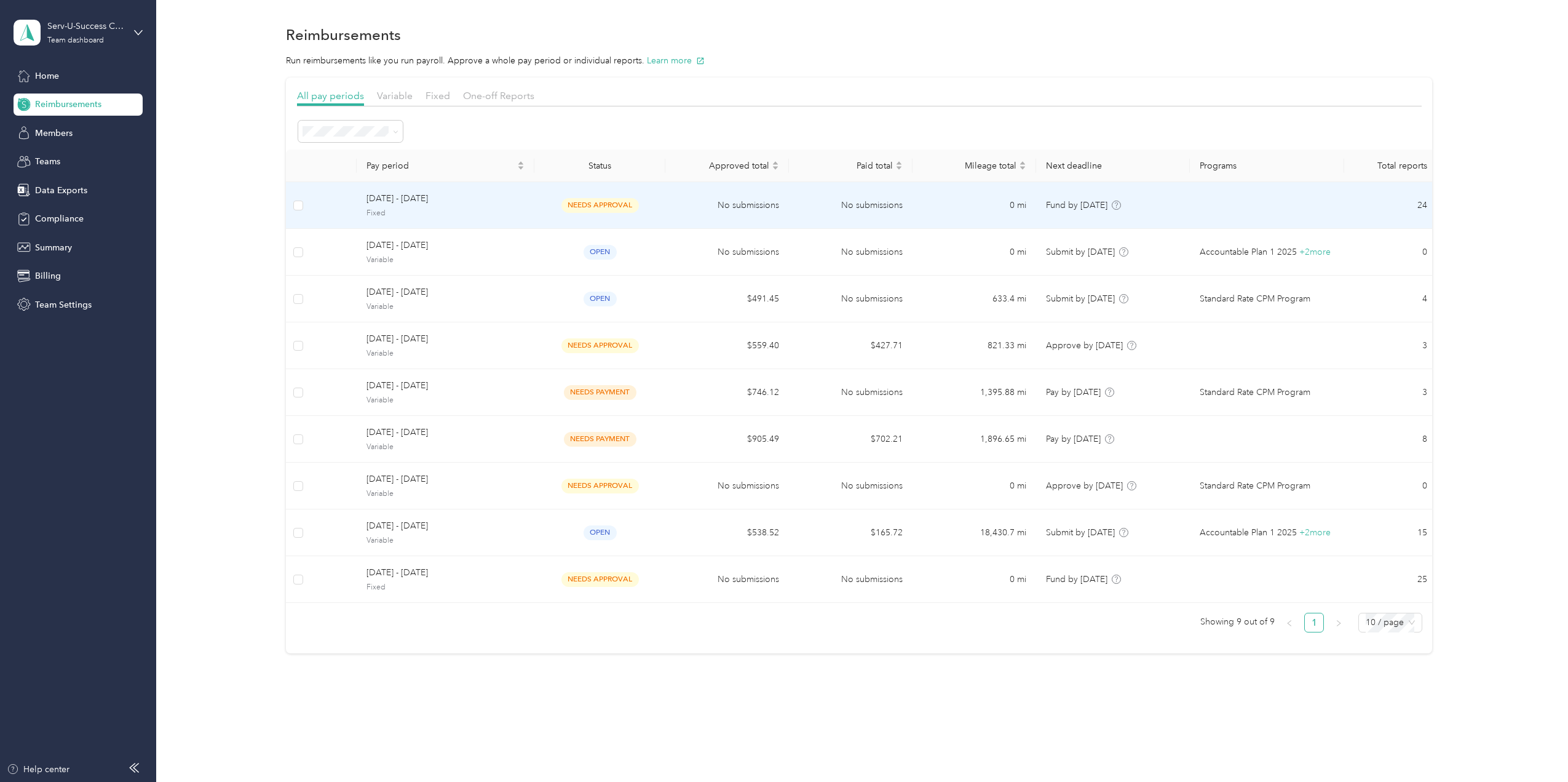
click at [461, 212] on span "Fixed" at bounding box center [445, 214] width 158 height 12
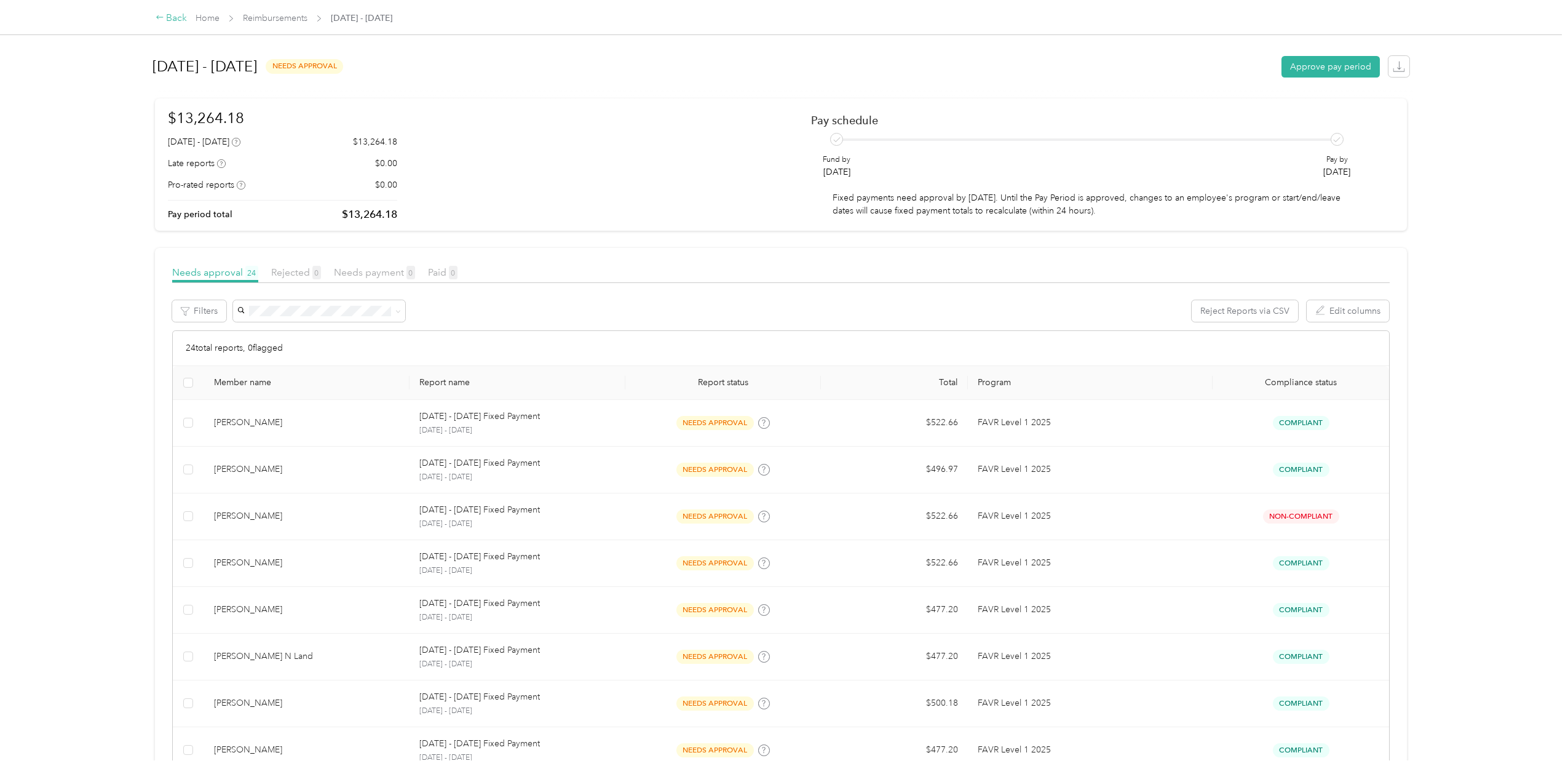
click at [159, 15] on icon at bounding box center [159, 16] width 9 height 9
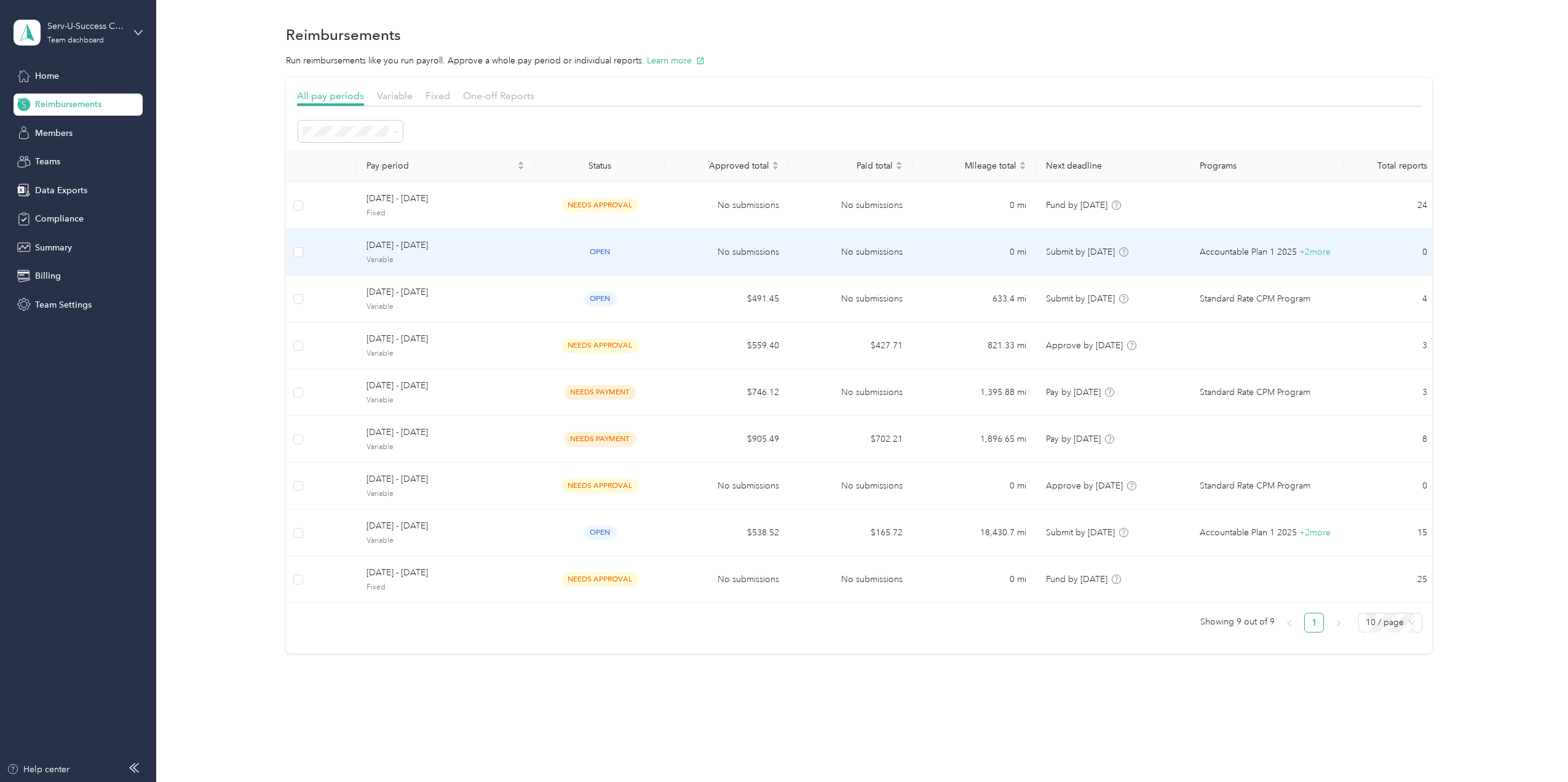
click at [414, 256] on span "Variable" at bounding box center [445, 261] width 158 height 12
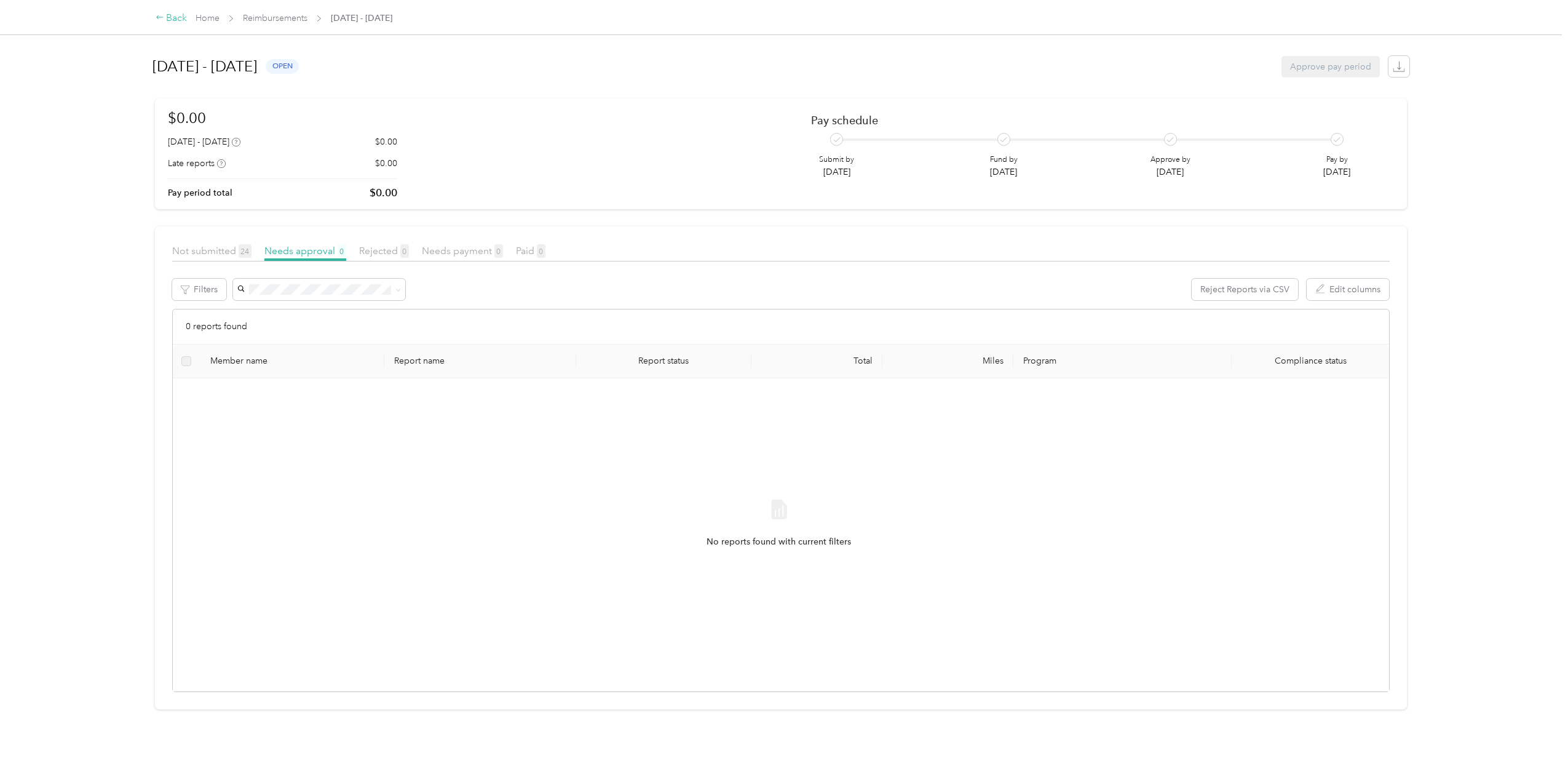
click at [159, 20] on icon at bounding box center [159, 16] width 9 height 9
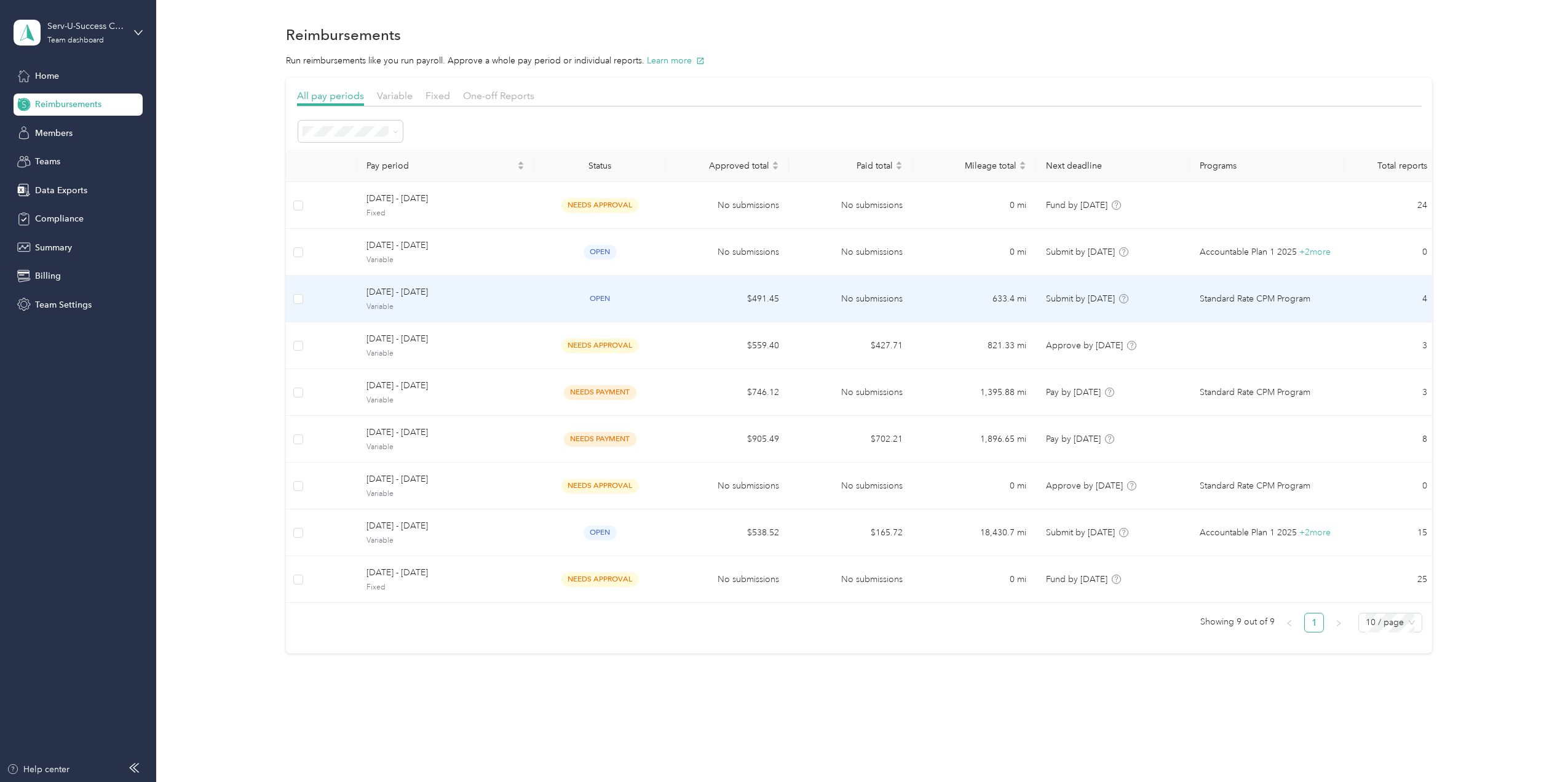
click at [449, 301] on span "Variable" at bounding box center [445, 307] width 158 height 12
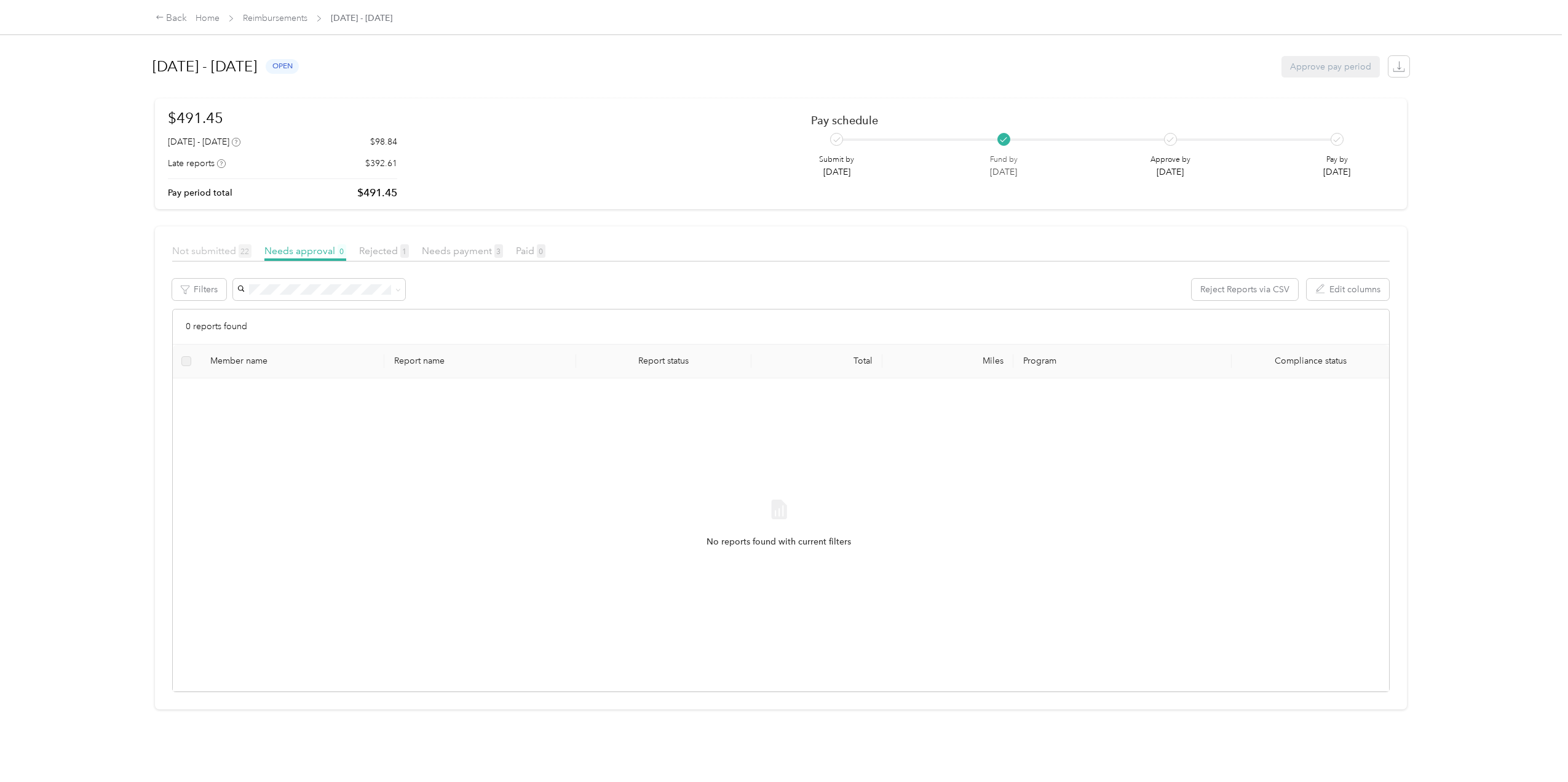
click at [224, 250] on span "Not submitted 22" at bounding box center [212, 250] width 80 height 12
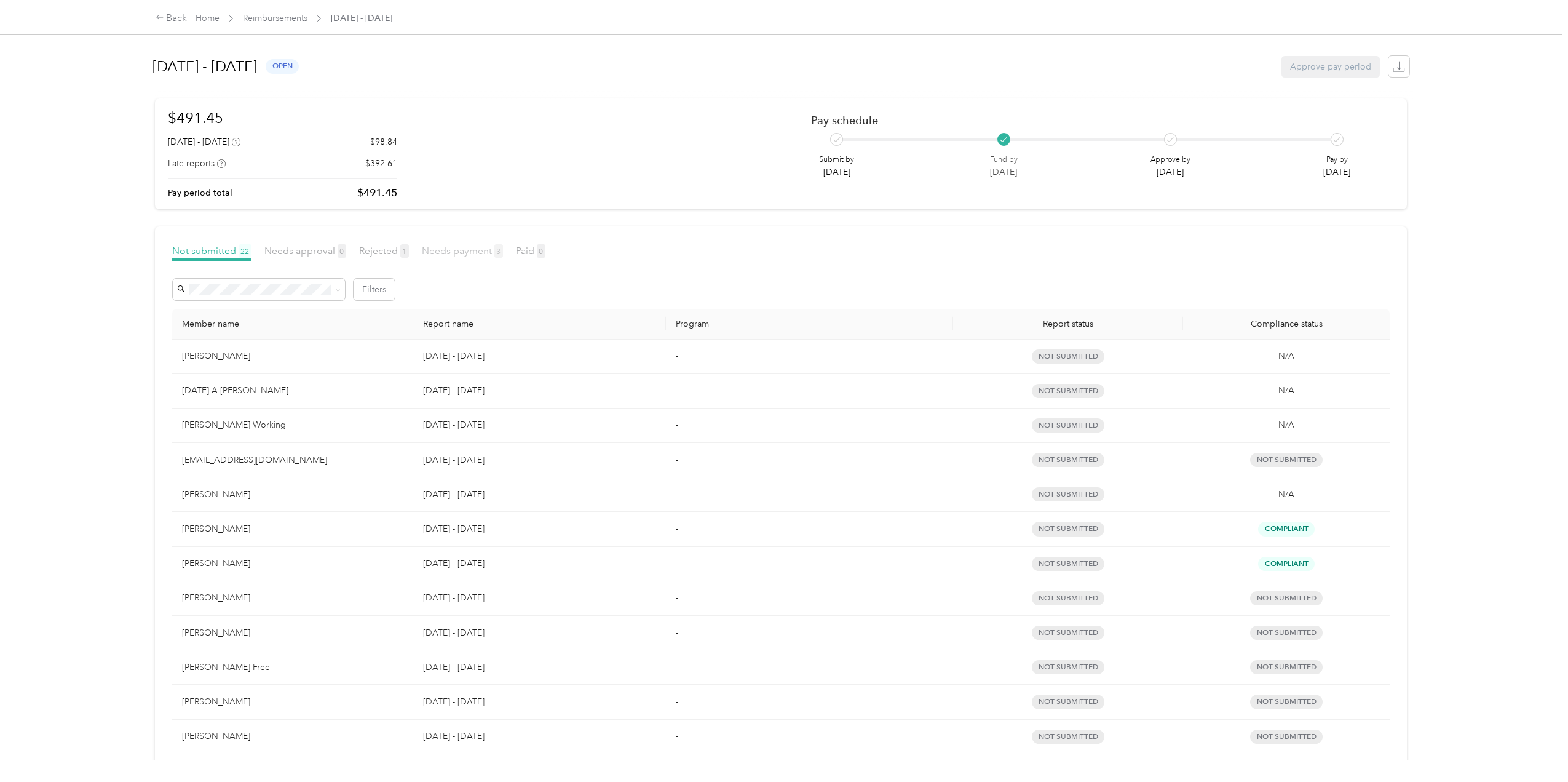
click at [443, 249] on span "Needs payment 3" at bounding box center [462, 250] width 81 height 12
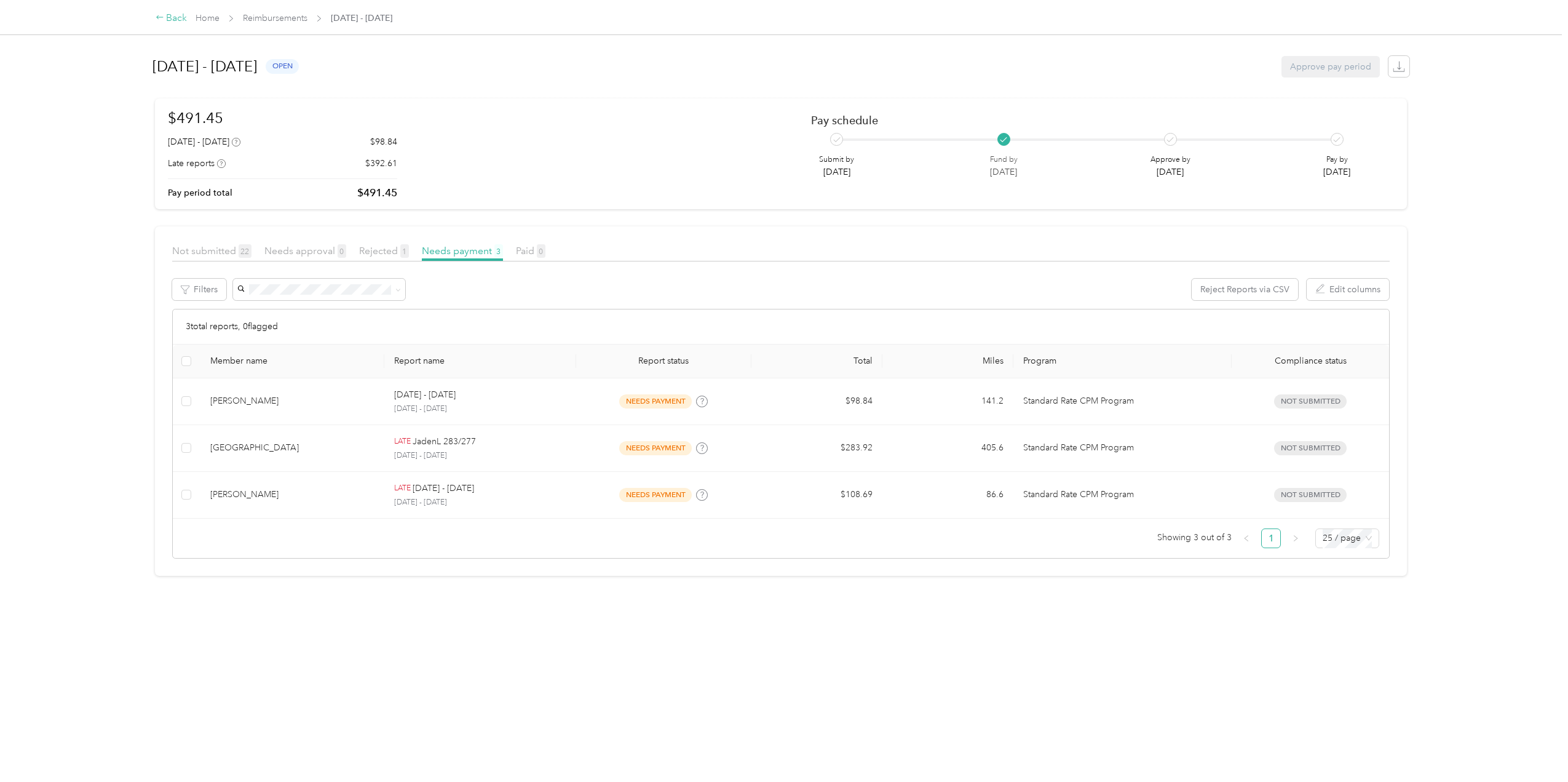
click at [166, 16] on div "Back" at bounding box center [171, 18] width 32 height 14
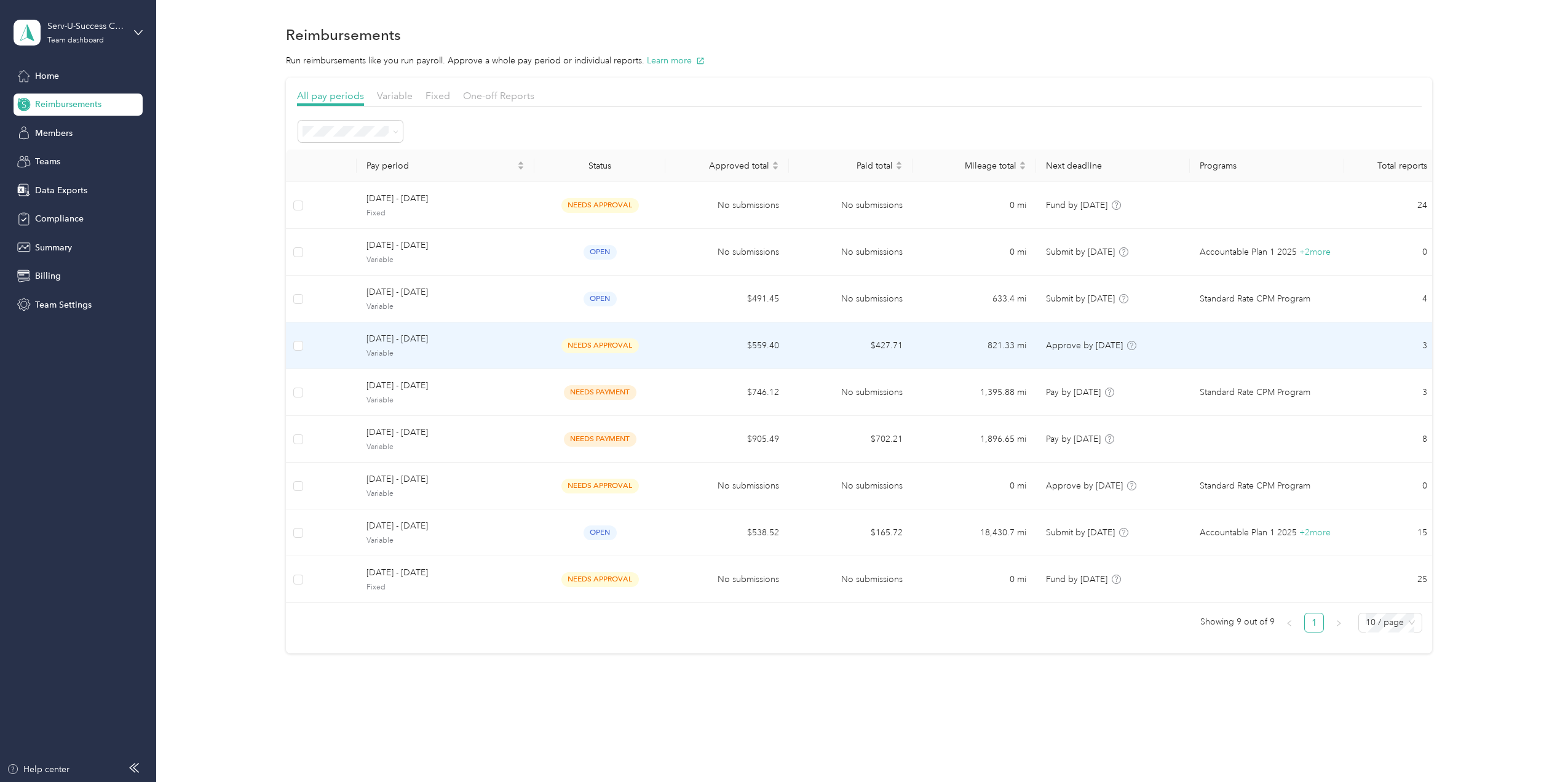
click at [439, 353] on span "Variable" at bounding box center [445, 354] width 158 height 12
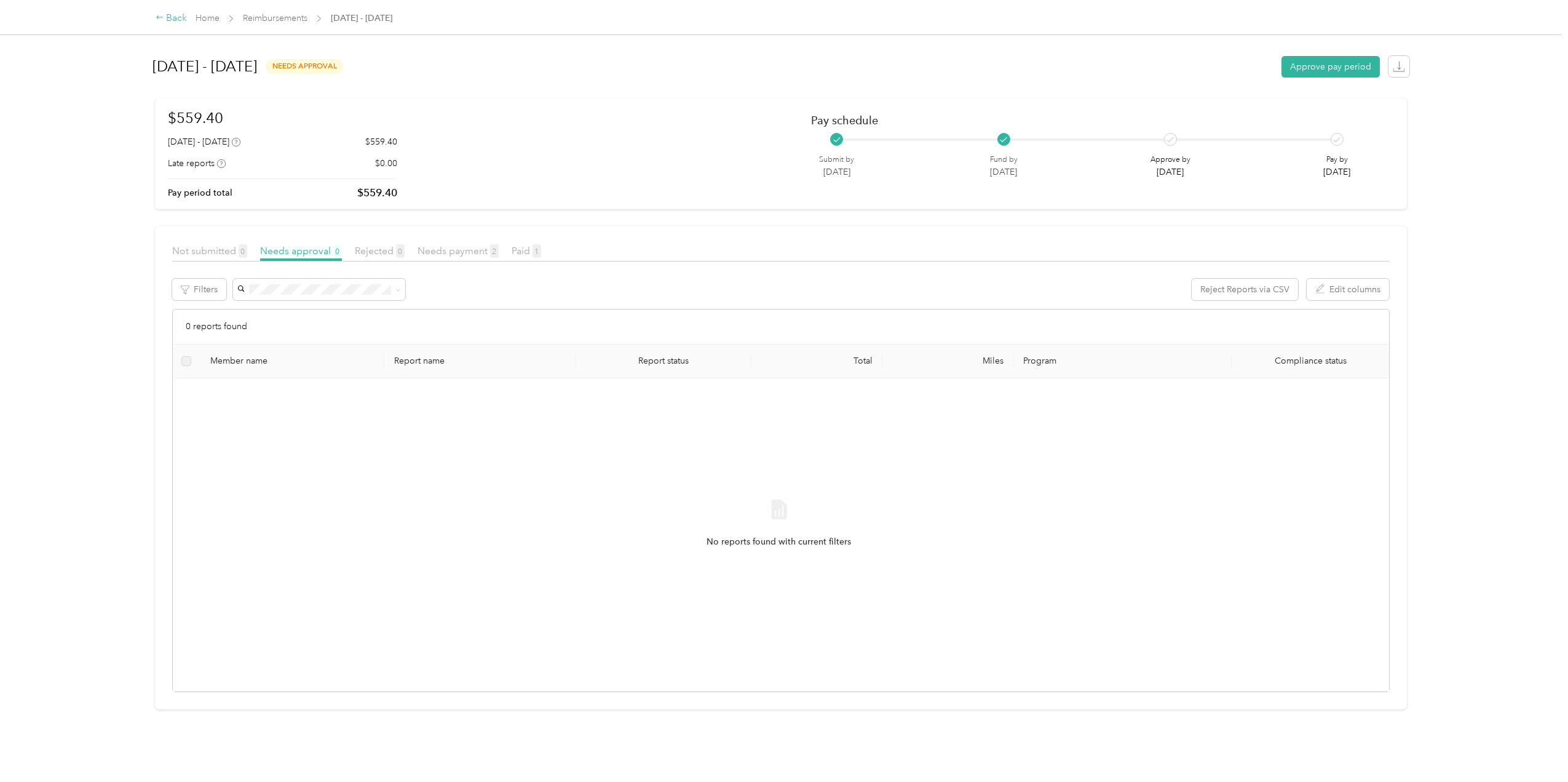
click at [164, 17] on icon at bounding box center [159, 16] width 9 height 9
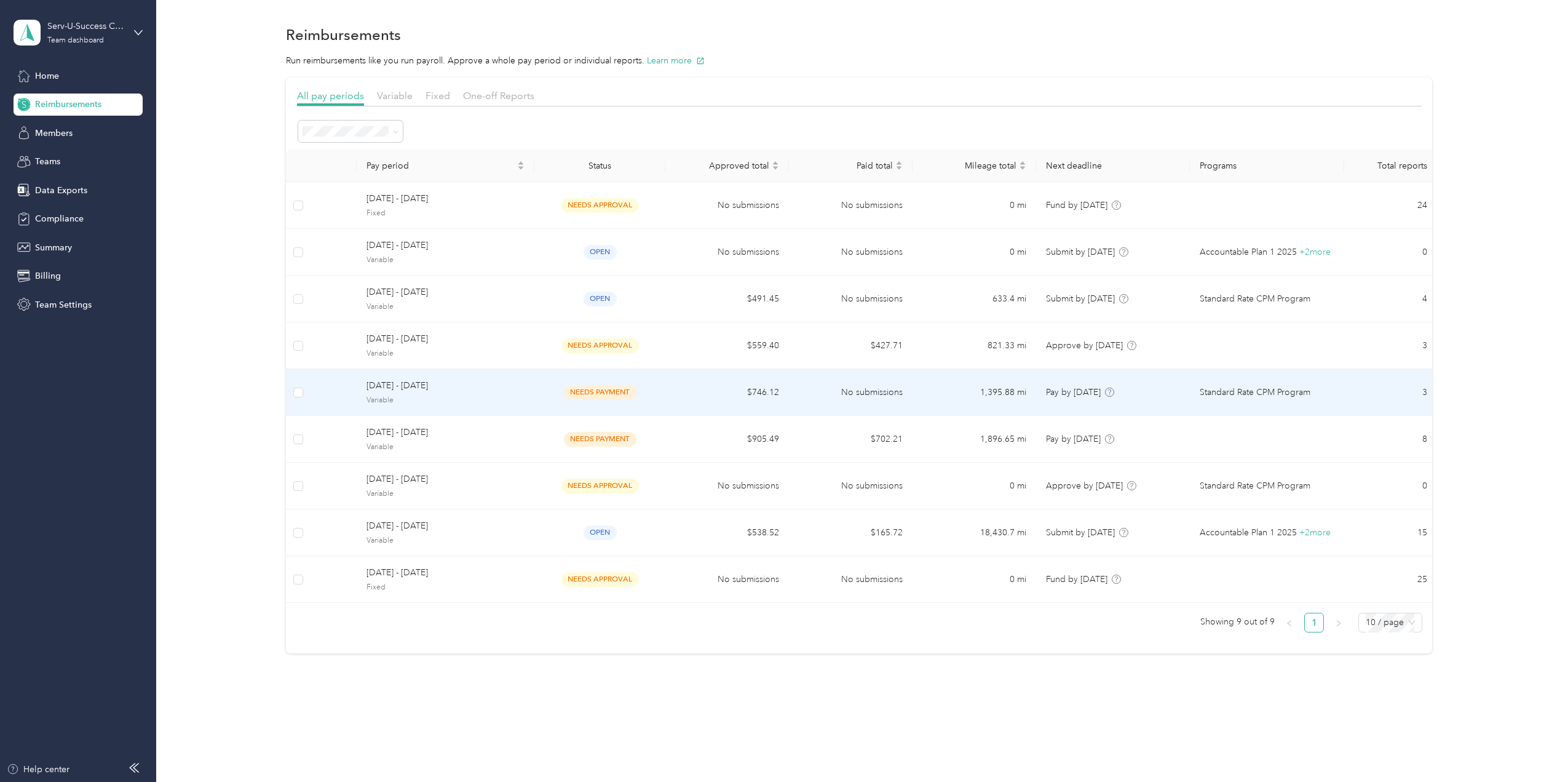
click at [436, 395] on span "Variable" at bounding box center [445, 401] width 158 height 12
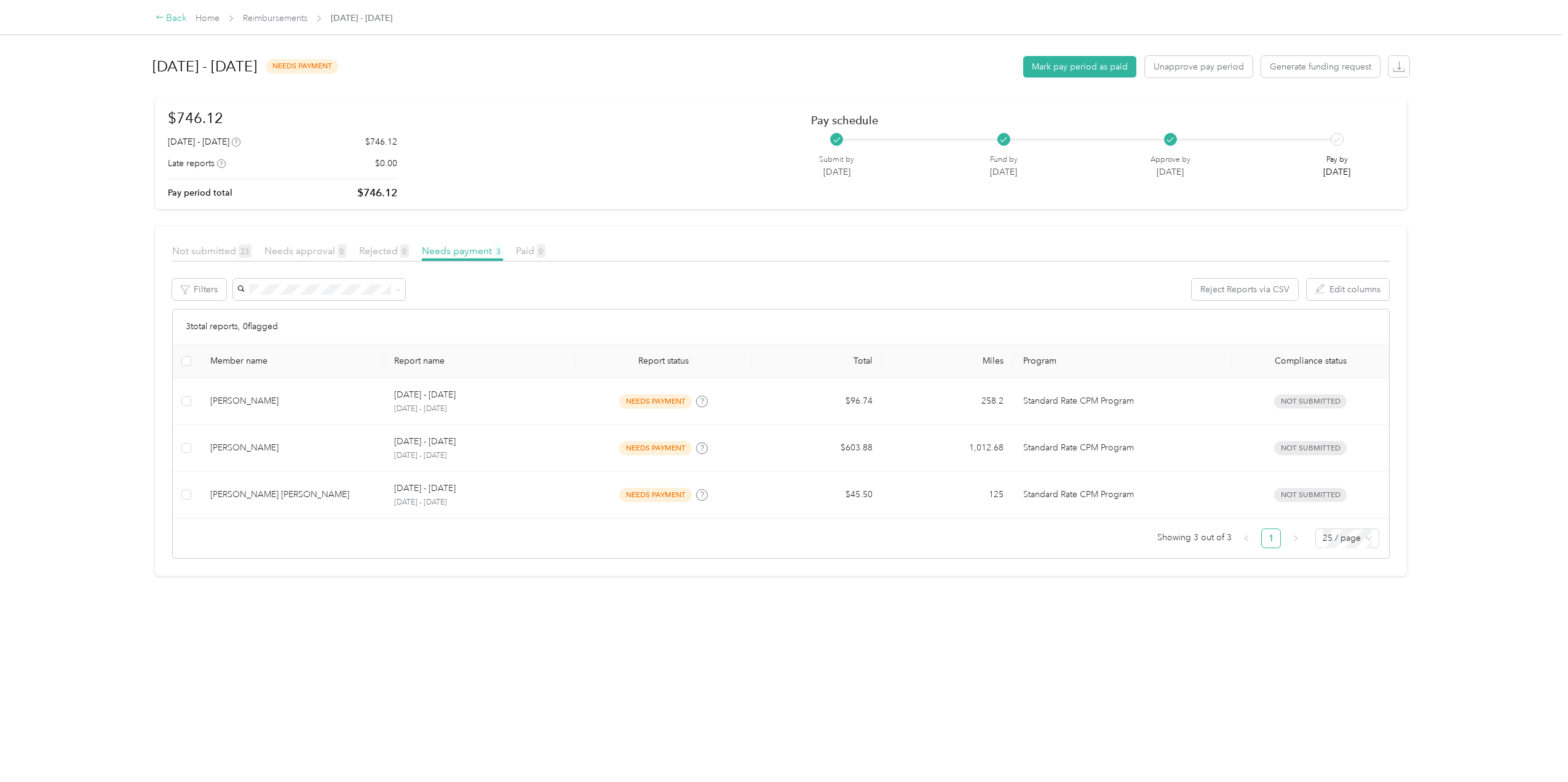
click at [164, 16] on icon at bounding box center [159, 16] width 9 height 9
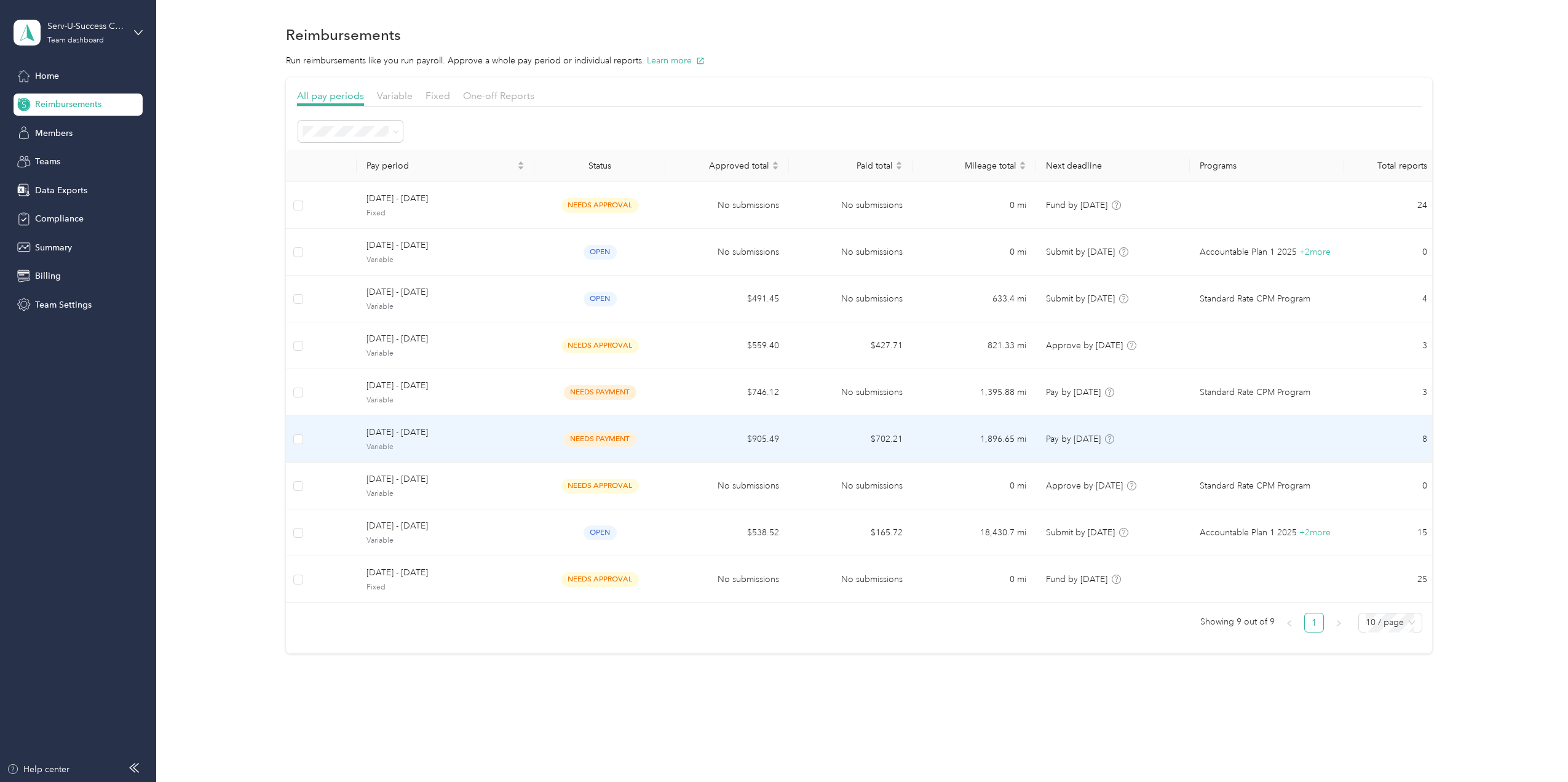
click at [444, 439] on div "[DATE] - [DATE] Variable" at bounding box center [445, 439] width 158 height 27
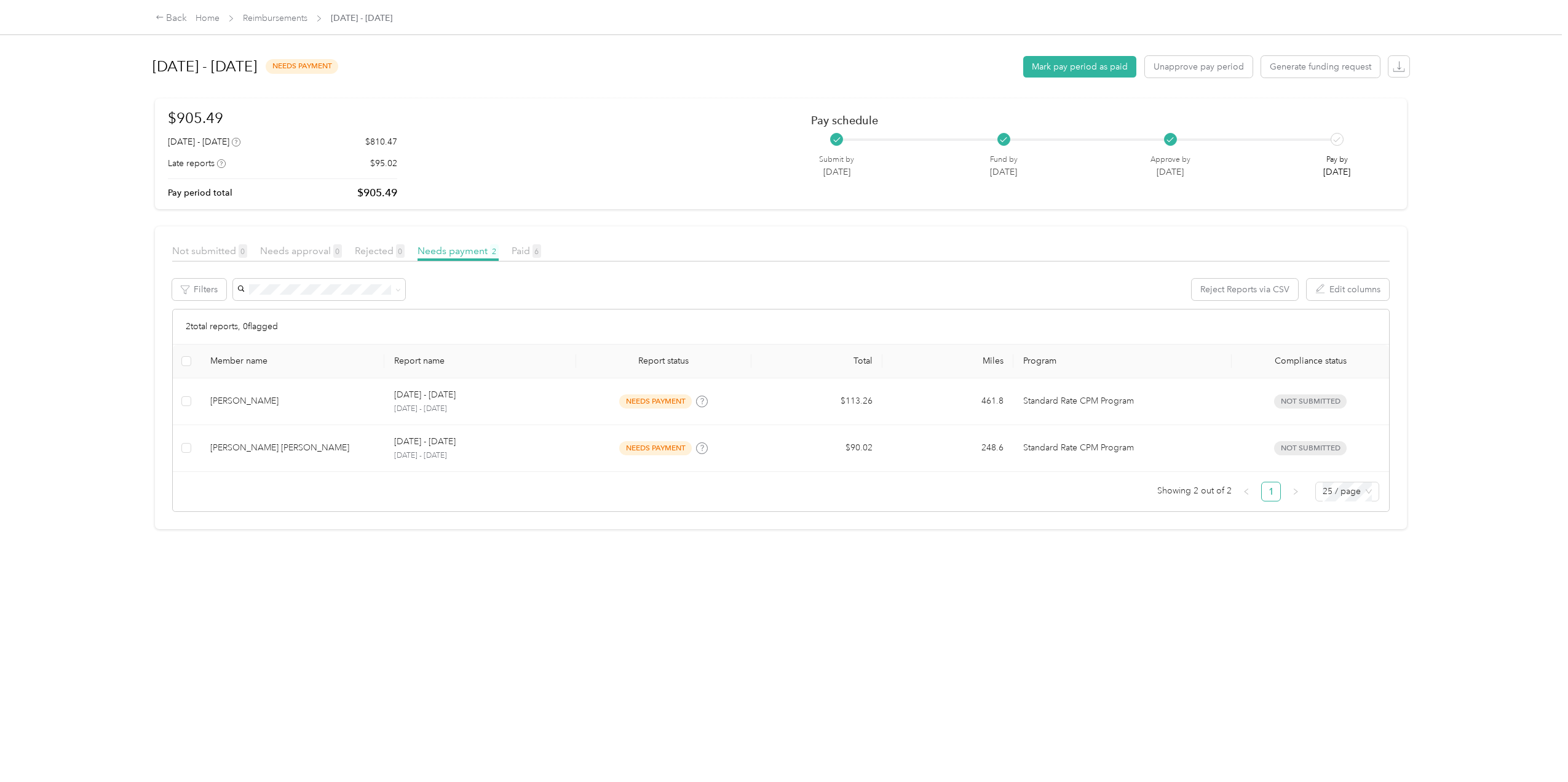
click at [481, 363] on th "Report name" at bounding box center [480, 360] width 193 height 34
click at [343, 366] on th "Member name" at bounding box center [292, 360] width 184 height 34
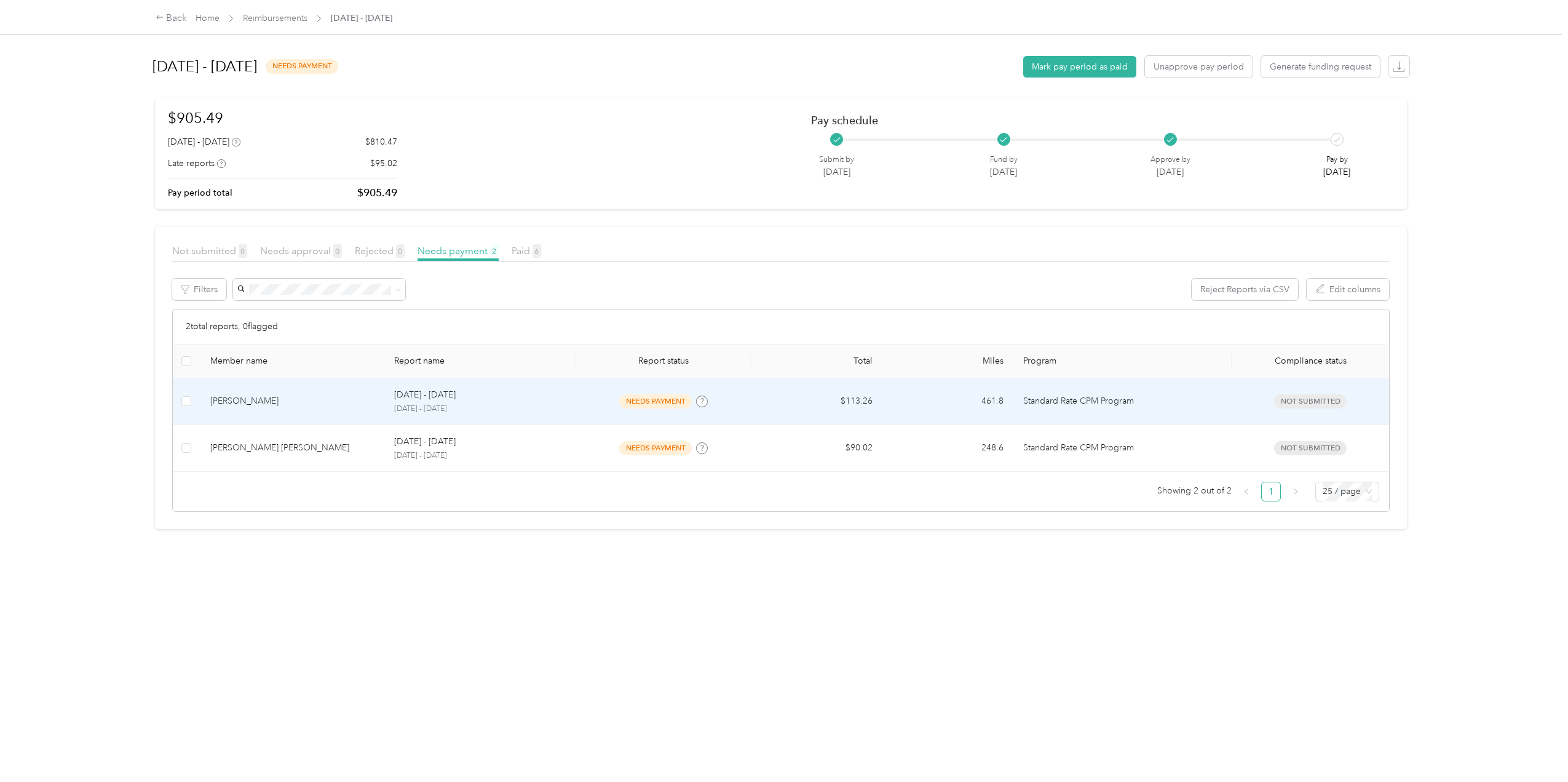
click at [295, 401] on div "[PERSON_NAME]" at bounding box center [291, 401] width 164 height 13
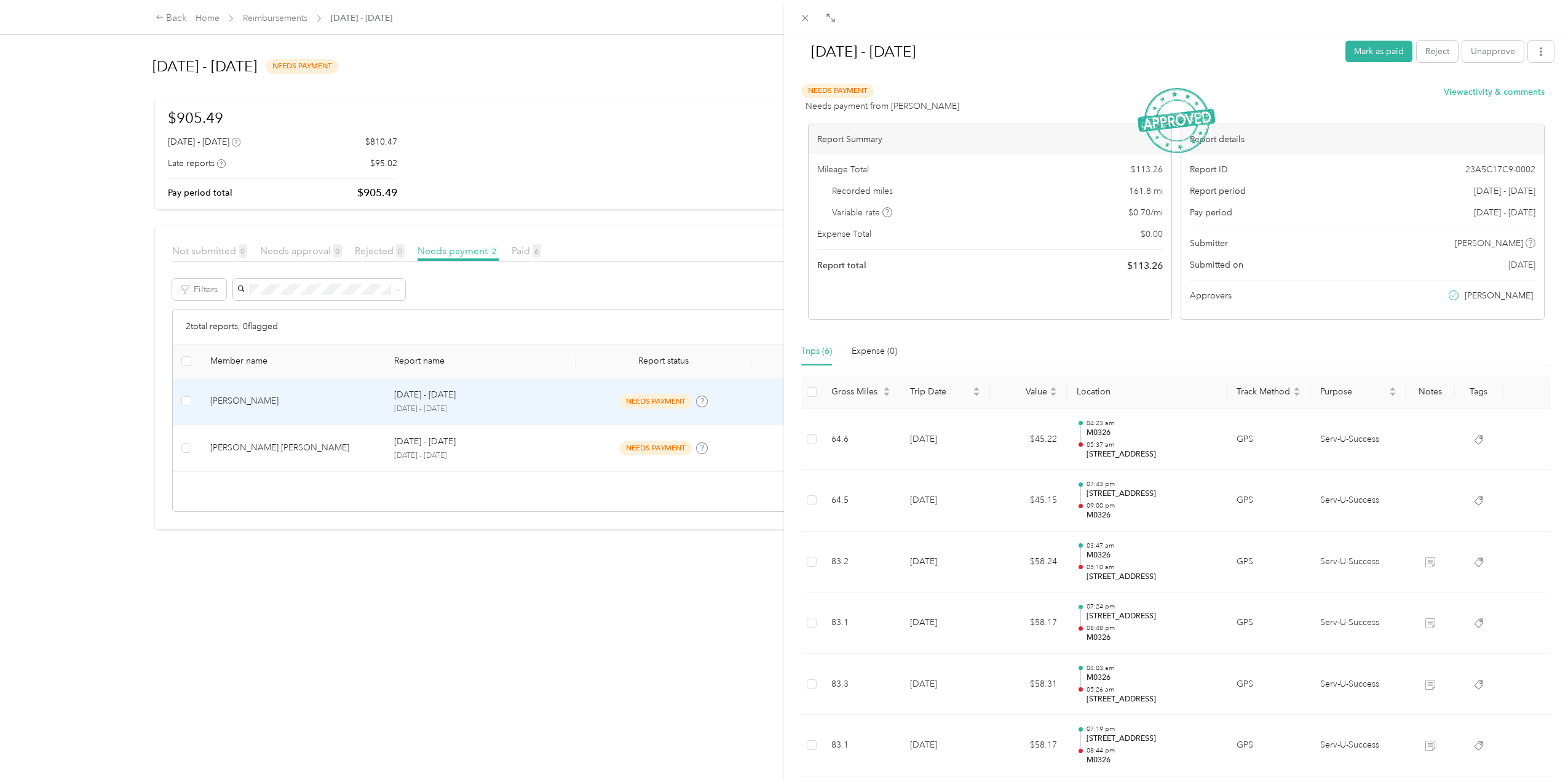
click at [379, 632] on div "[DATE] - [DATE] [PERSON_NAME] as paid Reject Unapprove Needs Payment Needs paym…" at bounding box center [784, 391] width 1568 height 782
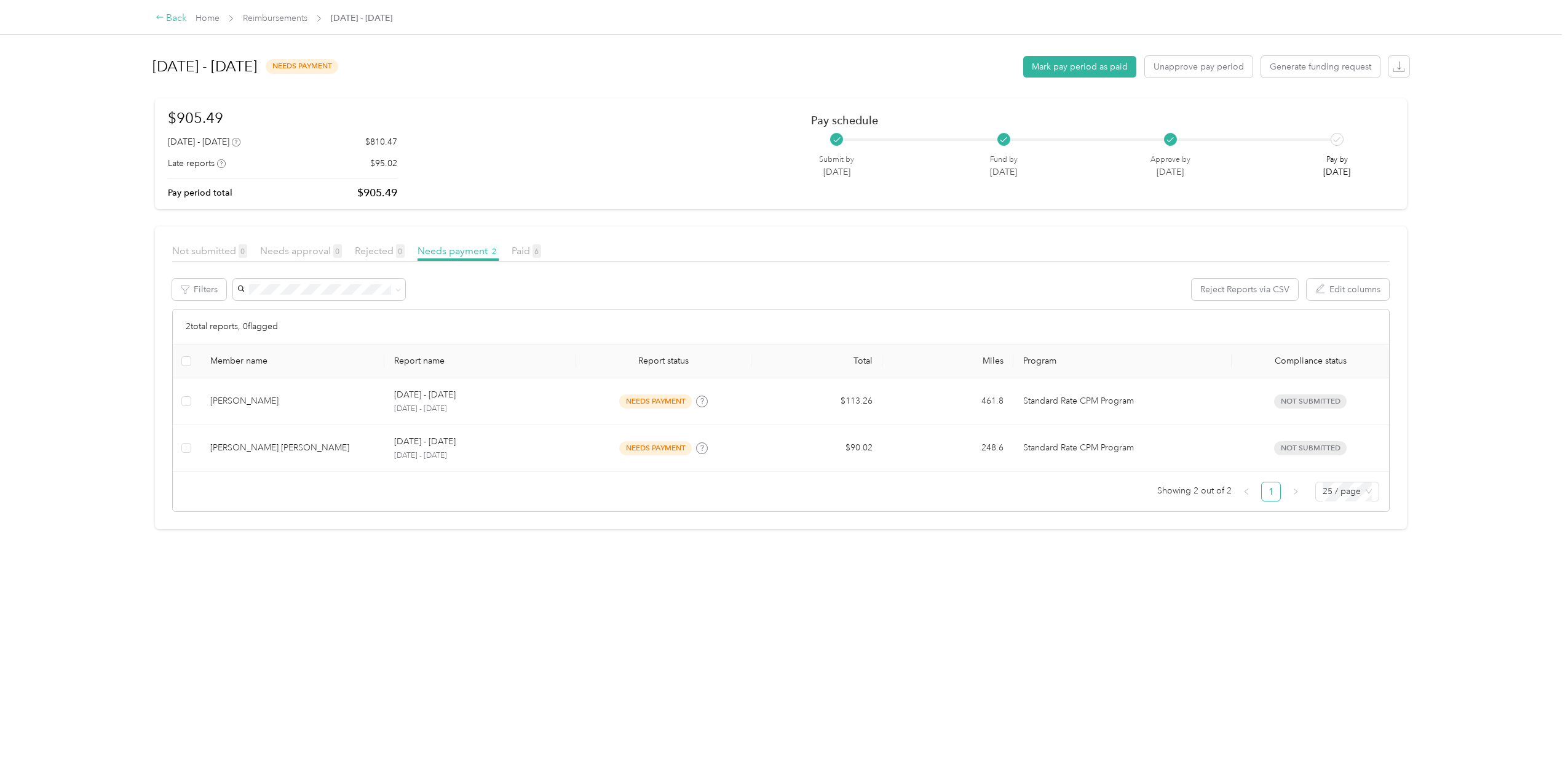
click at [159, 19] on icon at bounding box center [159, 16] width 9 height 9
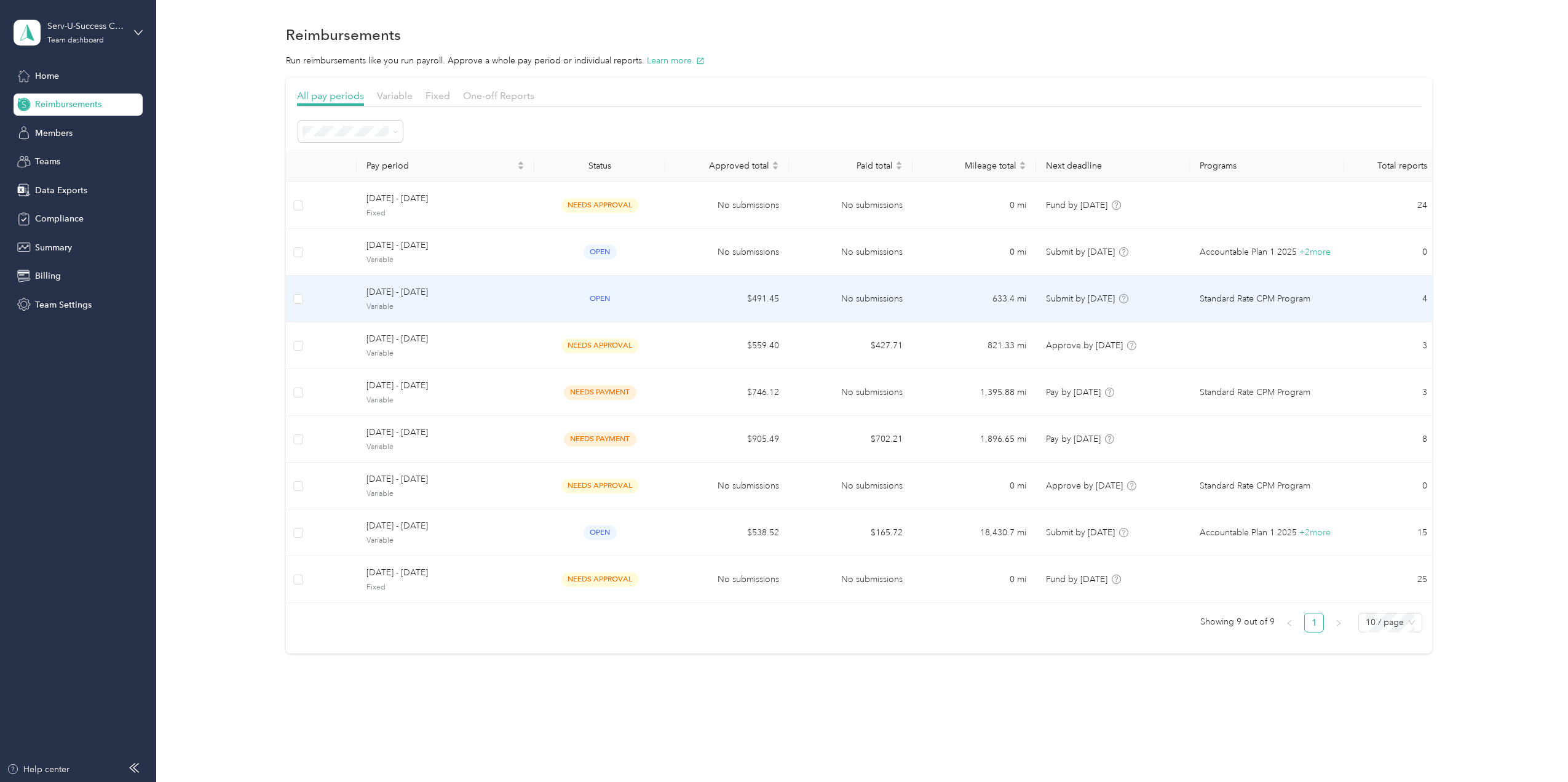
click at [406, 300] on div "[DATE] - [DATE] Variable" at bounding box center [445, 299] width 158 height 27
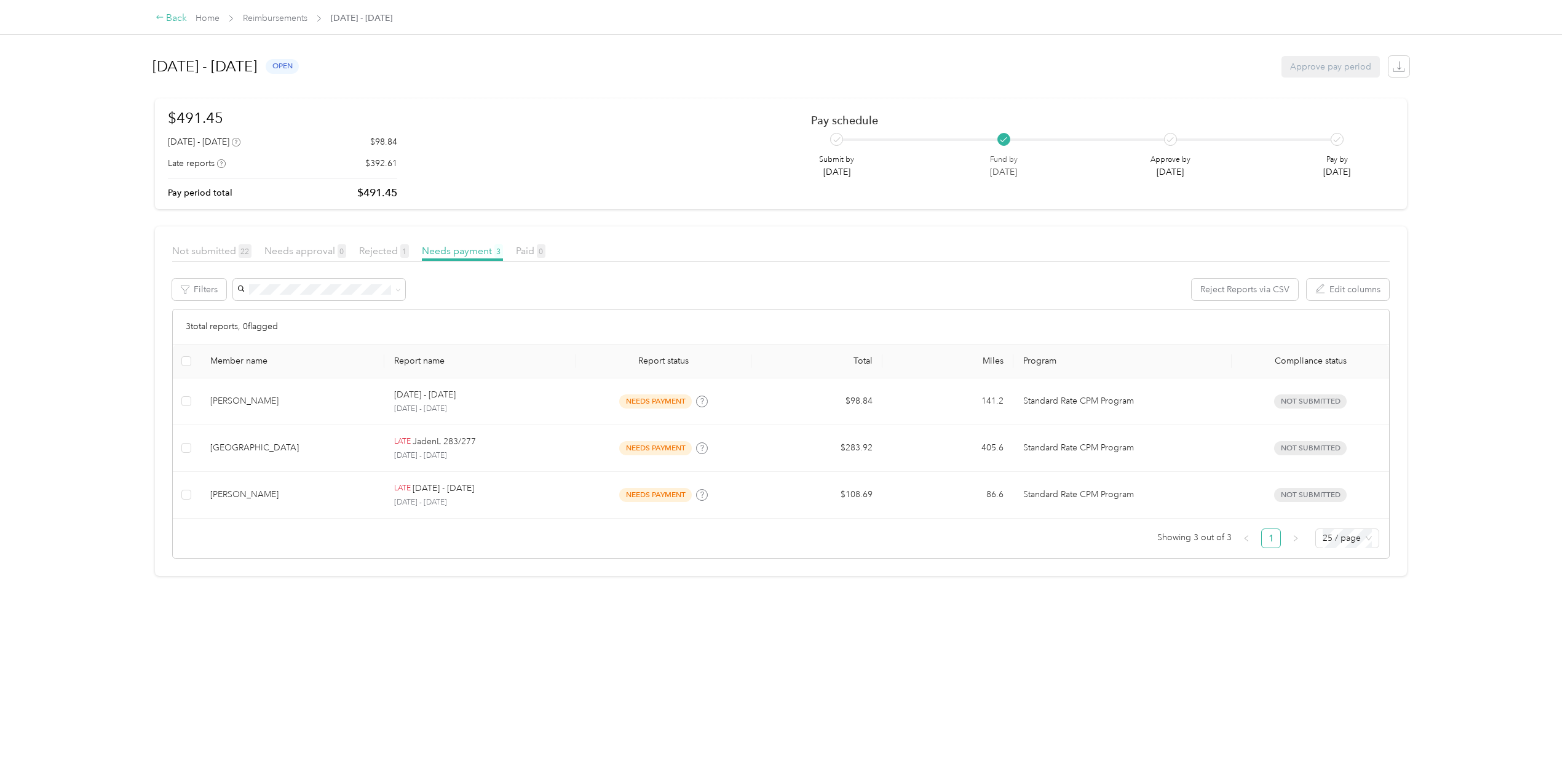
click at [160, 19] on icon at bounding box center [159, 16] width 9 height 9
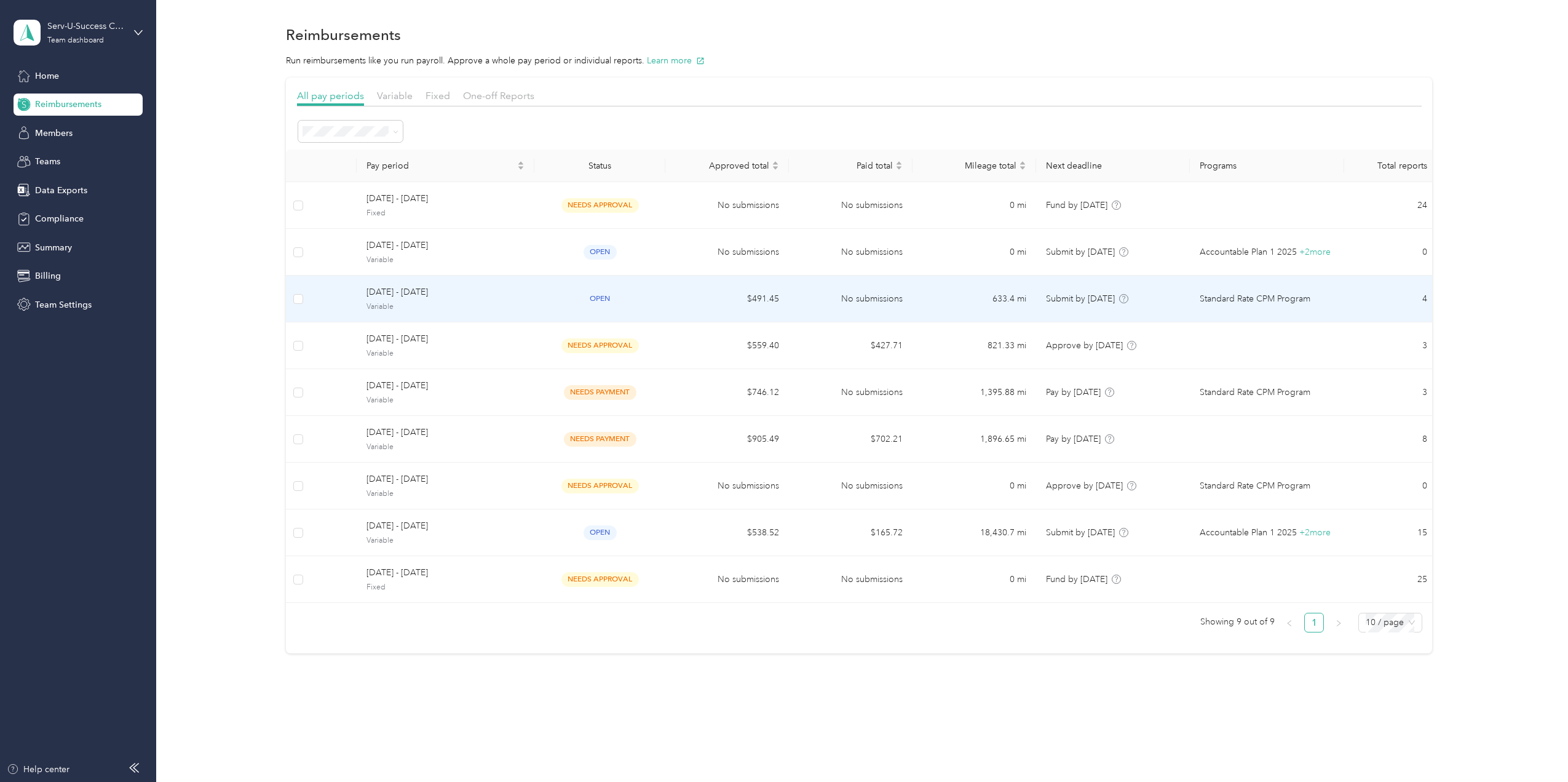
click at [404, 294] on span "[DATE] - [DATE]" at bounding box center [445, 292] width 158 height 13
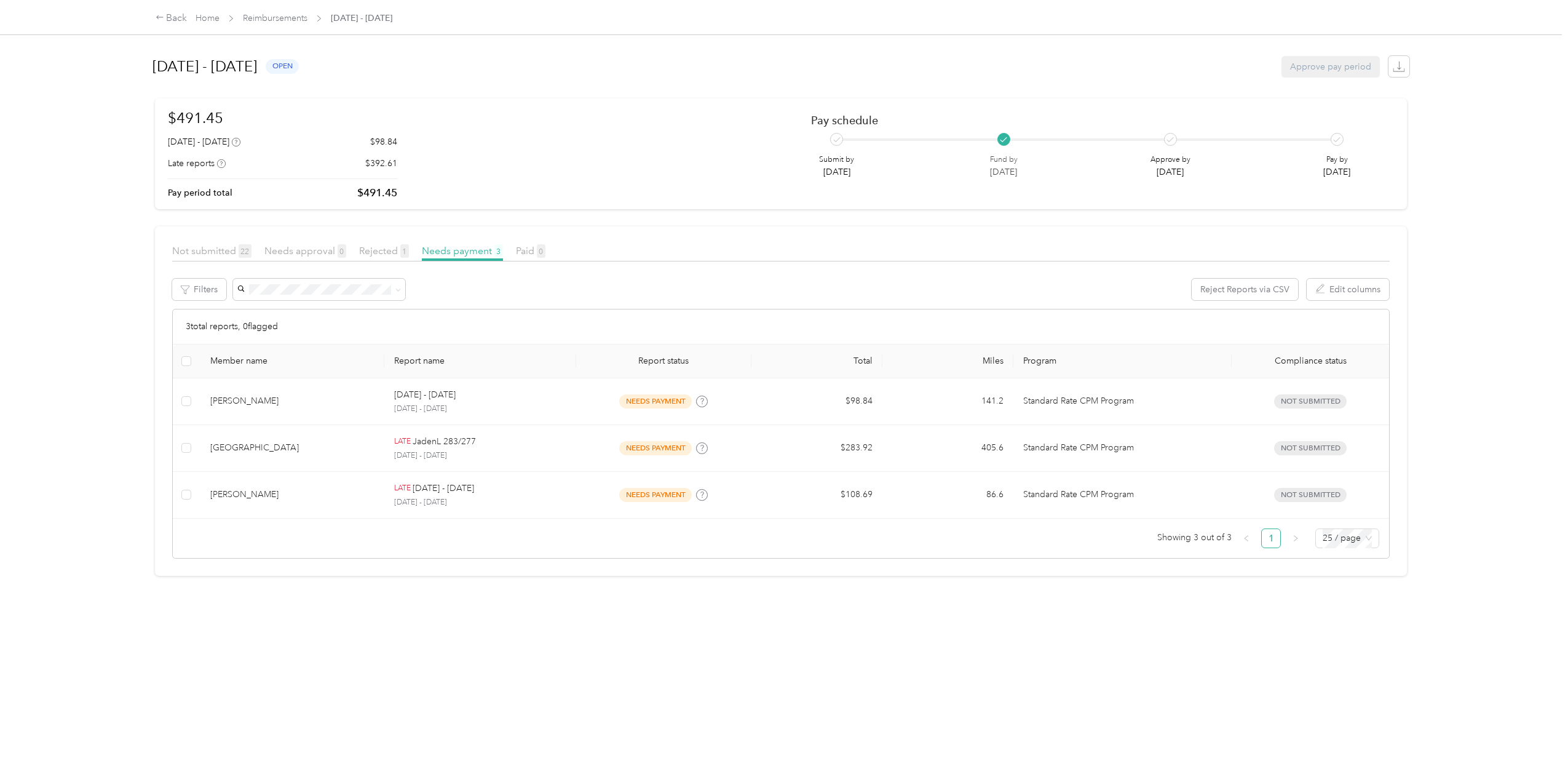
drag, startPoint x: 161, startPoint y: 323, endPoint x: 166, endPoint y: 333, distance: 11.2
click at [160, 324] on article "Not submitted 22 Needs approval 0 Rejected 1 Needs payment 3 Paid 0 Filters Rej…" at bounding box center [781, 401] width 1253 height 350
